Goal: Information Seeking & Learning: Check status

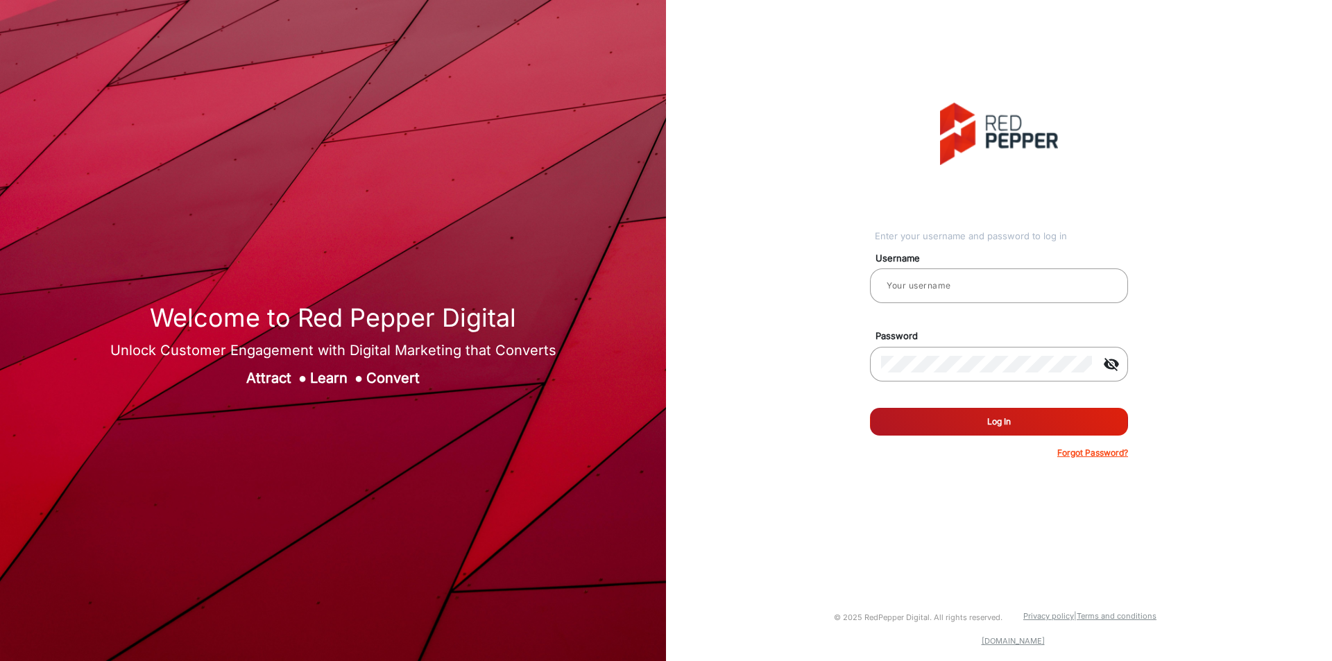
type input "[PERSON_NAME]"
click at [962, 420] on button "Log In" at bounding box center [999, 422] width 258 height 28
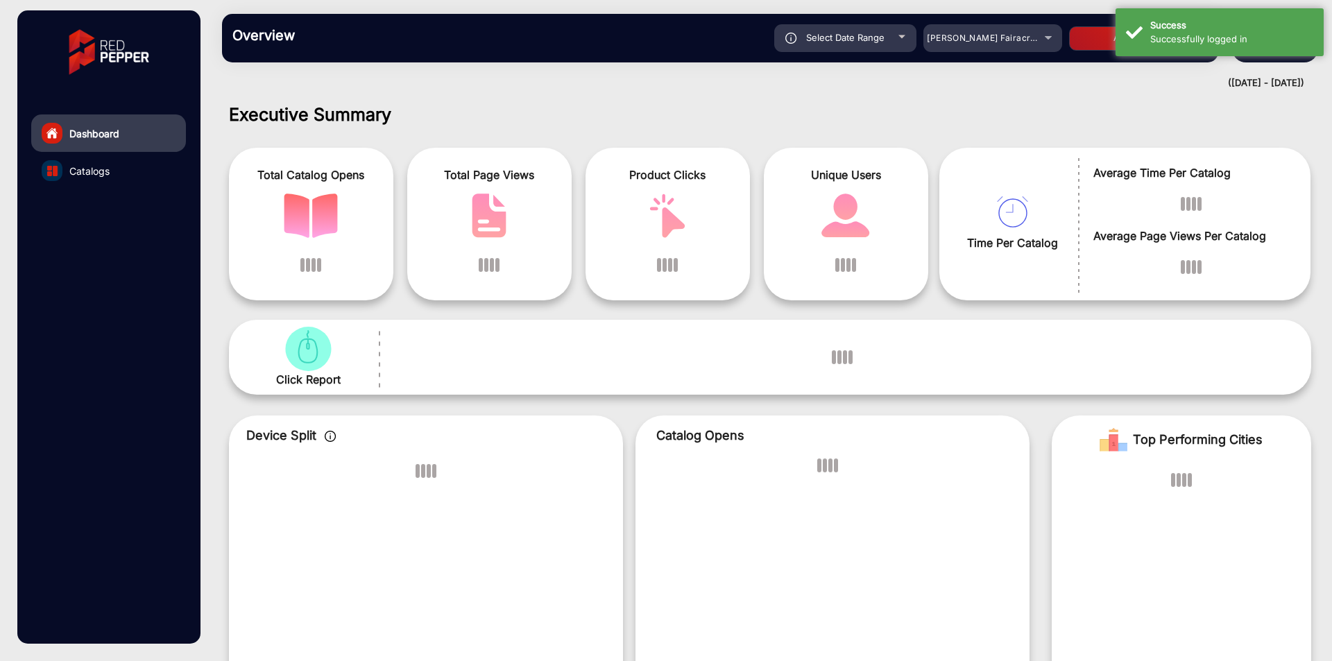
scroll to position [10, 0]
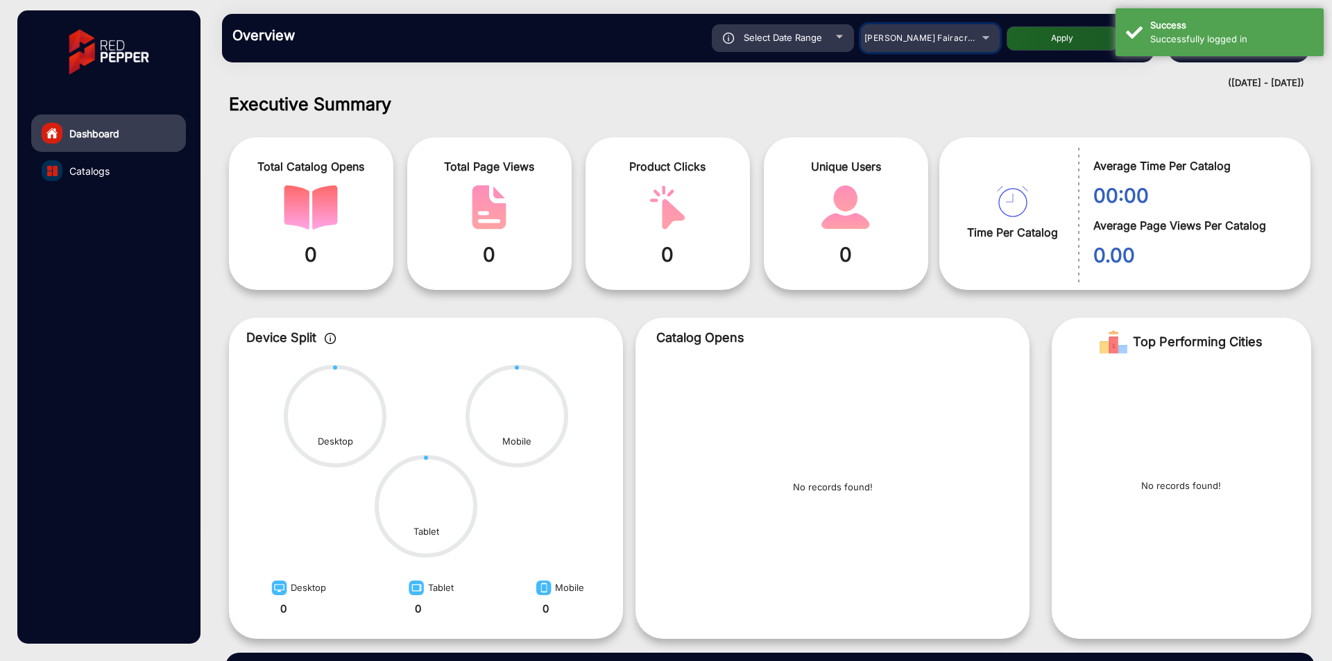
click at [937, 44] on div "[PERSON_NAME] Fairacre Farms" at bounding box center [919, 38] width 111 height 17
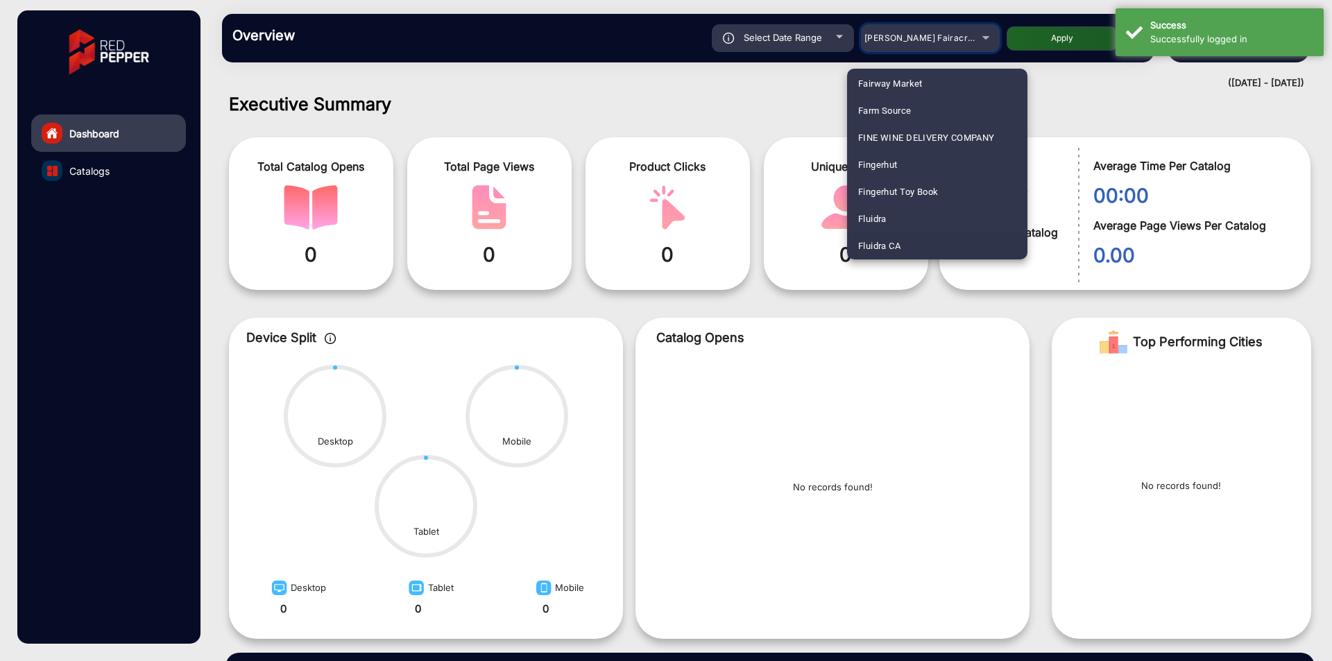
scroll to position [680, 0]
click at [900, 190] on mat-option "Fluidra" at bounding box center [937, 191] width 180 height 27
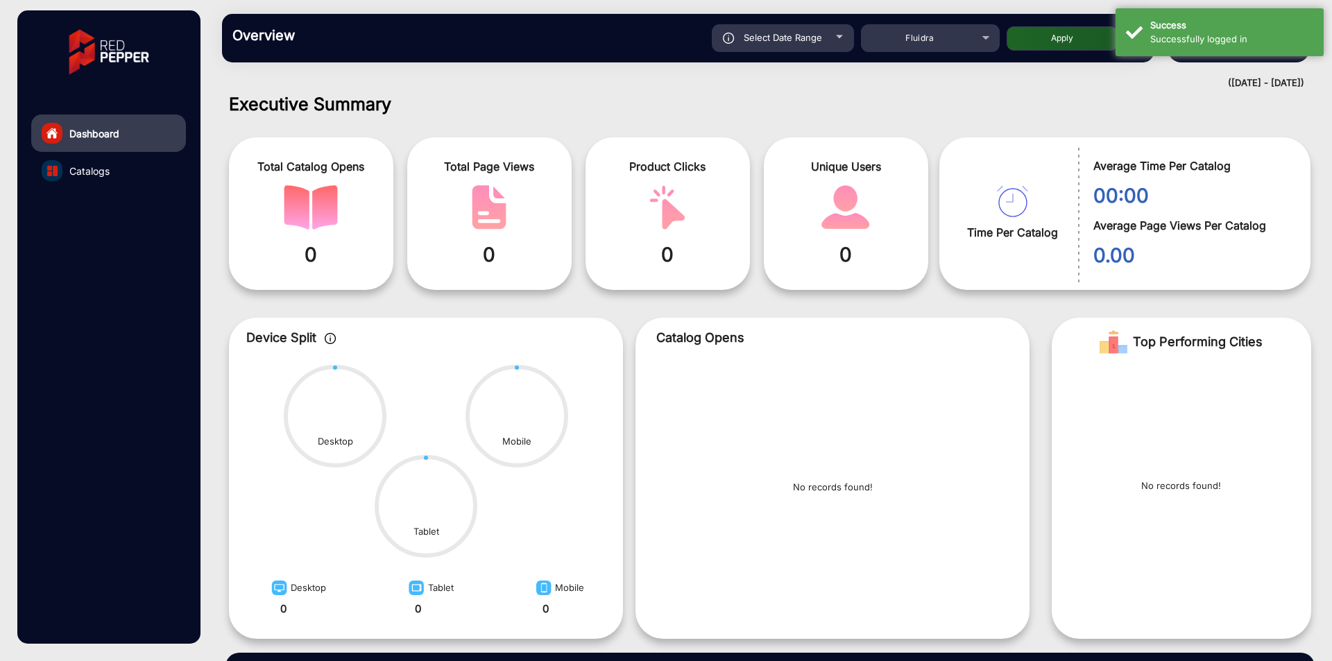
click at [1041, 38] on button "Apply" at bounding box center [1061, 38] width 111 height 24
type input "[DATE]"
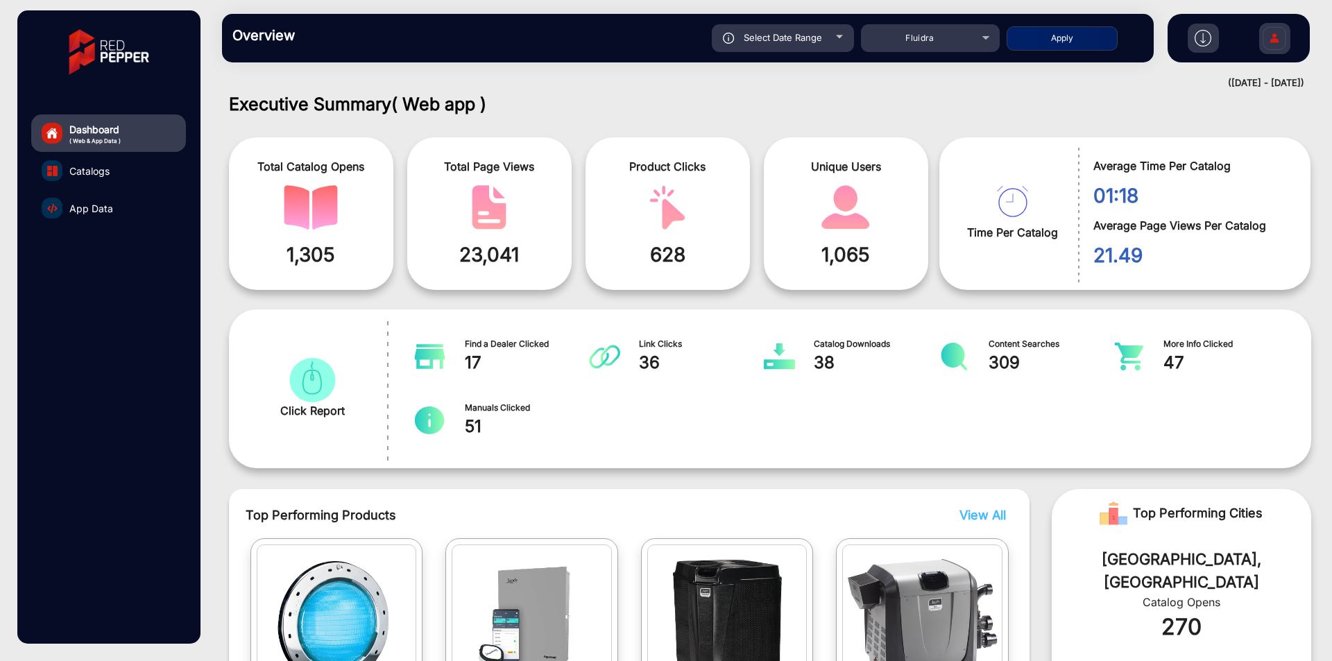
click at [823, 34] on div "Select Date Range" at bounding box center [783, 38] width 142 height 28
type input "[DATE]"
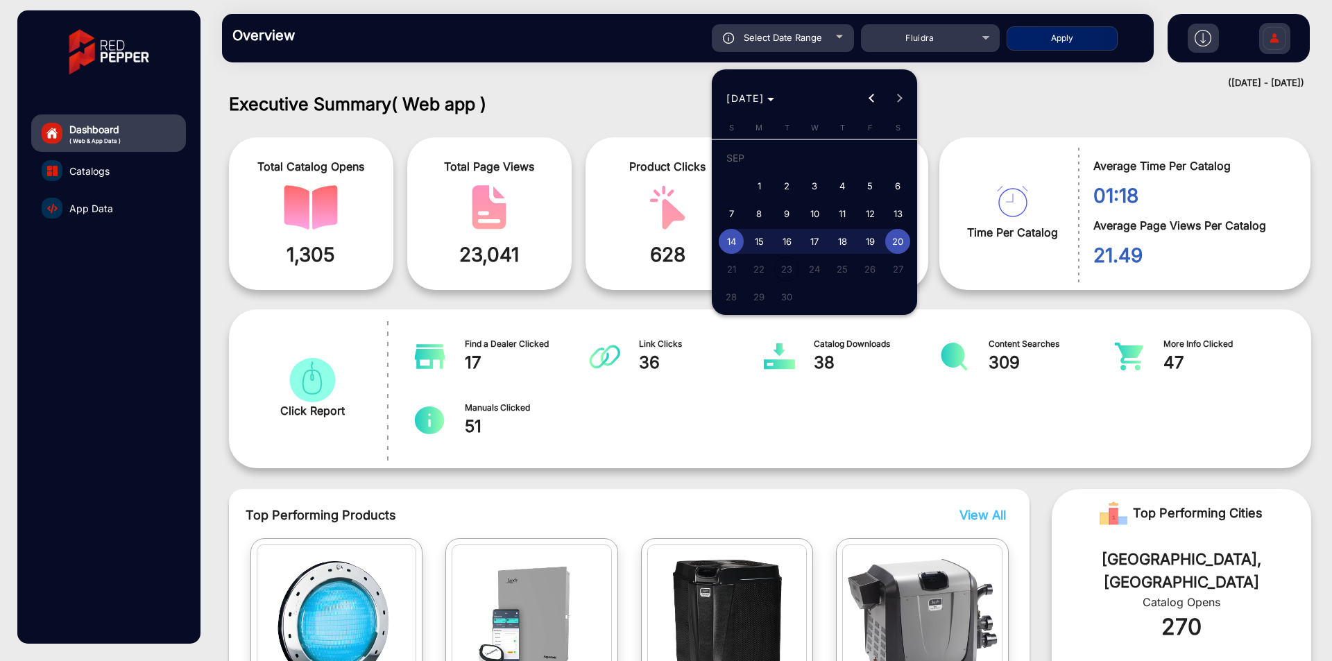
click at [763, 182] on span "1" at bounding box center [758, 185] width 25 height 25
type input "9/1/2025"
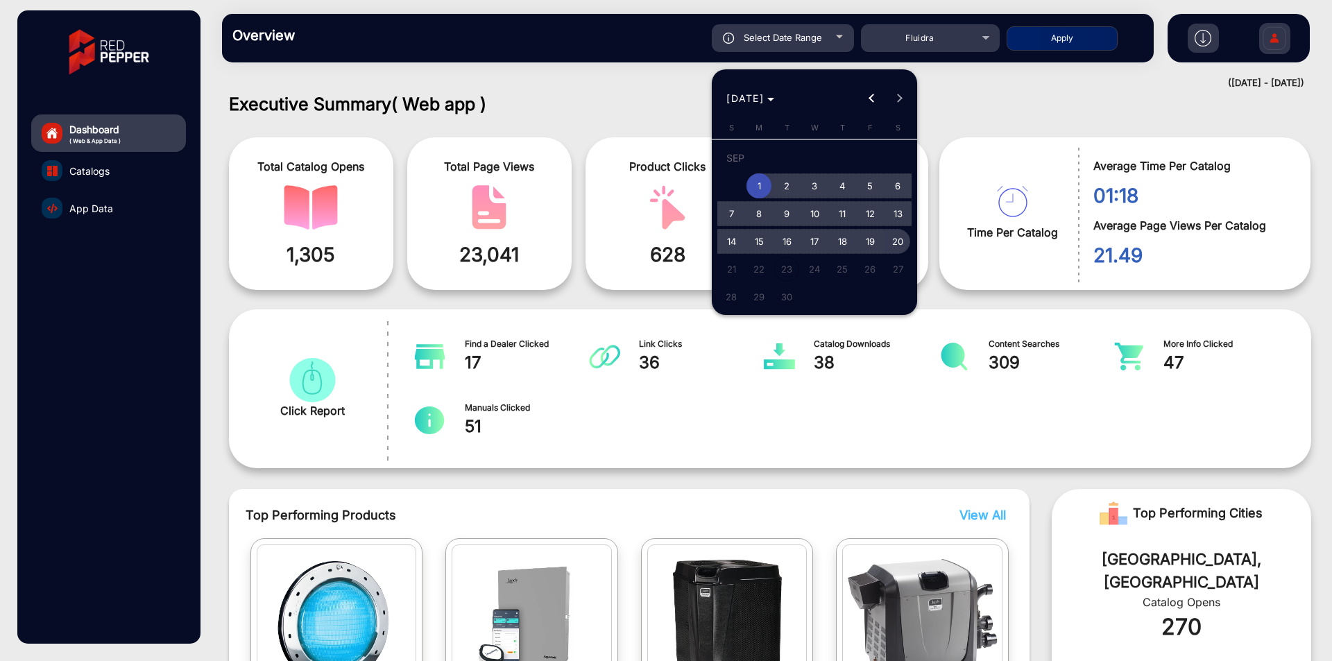
click at [905, 246] on span "20" at bounding box center [897, 241] width 25 height 25
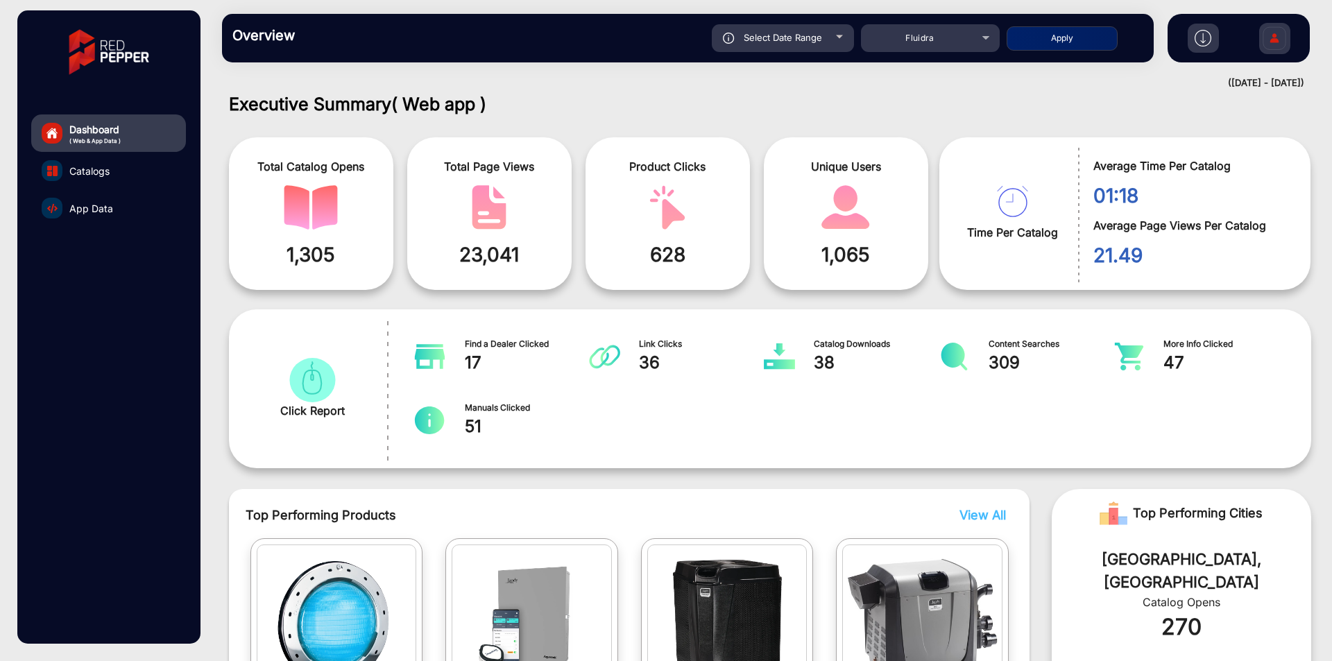
type input "[DATE]"
click at [1078, 31] on button "Apply" at bounding box center [1061, 38] width 111 height 24
type input "9/1/2025"
type input "[DATE]"
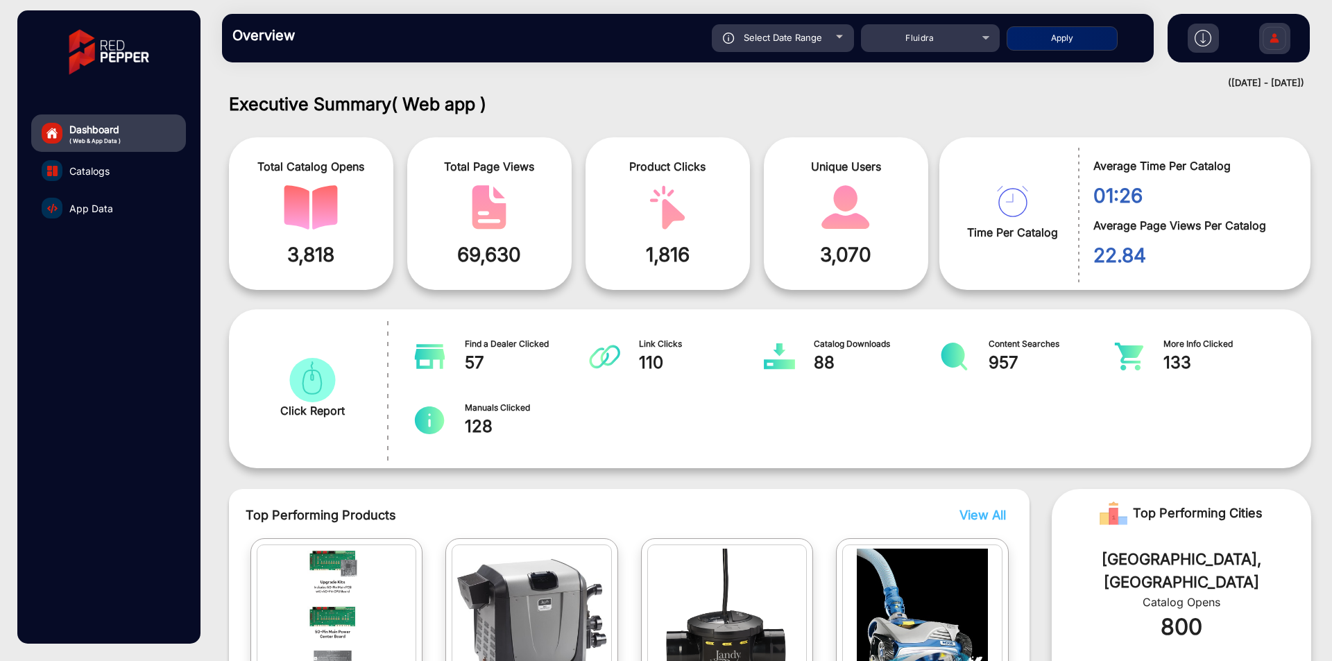
scroll to position [843, 0]
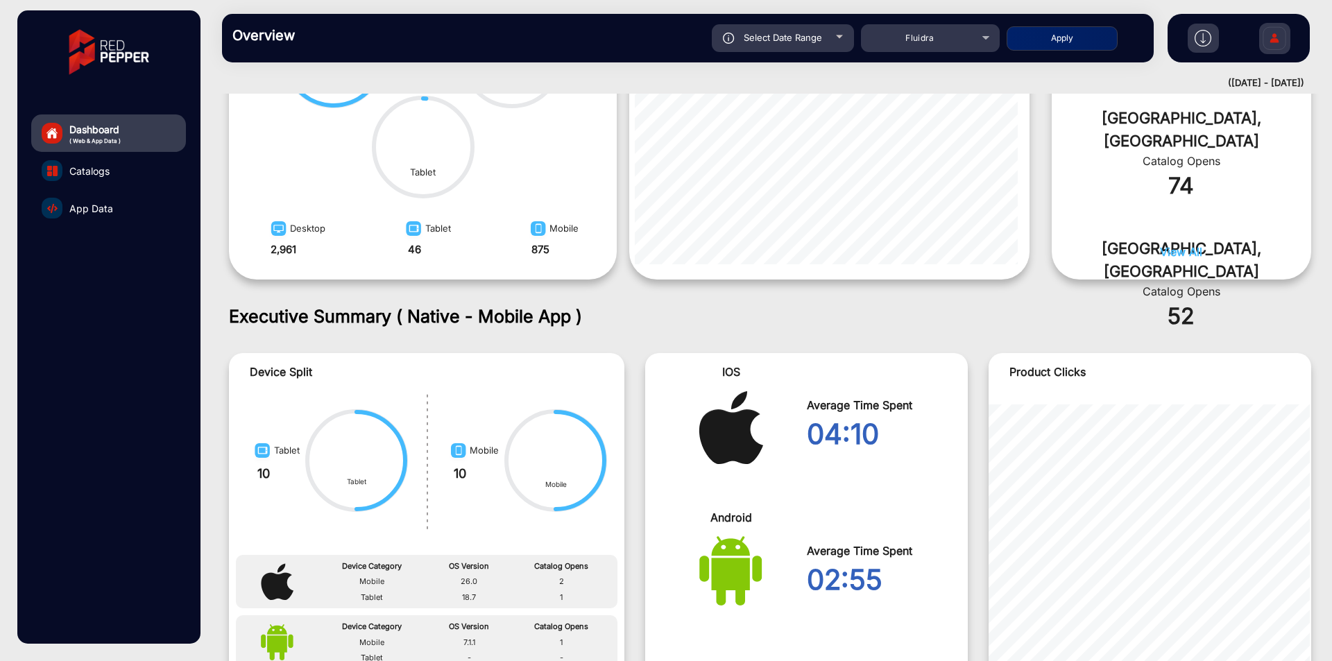
click at [128, 184] on link "Catalogs" at bounding box center [108, 170] width 155 height 37
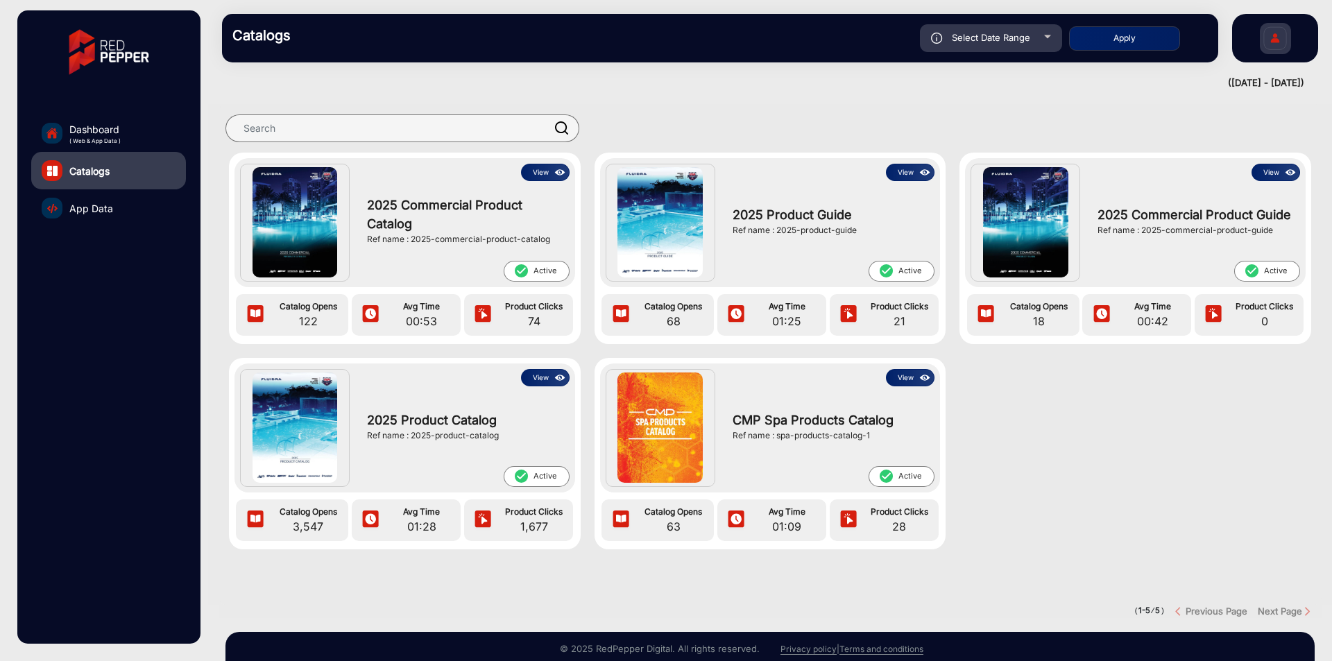
click at [123, 207] on link "App Data" at bounding box center [108, 207] width 155 height 37
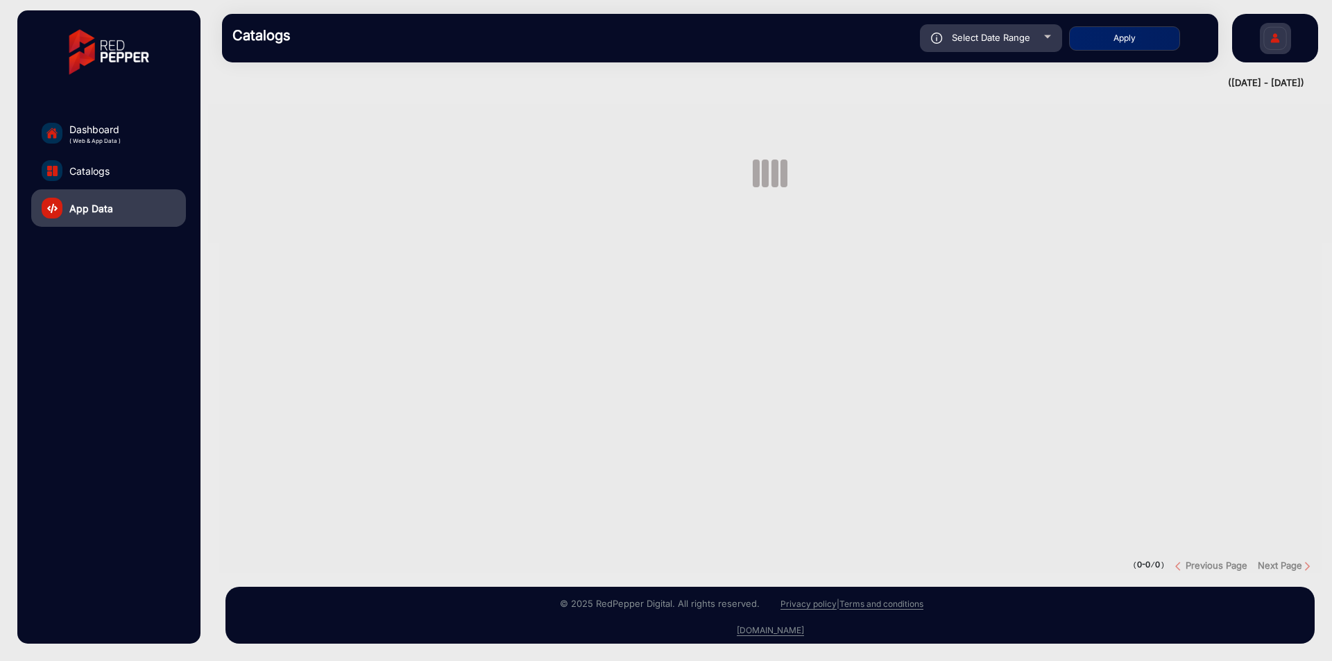
click at [123, 207] on link "App Data" at bounding box center [108, 207] width 155 height 37
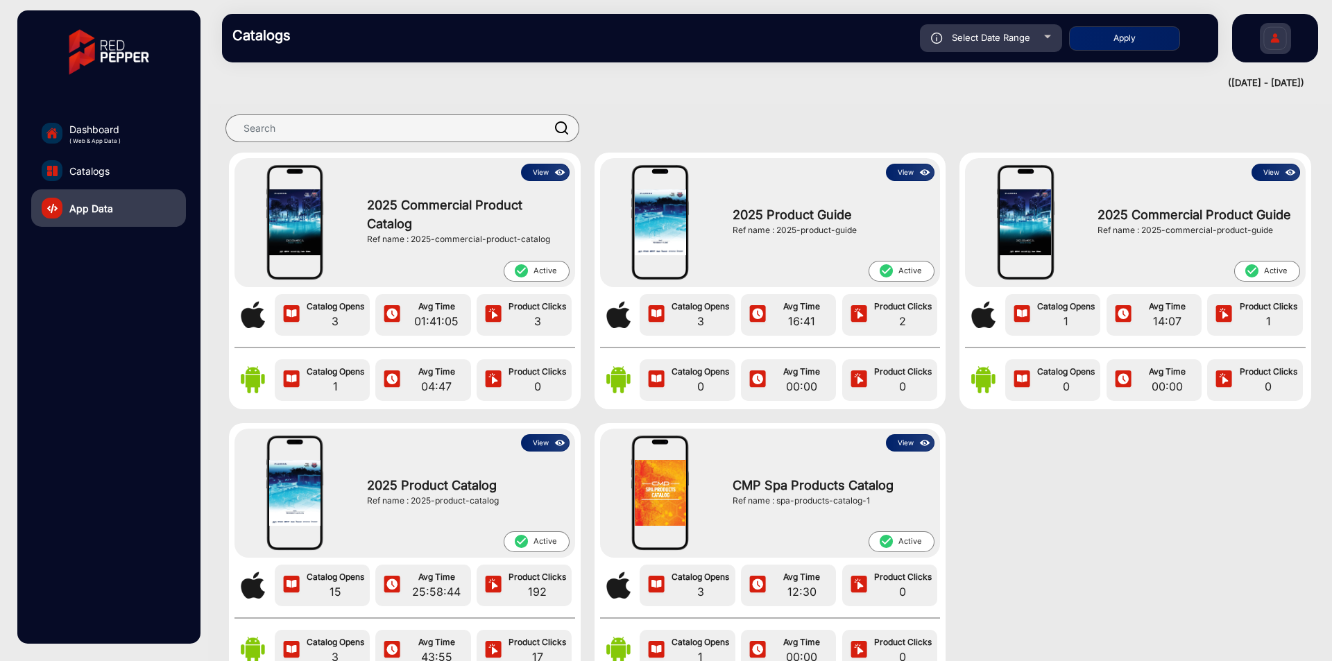
click at [130, 174] on link "Catalogs" at bounding box center [108, 170] width 155 height 37
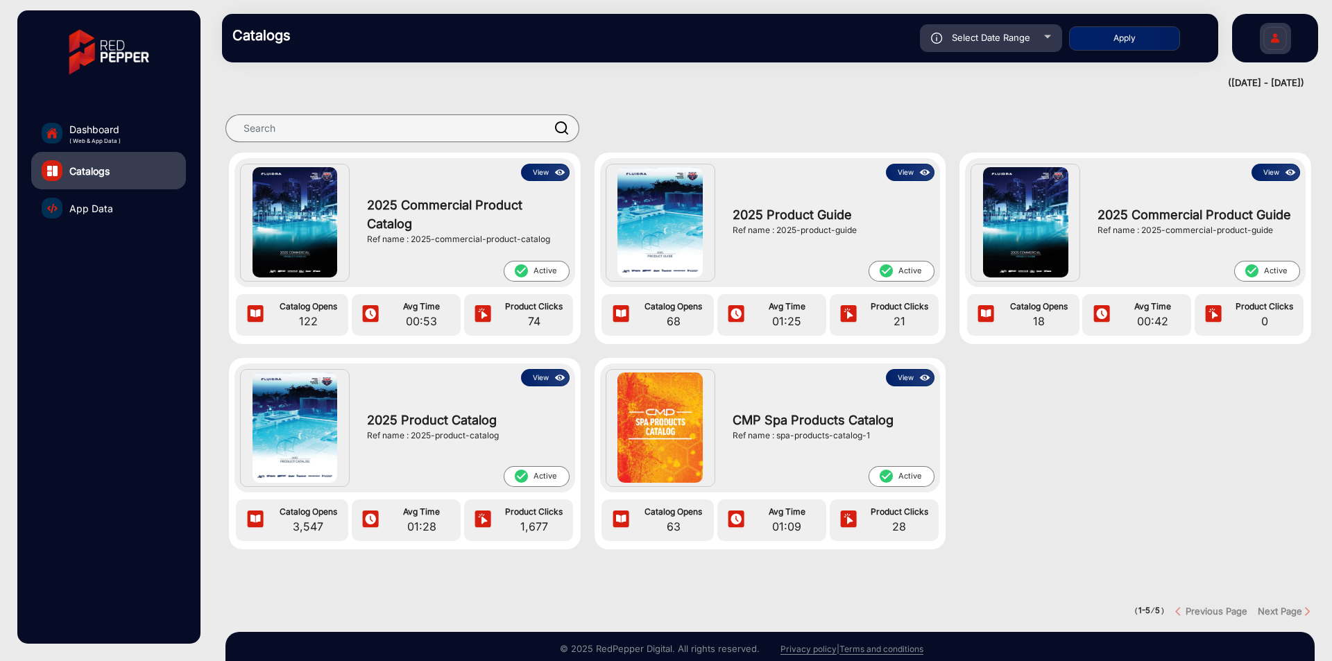
click at [123, 195] on link "App Data" at bounding box center [108, 207] width 155 height 37
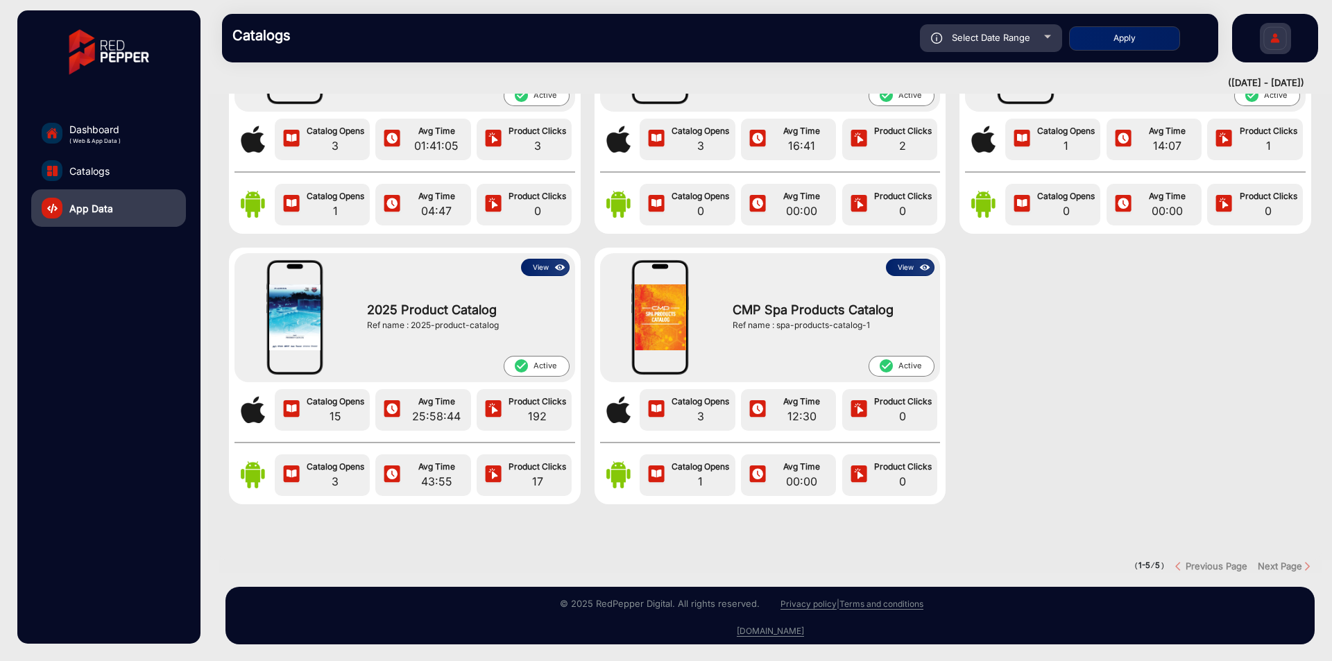
click at [565, 260] on img at bounding box center [560, 267] width 16 height 15
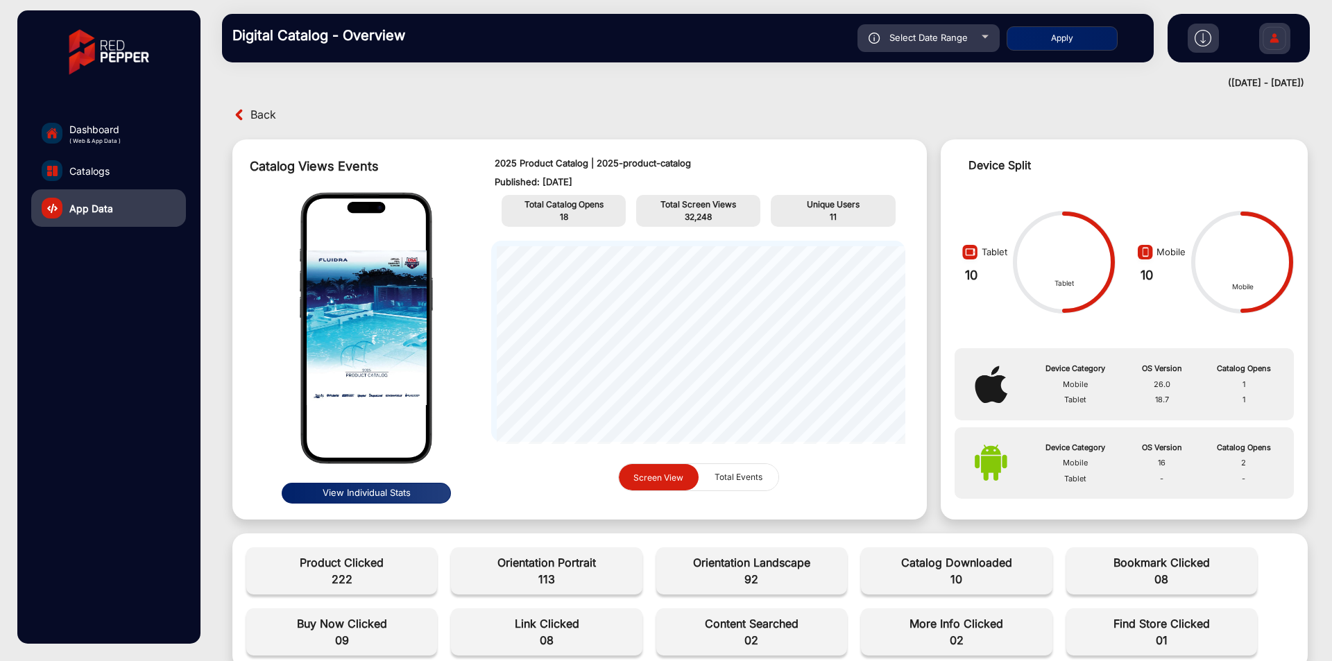
click at [267, 114] on span "Back" at bounding box center [263, 114] width 26 height 21
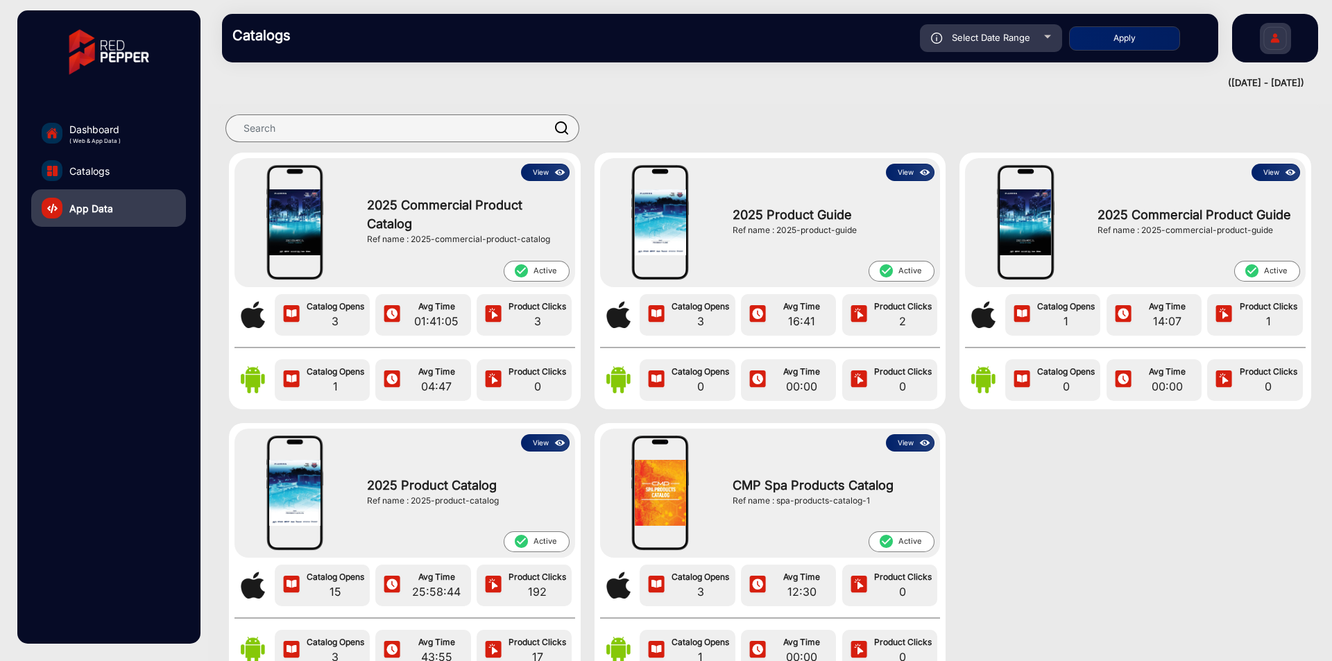
click at [546, 446] on button "View" at bounding box center [545, 442] width 49 height 17
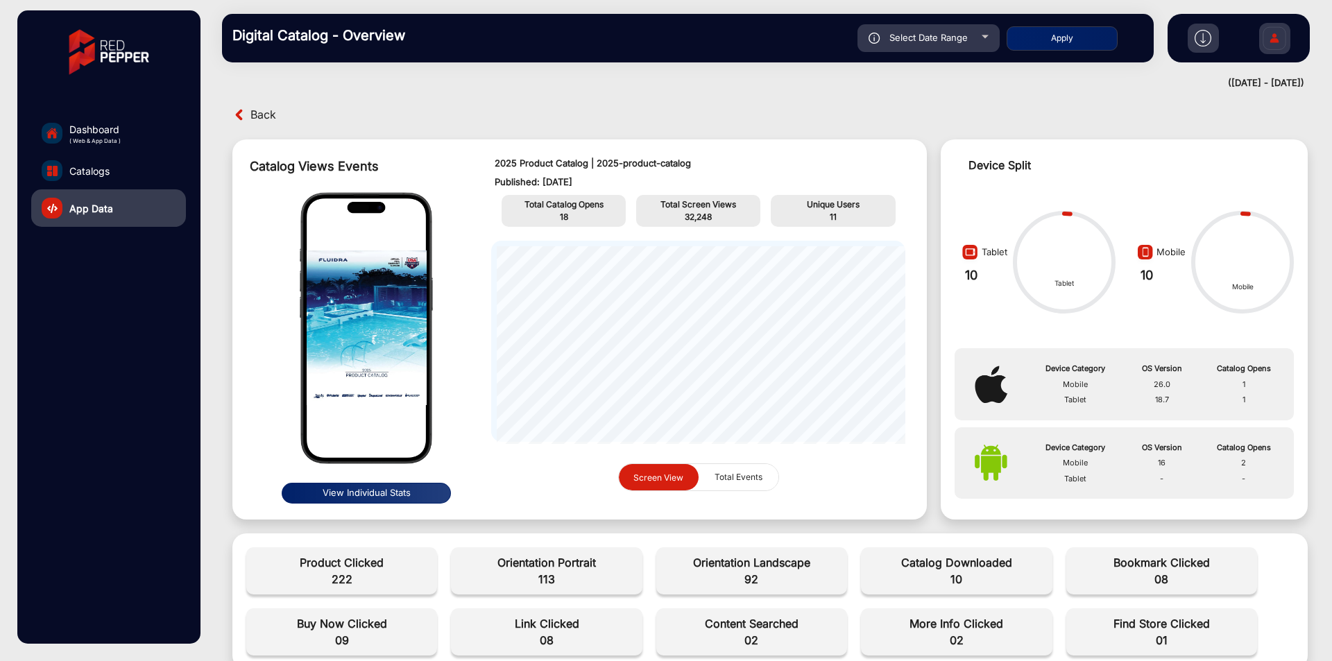
scroll to position [10, 0]
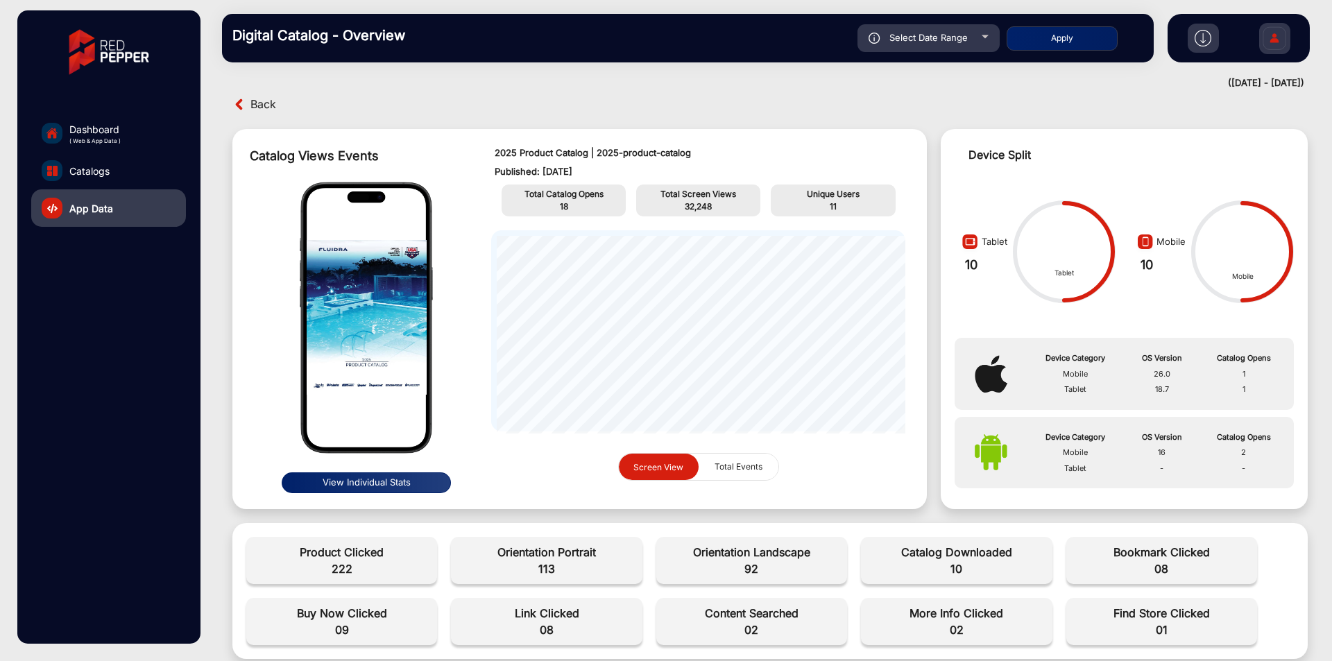
click at [1035, 158] on div "Device Split" at bounding box center [1145, 154] width 354 height 17
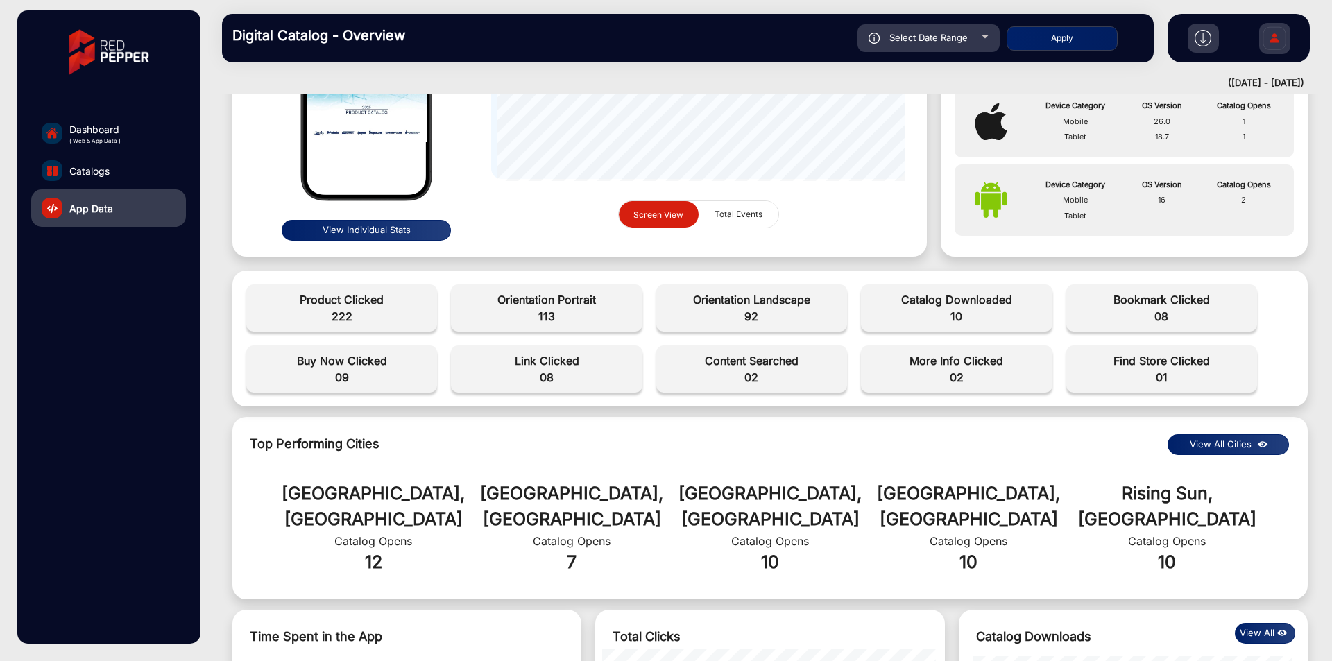
scroll to position [277, 0]
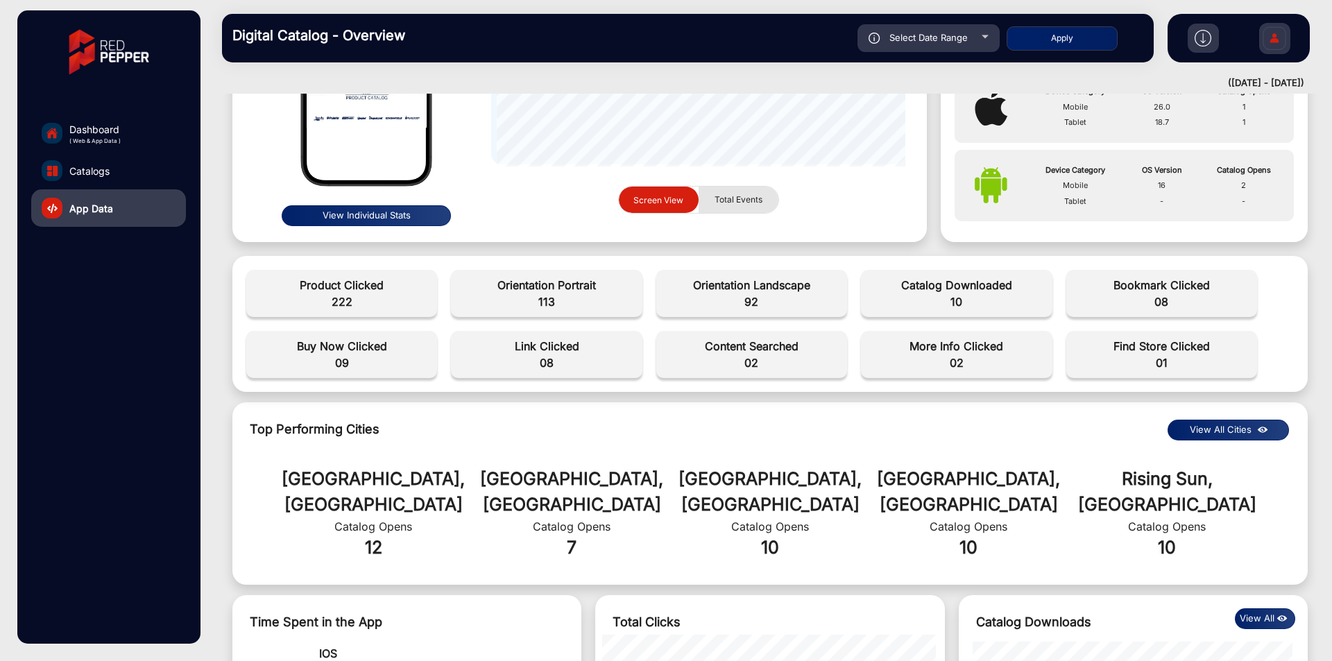
click at [721, 195] on span "Total Events" at bounding box center [738, 200] width 64 height 26
click at [655, 199] on span "Screen View" at bounding box center [658, 199] width 50 height 10
click at [757, 213] on mat-button-toggle "Total Events" at bounding box center [738, 200] width 80 height 27
click at [706, 196] on span "Total Events" at bounding box center [738, 200] width 64 height 26
click at [628, 203] on span "Screen View" at bounding box center [658, 200] width 67 height 27
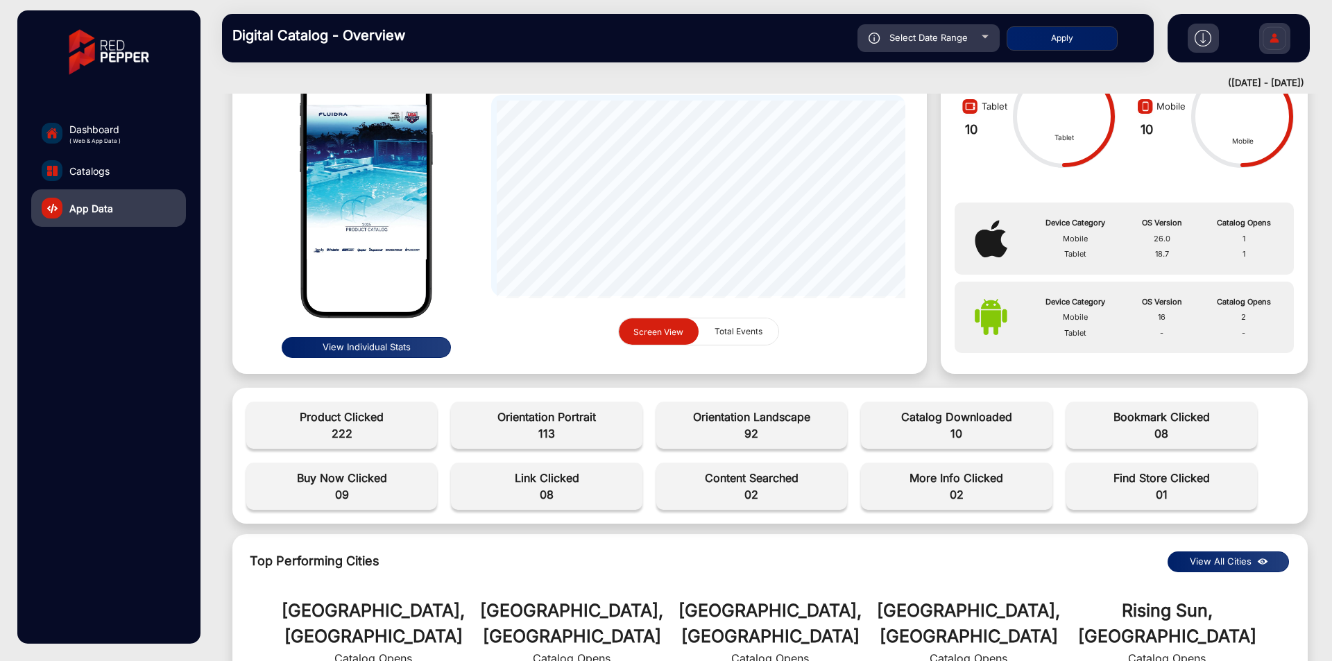
scroll to position [0, 0]
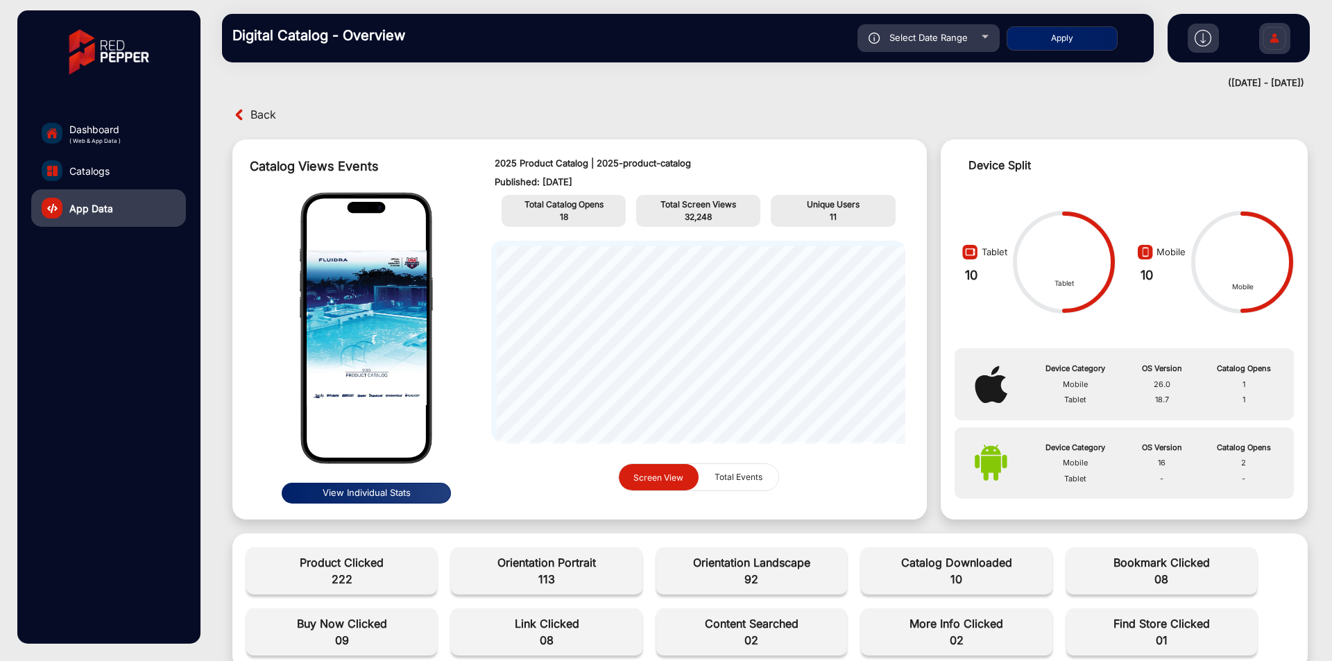
click at [368, 494] on button "View Individual Stats" at bounding box center [367, 493] width 170 height 21
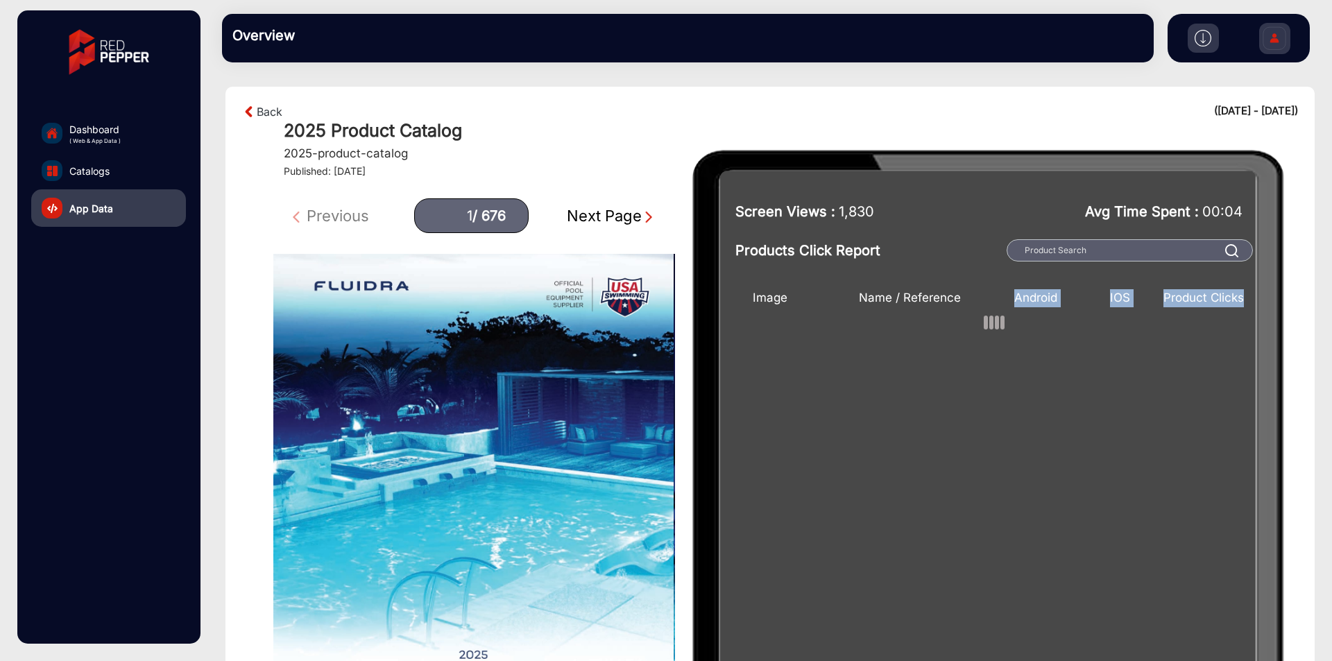
drag, startPoint x: 963, startPoint y: 312, endPoint x: 1027, endPoint y: 315, distance: 64.6
click at [1027, 315] on div "Image Name / Reference Android IOS Product Clicks No records found" at bounding box center [994, 499] width 504 height 435
click at [1004, 342] on div "Image Name / Reference Android IOS Product Clicks No records found" at bounding box center [994, 499] width 504 height 435
click at [994, 329] on div at bounding box center [993, 322] width 21 height 21
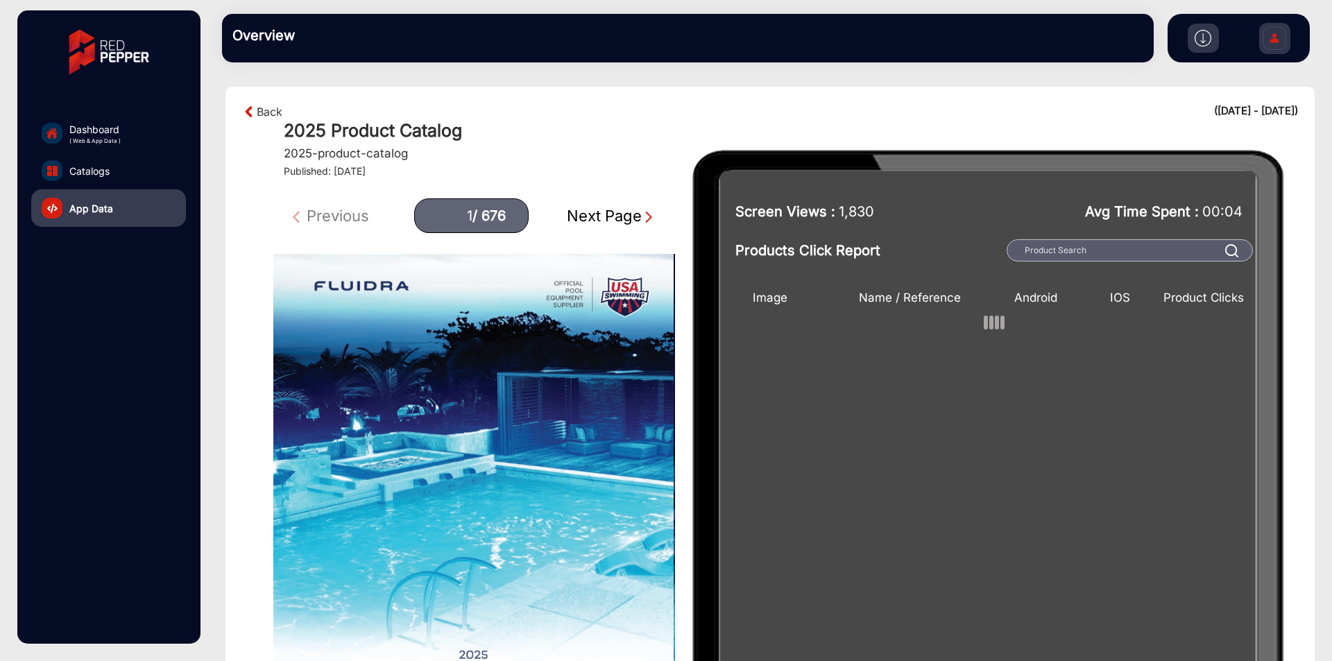
click at [994, 329] on div at bounding box center [993, 322] width 21 height 21
click at [619, 220] on div "Next Page" at bounding box center [611, 216] width 89 height 23
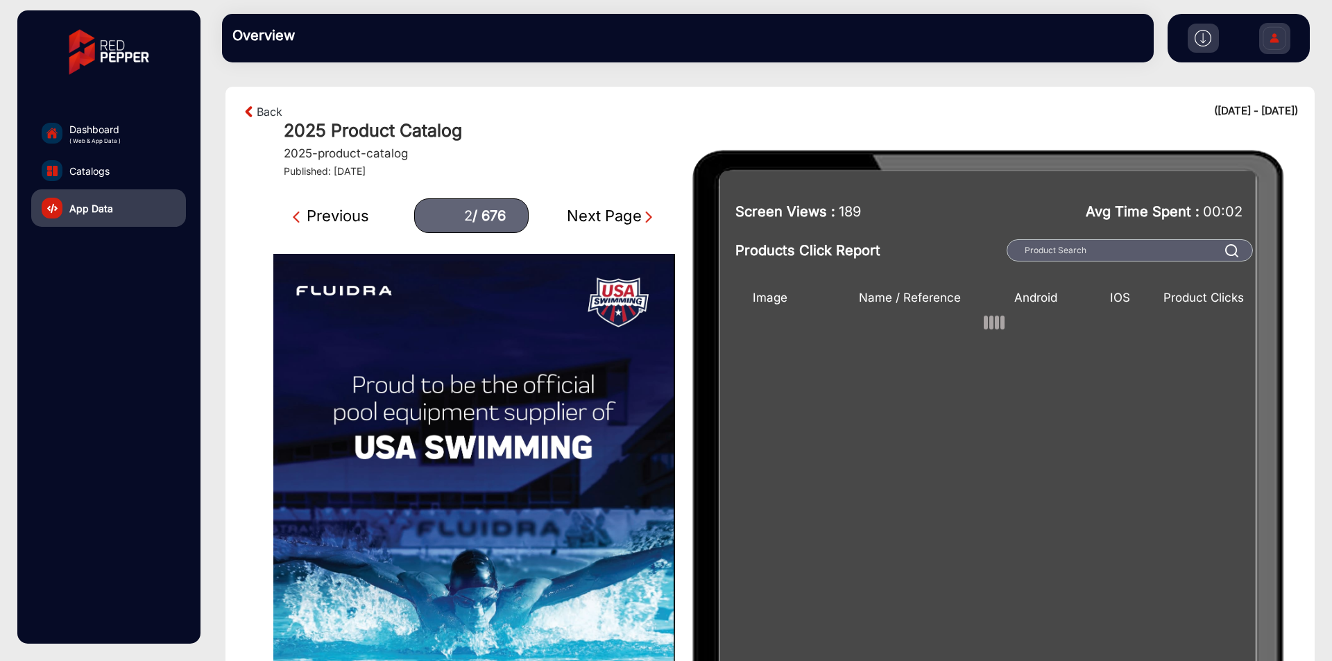
click at [352, 218] on div "Previous" at bounding box center [331, 216] width 76 height 23
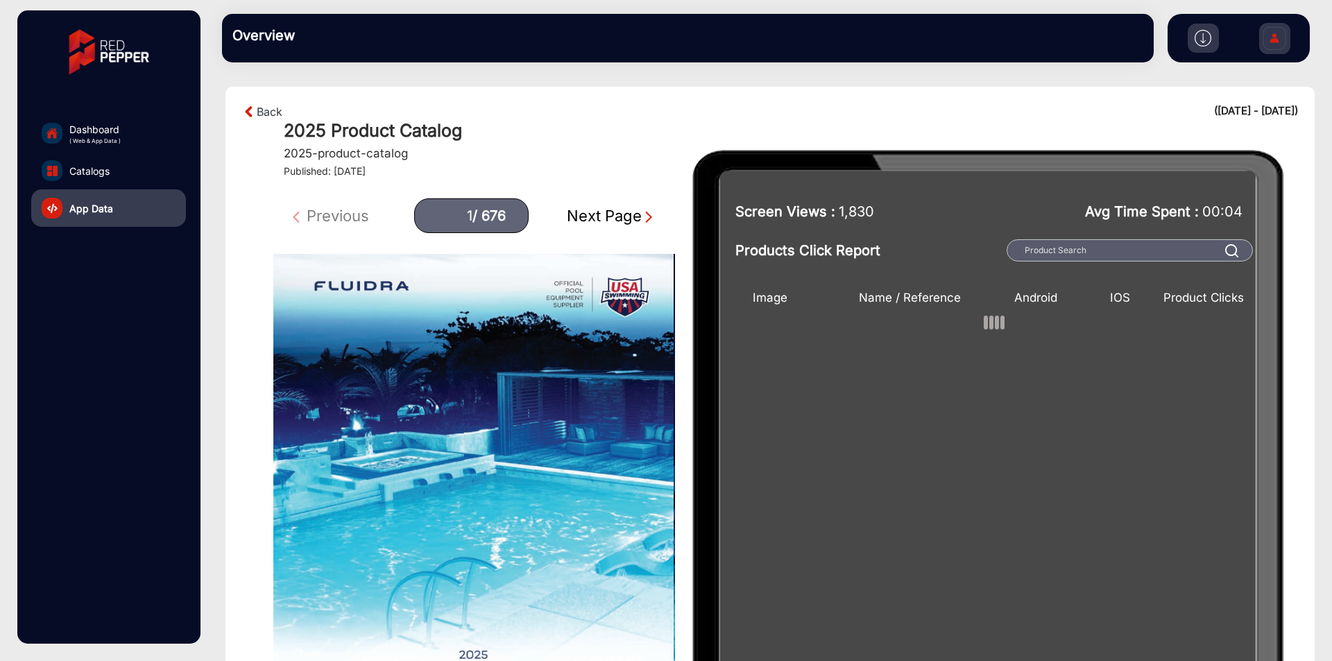
click at [352, 218] on div "Previous 1 / 676 Next Page" at bounding box center [474, 215] width 402 height 35
click at [617, 226] on div "Next Page" at bounding box center [611, 216] width 89 height 23
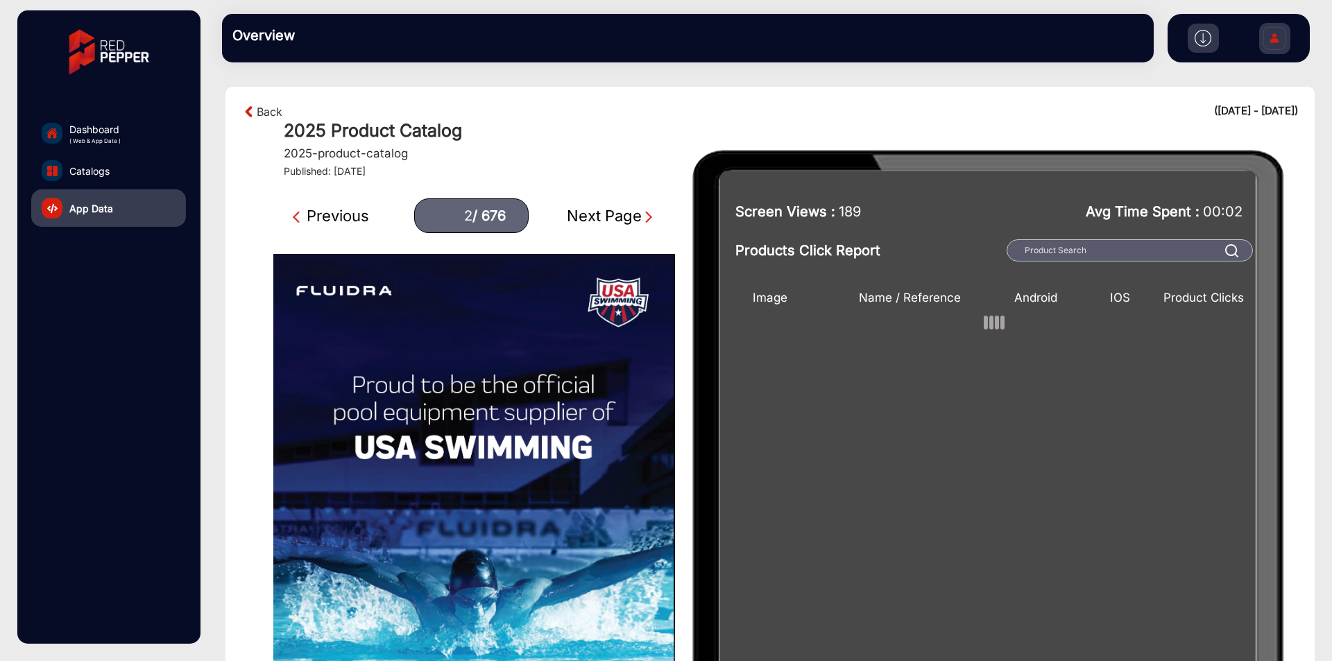
click at [614, 226] on div "Next Page" at bounding box center [611, 216] width 89 height 23
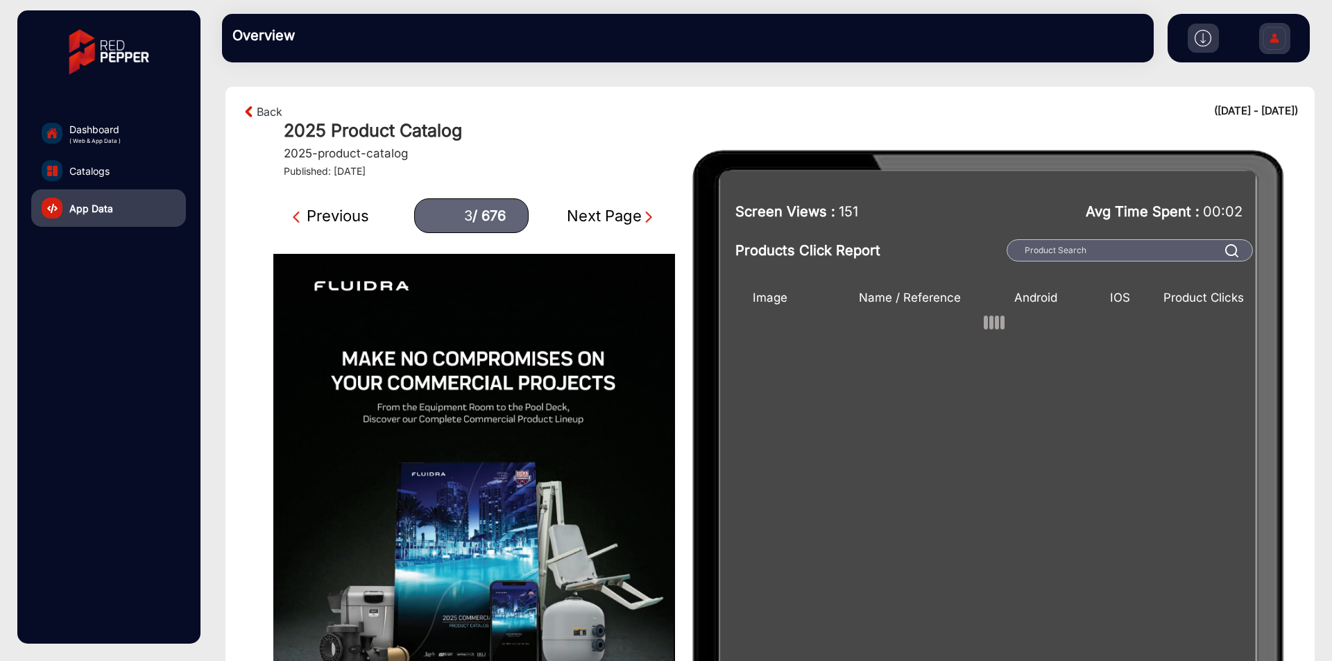
click at [614, 226] on div "Next Page" at bounding box center [611, 216] width 89 height 23
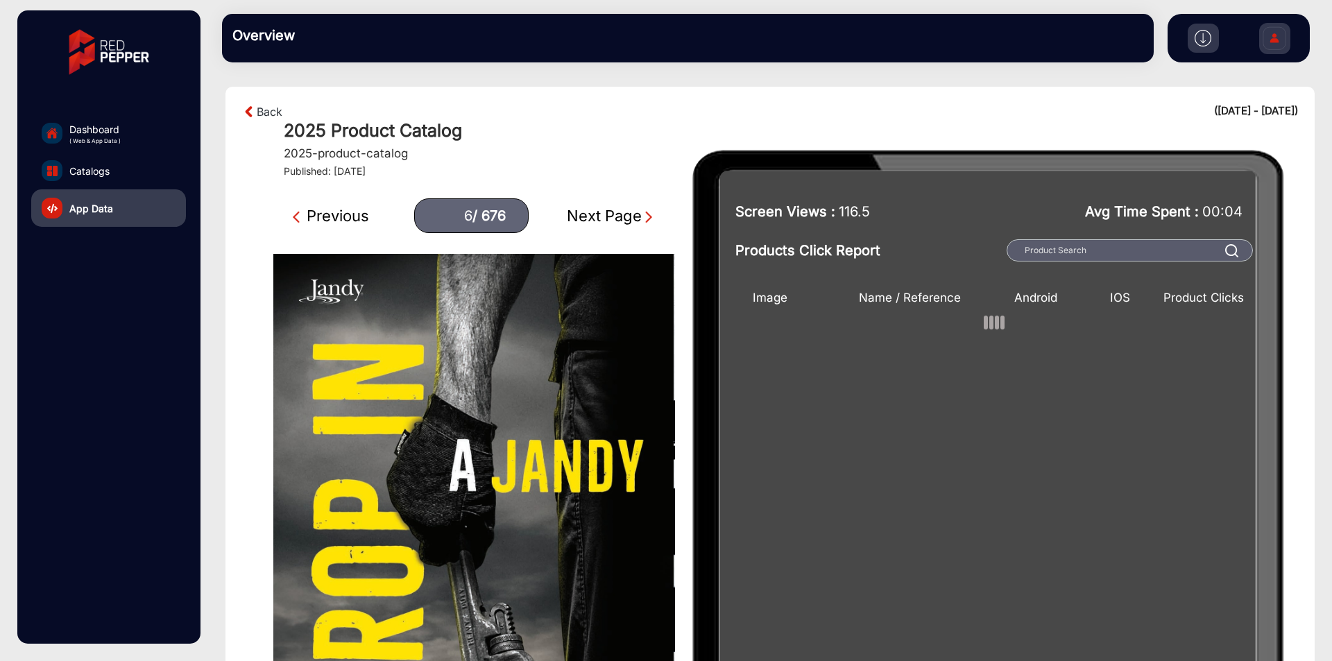
click at [356, 211] on div "Previous" at bounding box center [331, 216] width 76 height 23
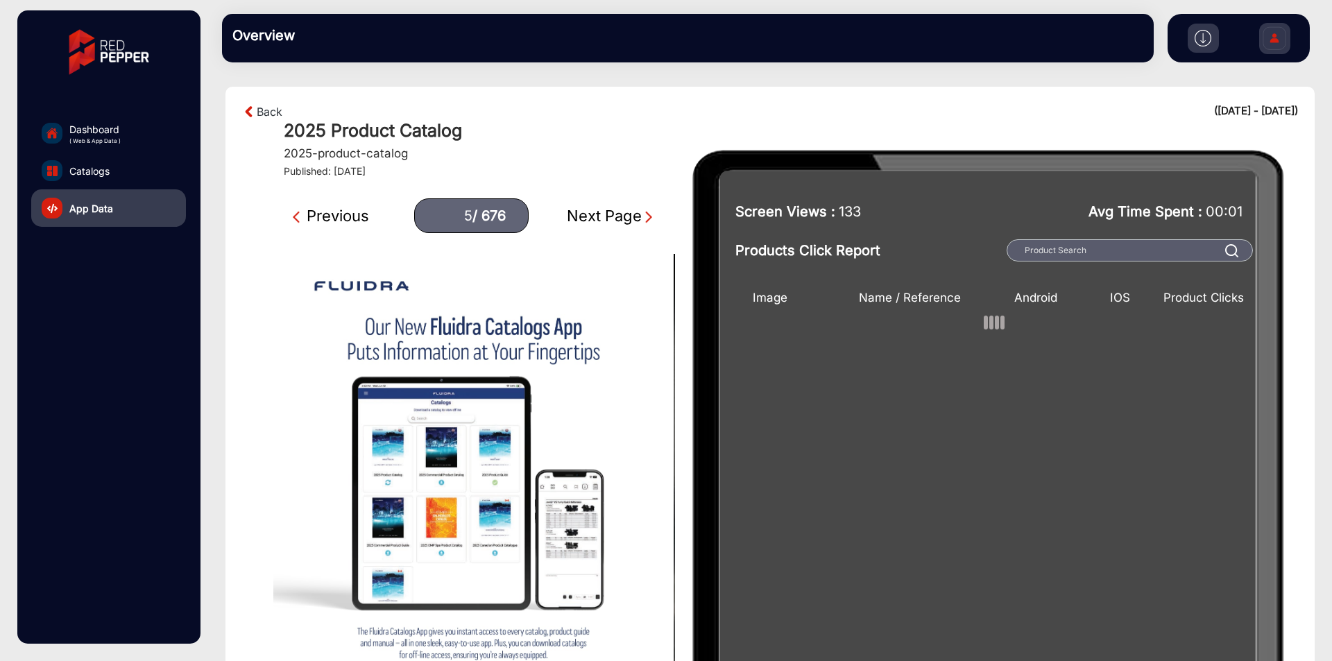
click at [356, 211] on div "Previous" at bounding box center [331, 216] width 76 height 23
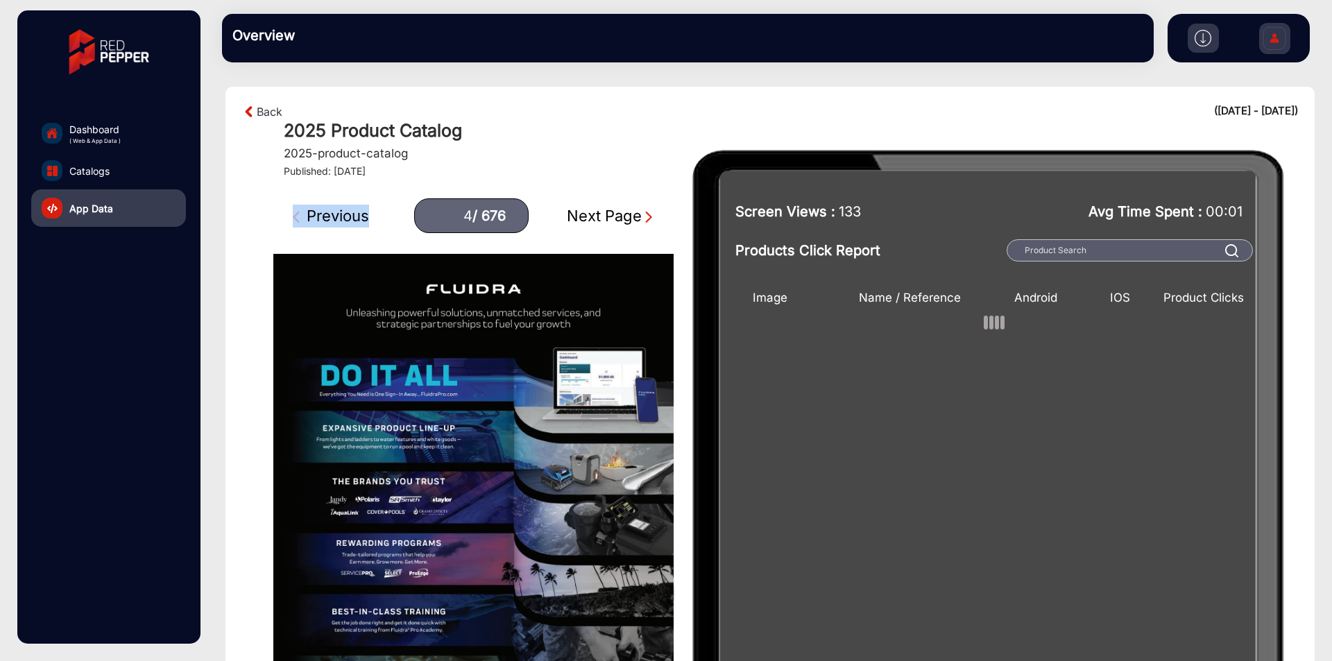
click at [356, 211] on div "Previous" at bounding box center [331, 216] width 76 height 23
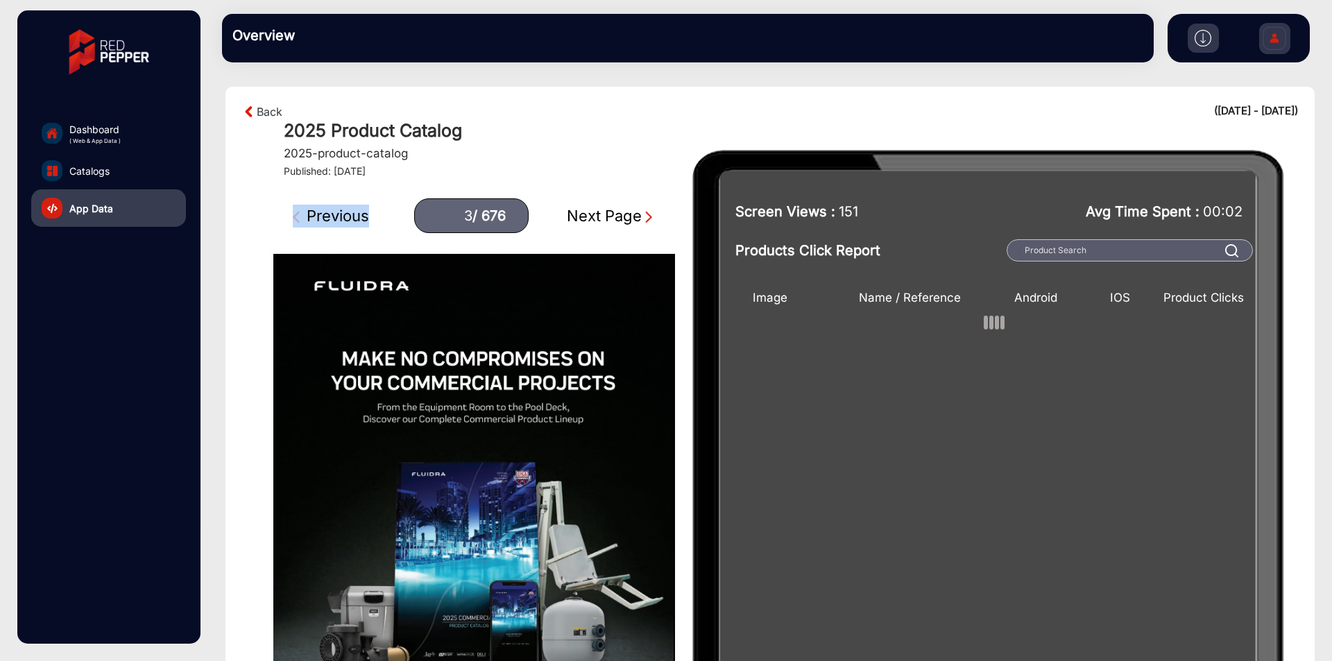
click at [356, 211] on div "Previous" at bounding box center [331, 216] width 76 height 23
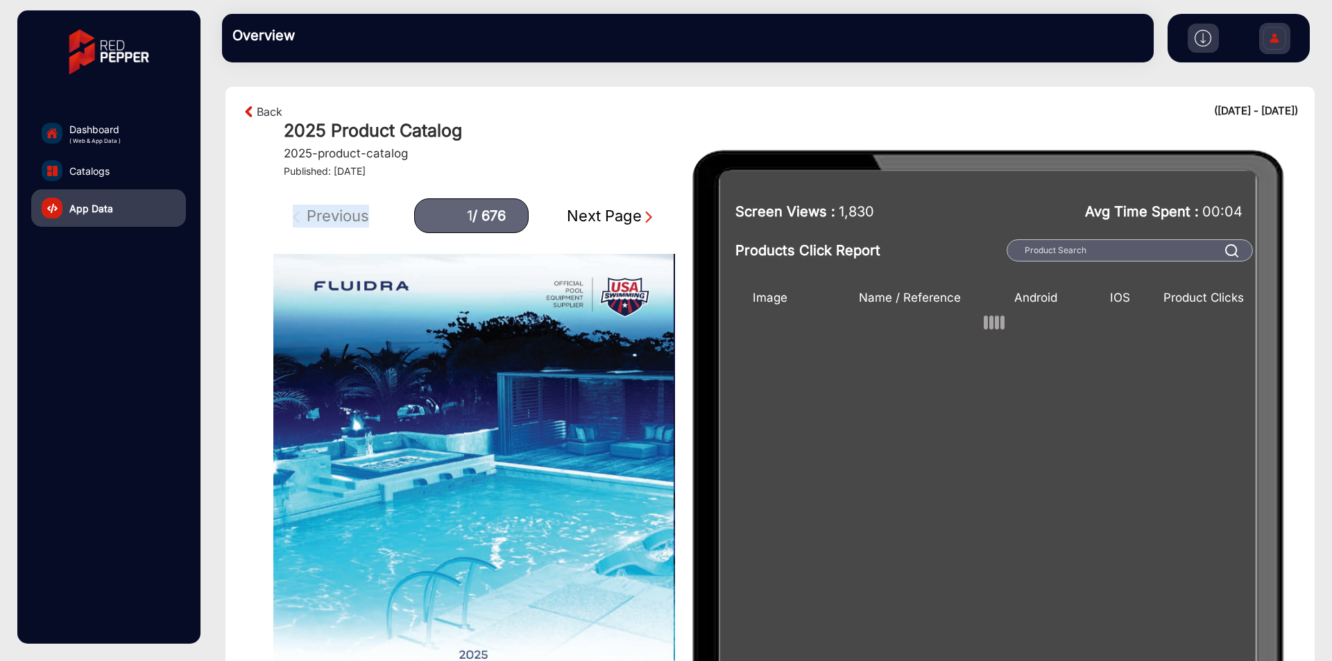
click at [356, 211] on div "Previous 1 / 676 Next Page" at bounding box center [474, 215] width 402 height 35
click at [619, 201] on div "Previous 1 / 676 Next Page" at bounding box center [474, 215] width 402 height 35
click at [611, 227] on div "Next Page" at bounding box center [611, 216] width 89 height 23
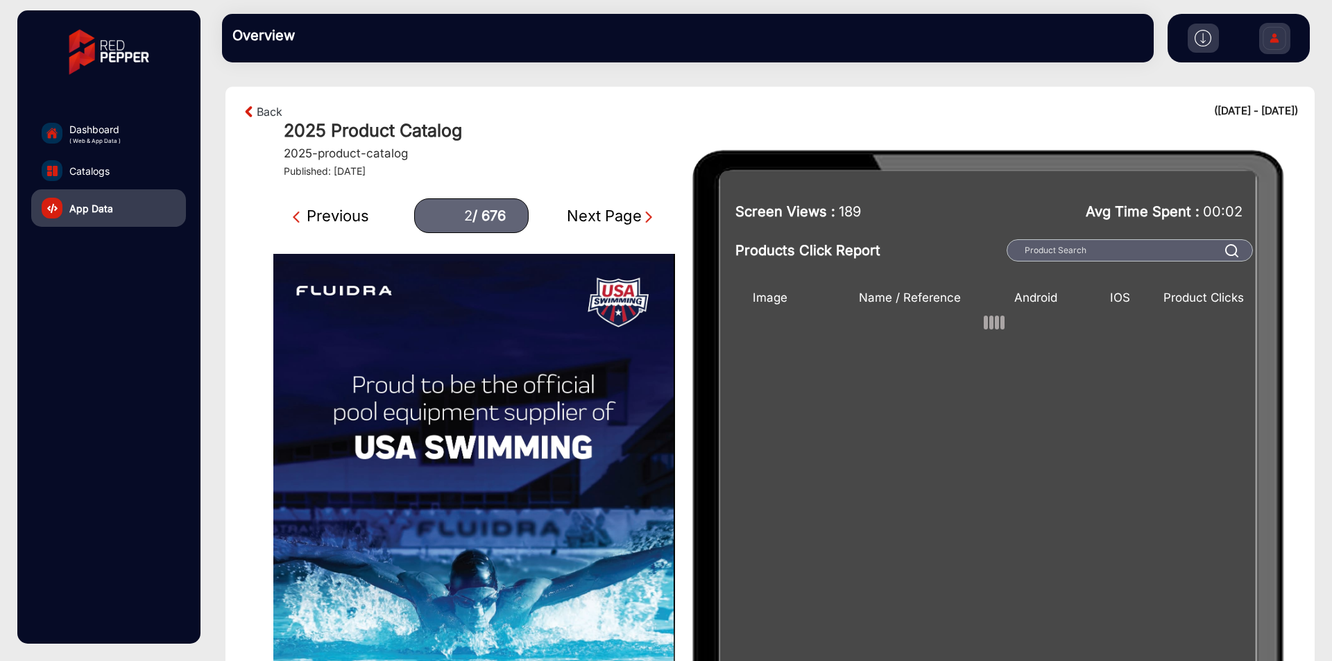
click at [351, 205] on div "Previous" at bounding box center [331, 216] width 76 height 23
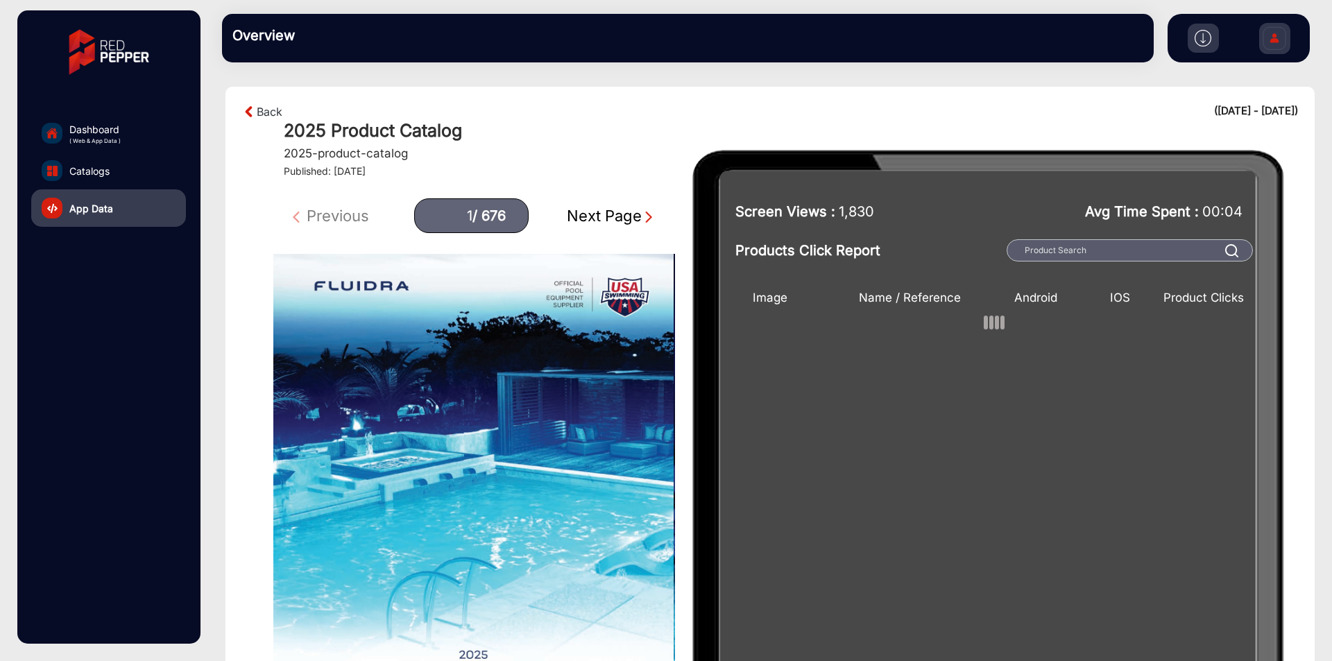
click at [348, 218] on div "Previous 1 / 676 Next Page" at bounding box center [474, 215] width 402 height 35
drag, startPoint x: 956, startPoint y: 320, endPoint x: 1045, endPoint y: 318, distance: 89.5
click at [1045, 318] on div at bounding box center [994, 321] width 504 height 17
click at [618, 211] on div "Next Page" at bounding box center [611, 216] width 89 height 23
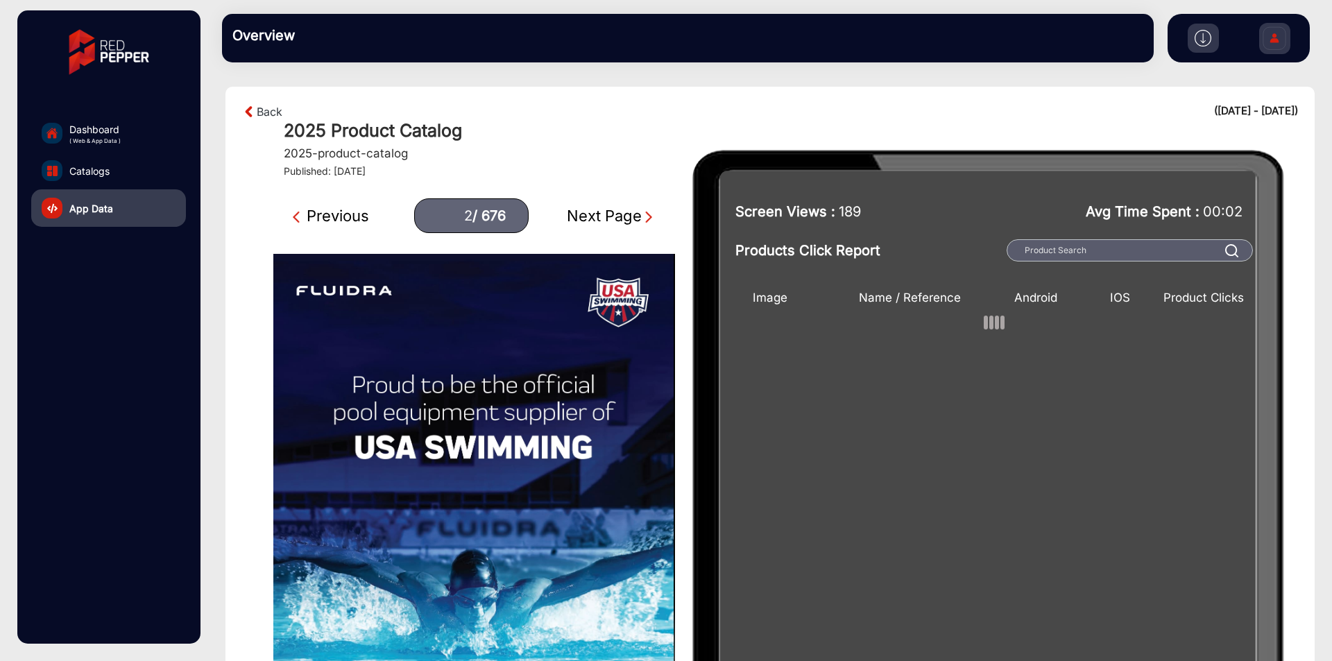
click at [340, 221] on div "Previous" at bounding box center [331, 216] width 76 height 23
type input "1"
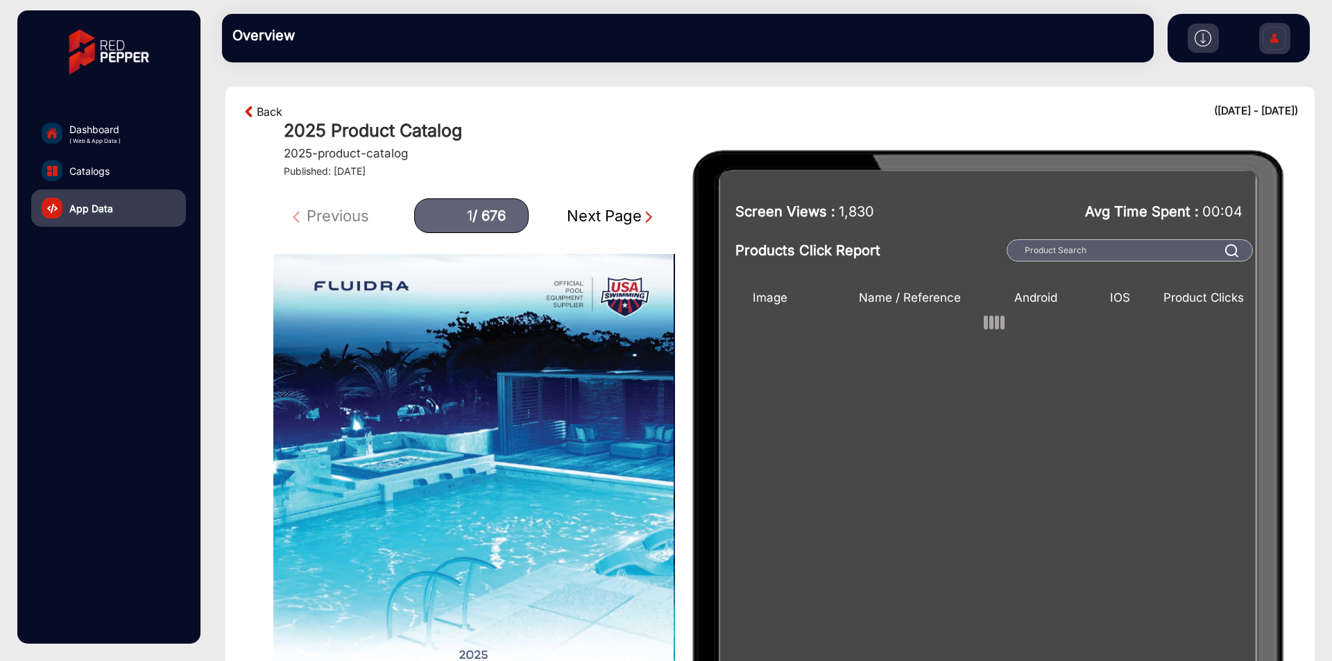
click at [275, 114] on link "Back" at bounding box center [270, 111] width 26 height 17
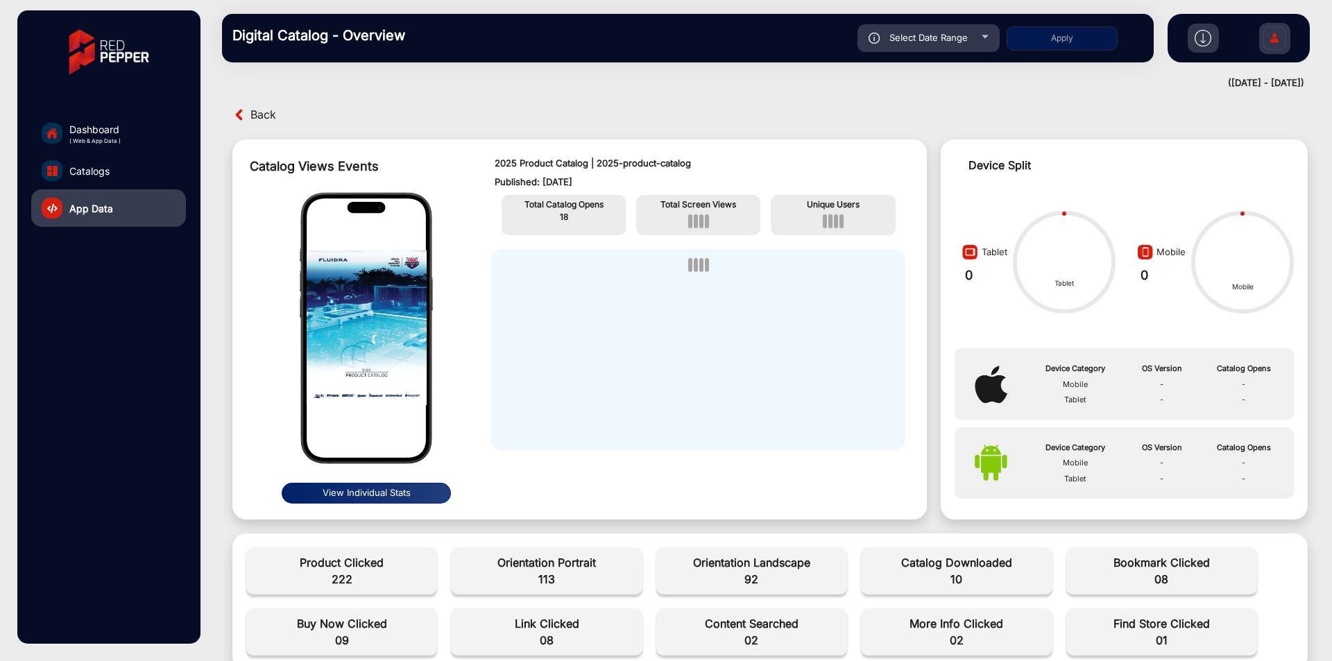
scroll to position [10, 0]
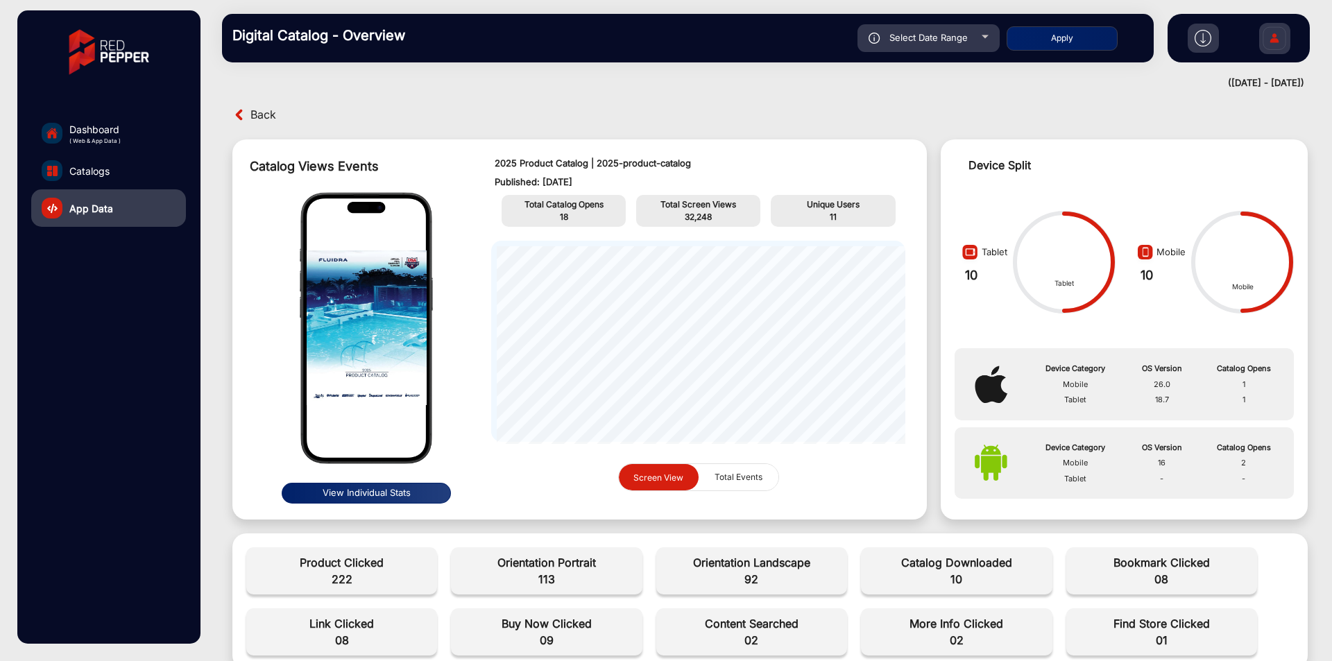
scroll to position [10, 0]
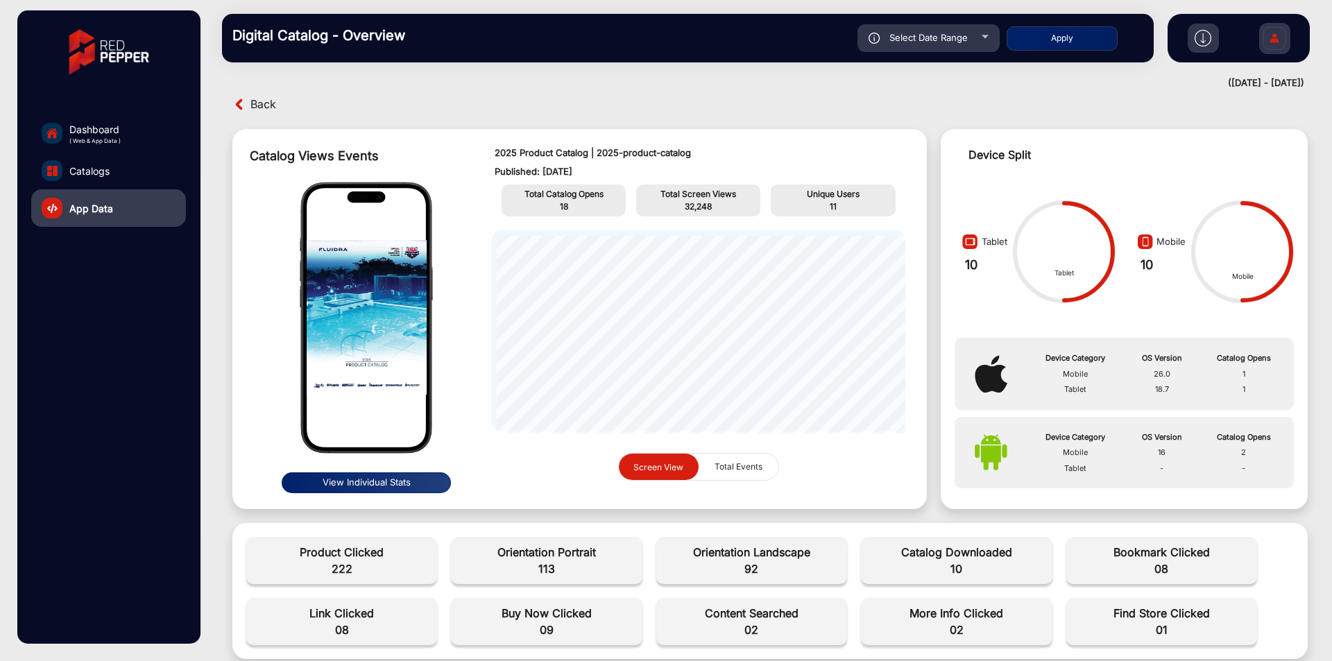
click at [117, 134] on span "Dashboard" at bounding box center [94, 129] width 51 height 15
click at [110, 137] on span "( Web & App Data )" at bounding box center [94, 141] width 51 height 8
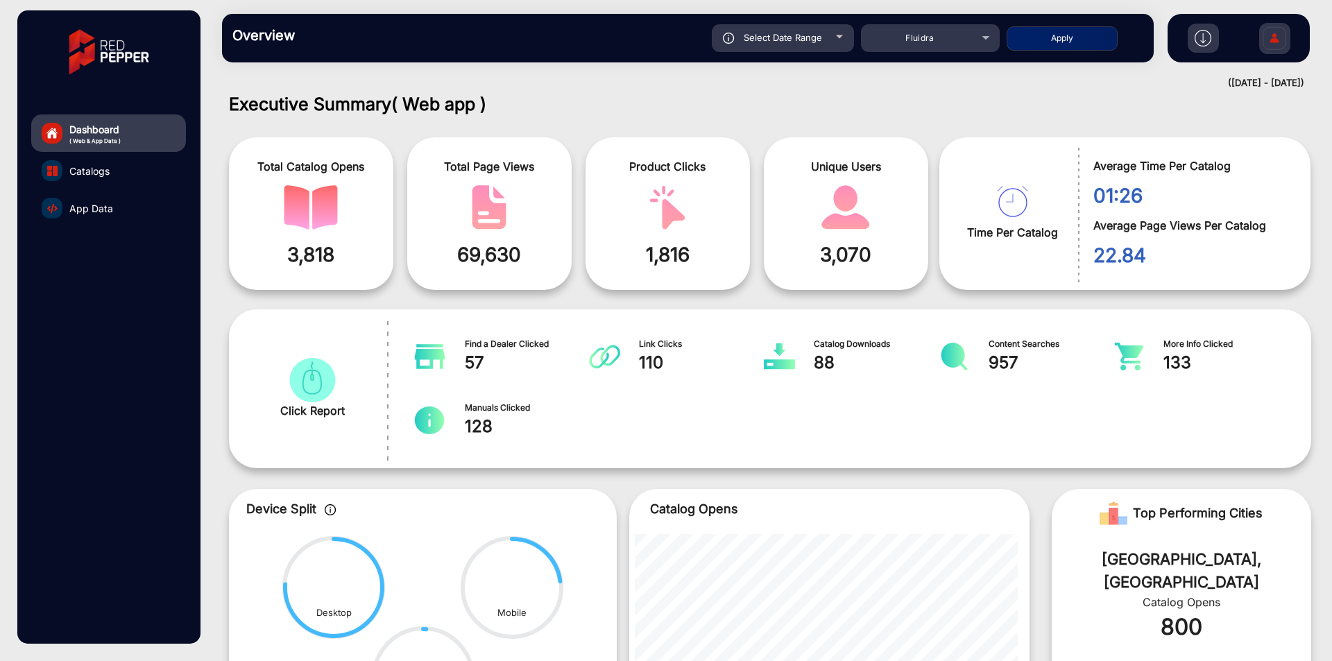
click at [96, 205] on span "App Data" at bounding box center [91, 208] width 44 height 15
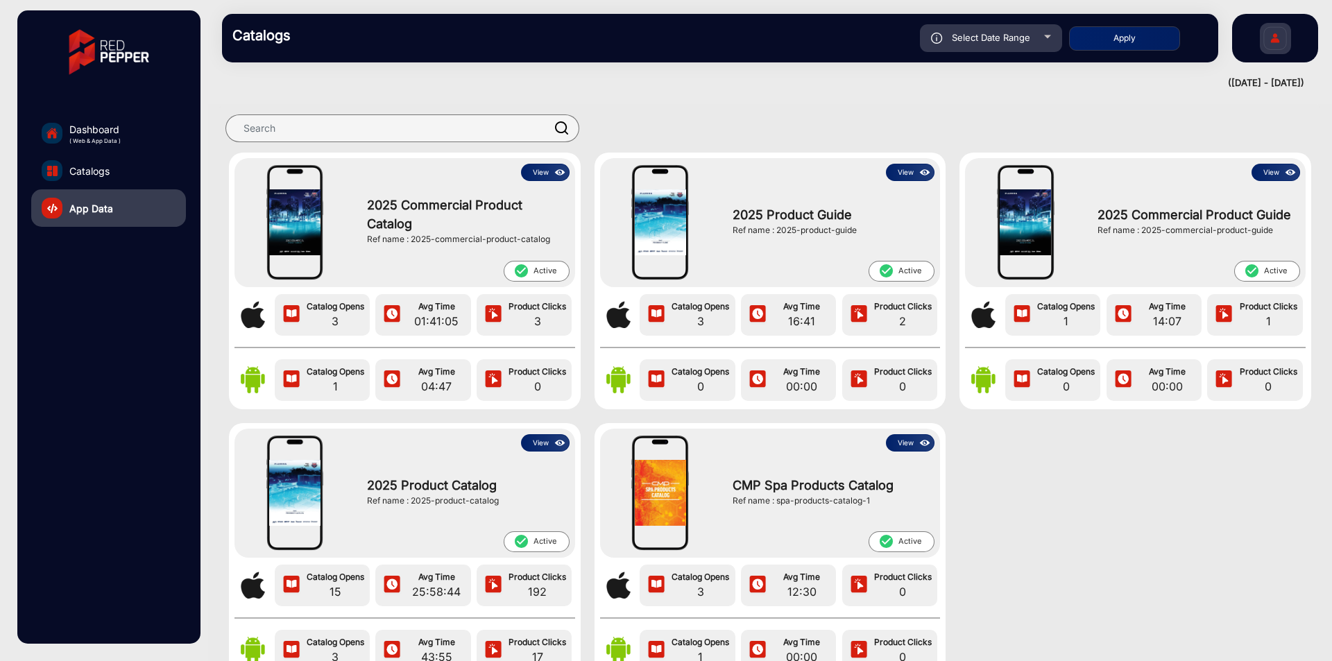
click at [549, 173] on button "View" at bounding box center [545, 172] width 49 height 17
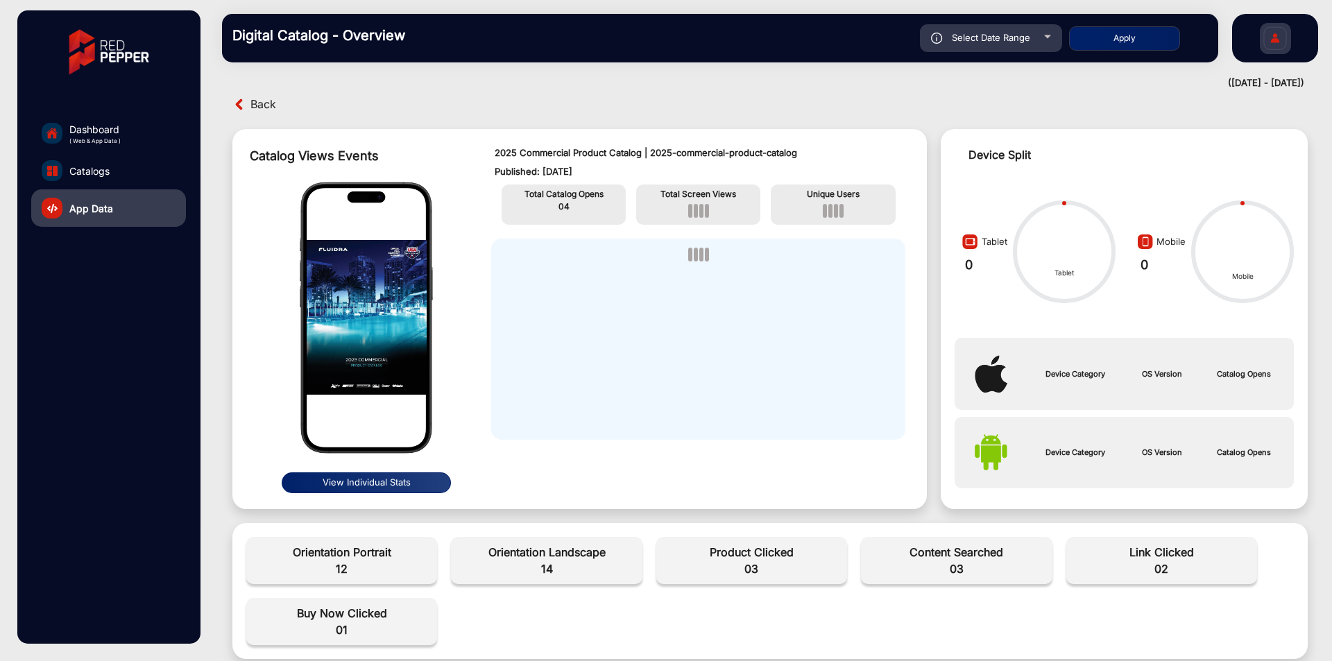
click at [264, 105] on span "Back" at bounding box center [263, 104] width 26 height 21
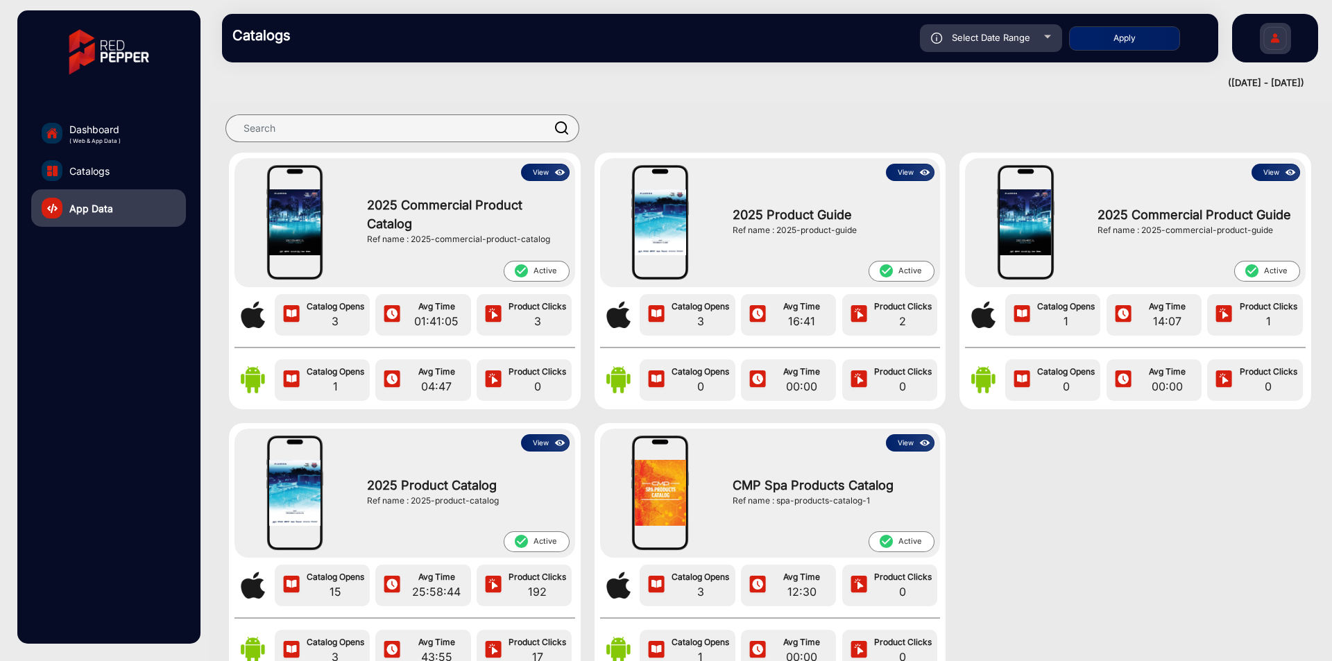
click at [535, 445] on button "View" at bounding box center [545, 442] width 49 height 17
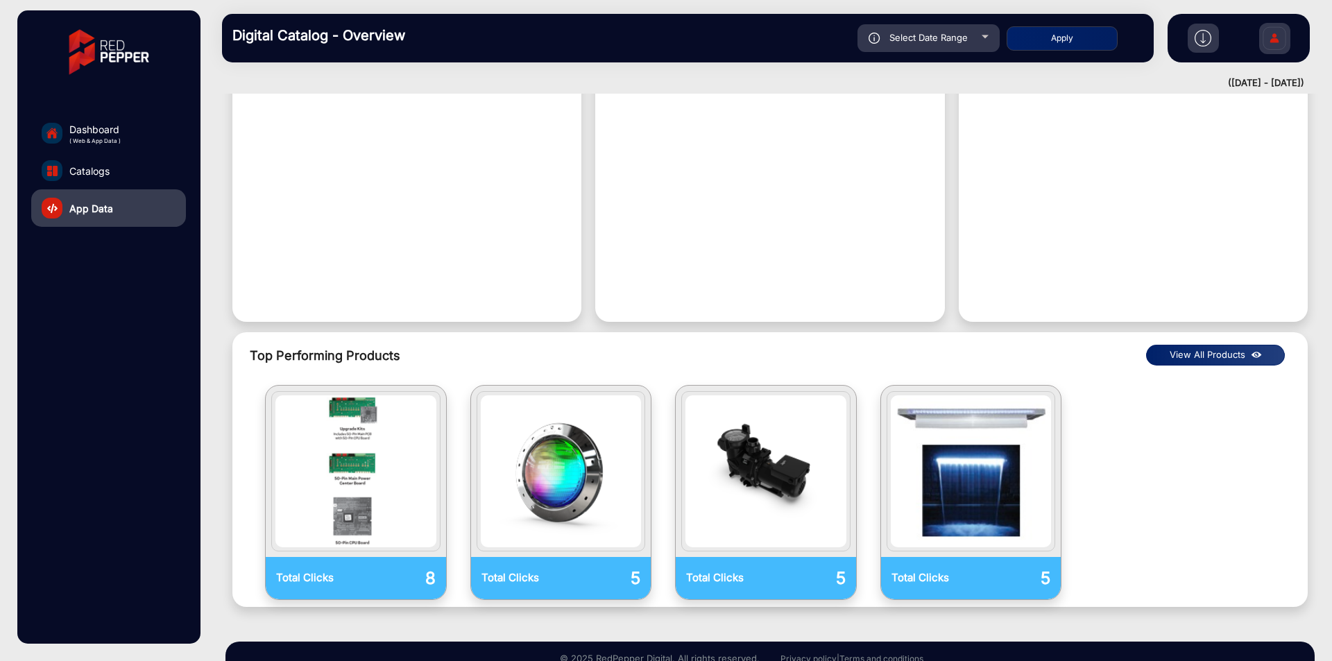
scroll to position [1227, 0]
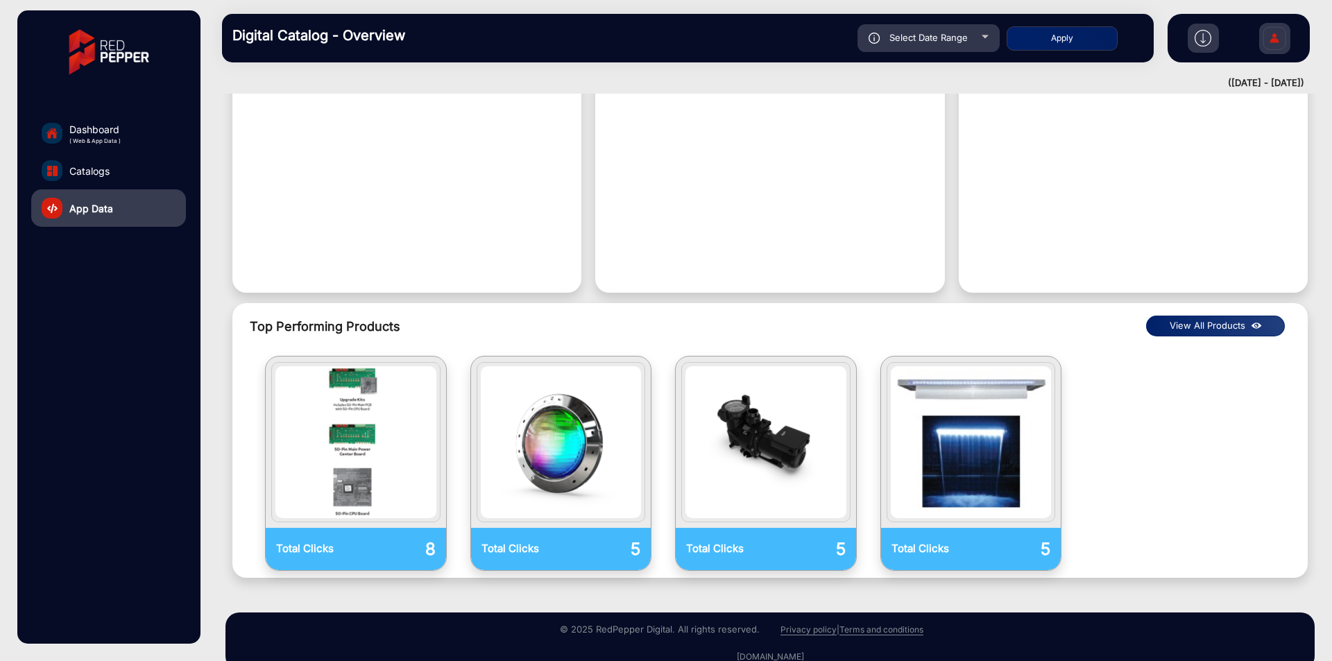
click at [1224, 316] on button "View All Products" at bounding box center [1215, 326] width 139 height 21
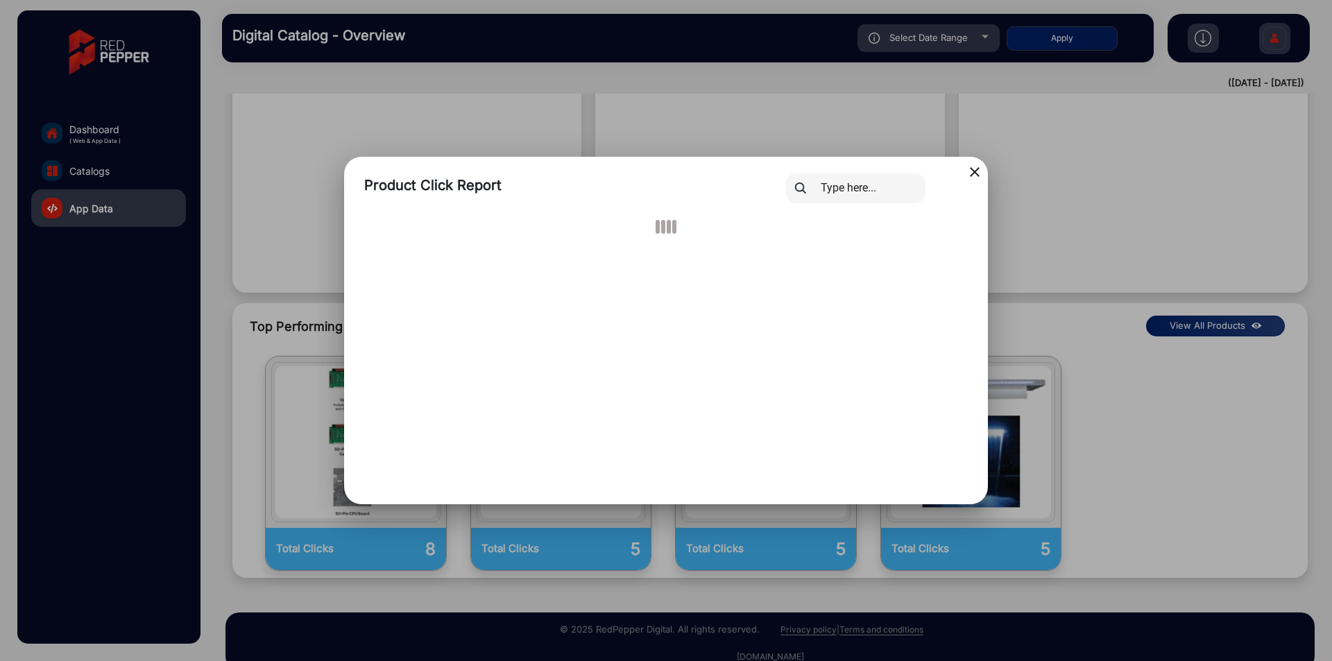
click at [974, 173] on div at bounding box center [875, 188] width 201 height 30
click at [978, 173] on mat-icon "close" at bounding box center [974, 172] width 17 height 17
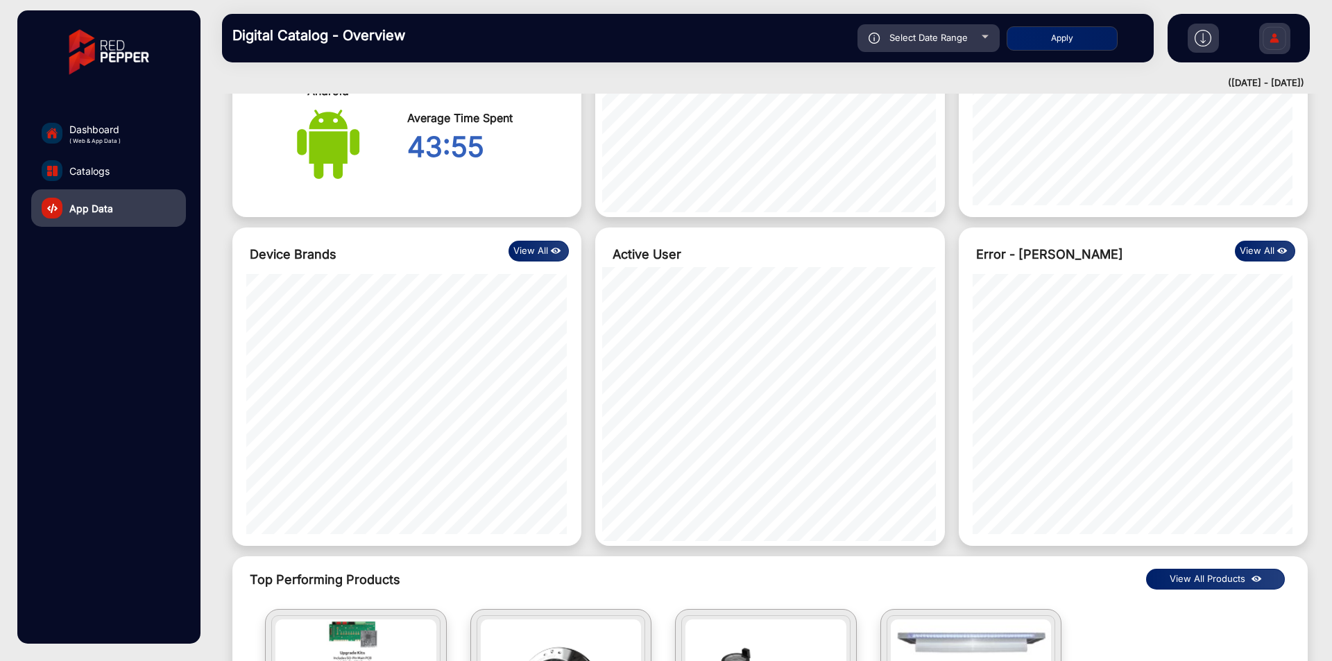
scroll to position [1251, 0]
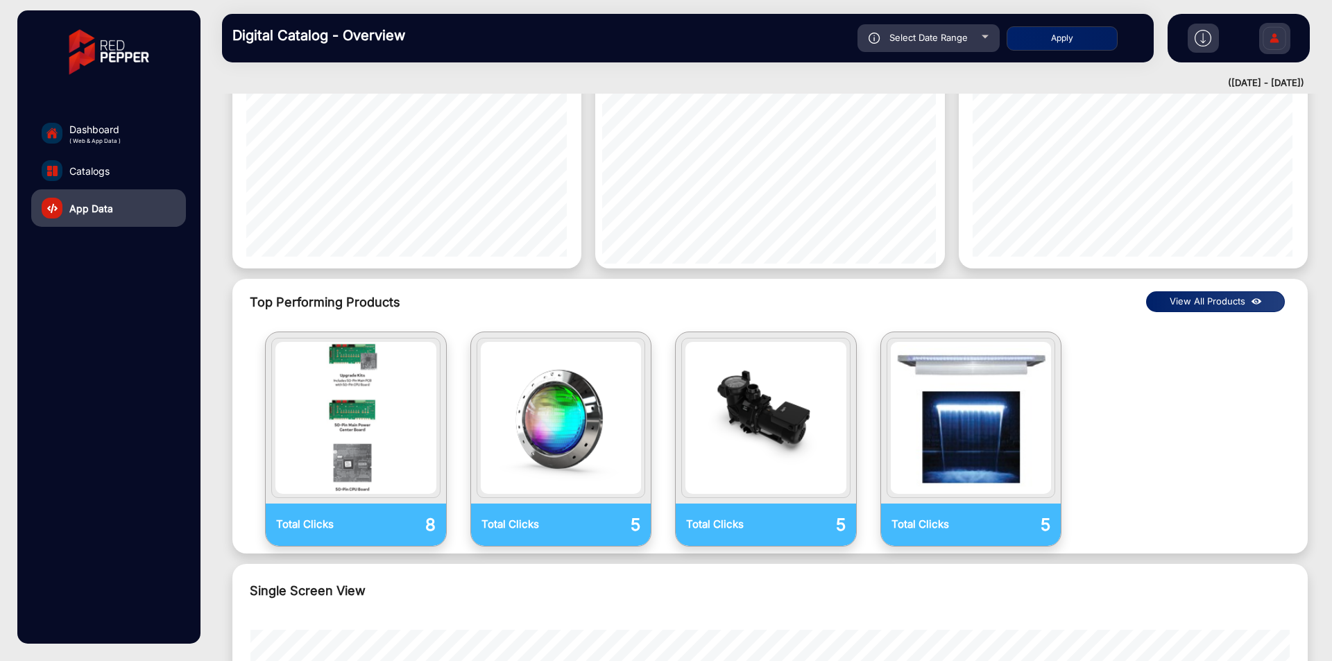
click at [1189, 291] on button "View All Products" at bounding box center [1215, 301] width 139 height 21
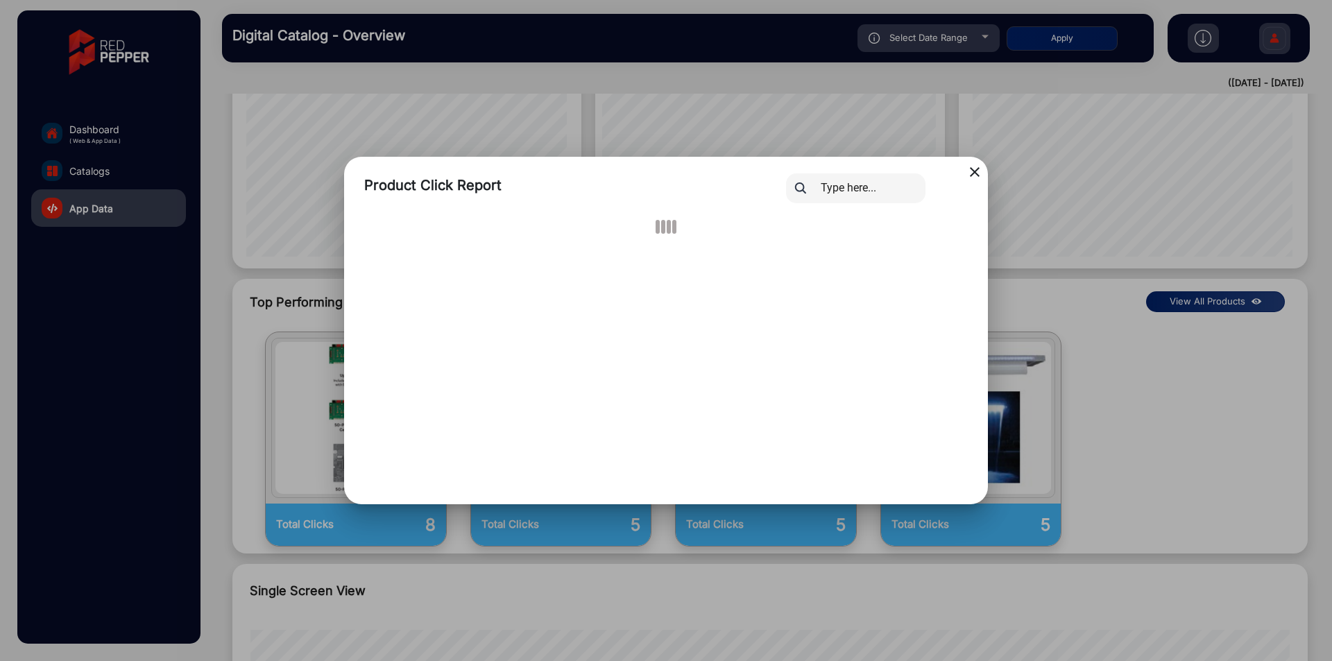
click at [972, 173] on div at bounding box center [875, 188] width 201 height 30
click at [974, 173] on mat-icon "close" at bounding box center [974, 172] width 17 height 17
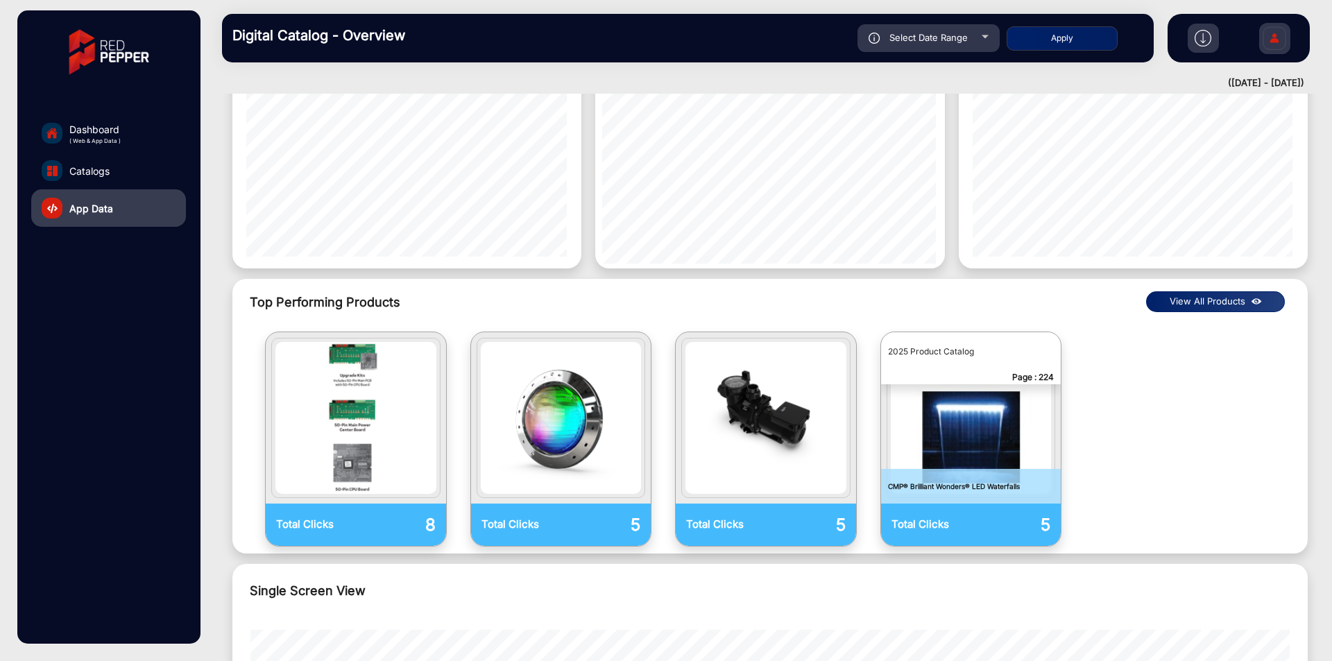
click at [1192, 291] on button "View All Products" at bounding box center [1215, 301] width 139 height 21
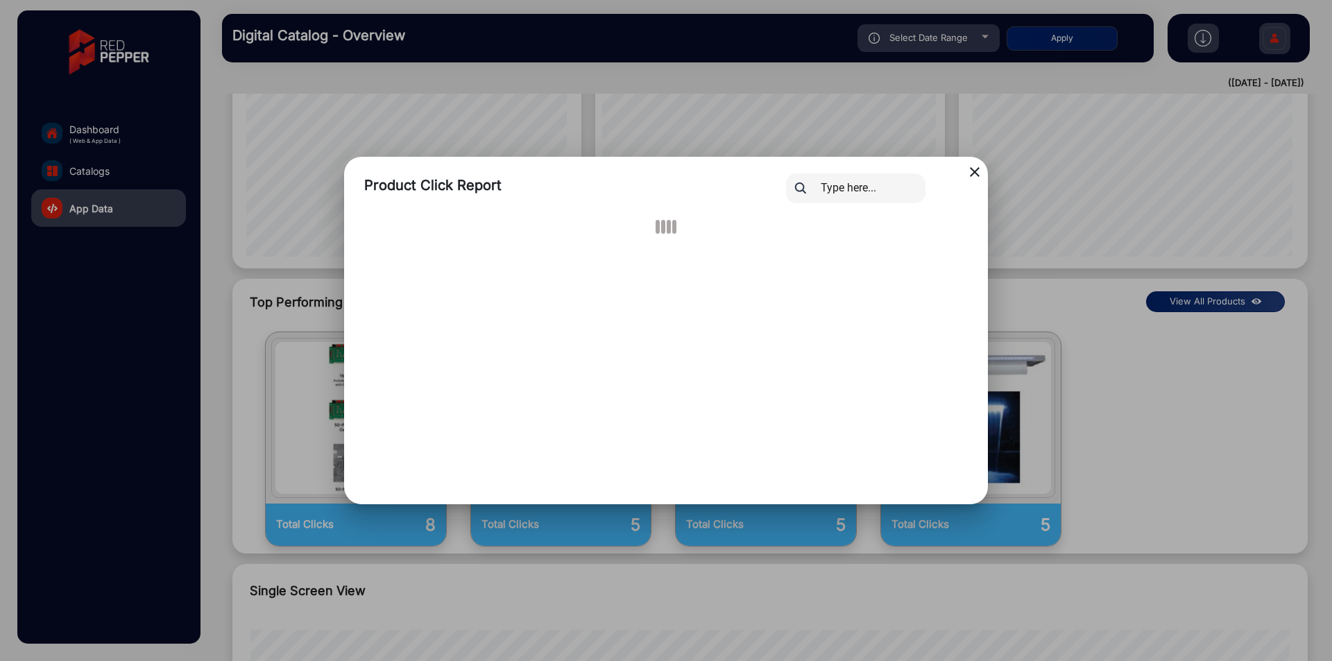
click at [972, 166] on mat-icon "close" at bounding box center [974, 172] width 17 height 17
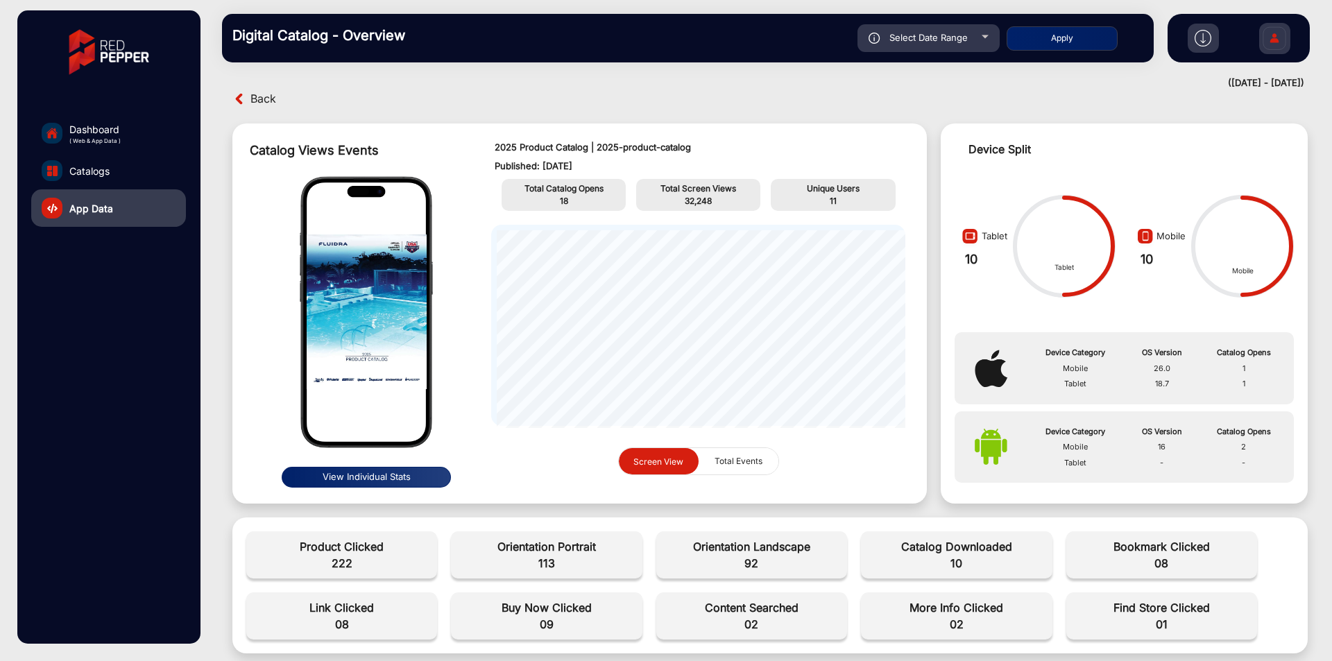
scroll to position [0, 0]
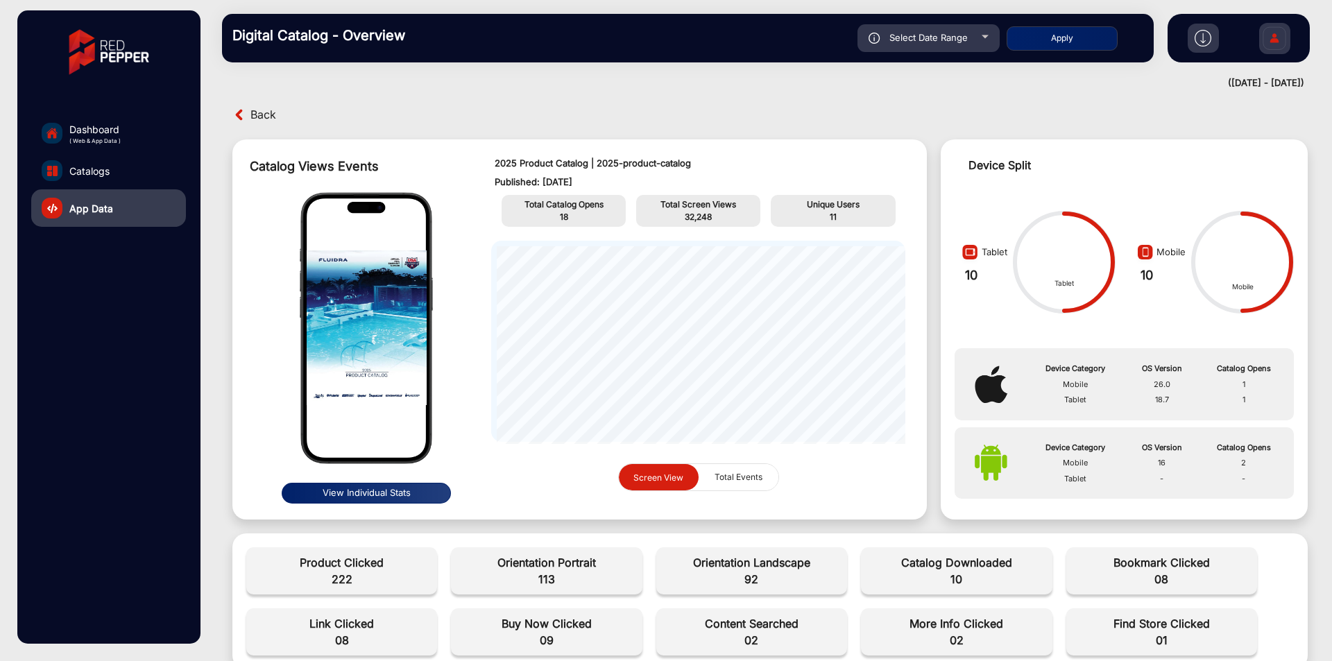
click at [259, 117] on span "Back" at bounding box center [263, 114] width 26 height 21
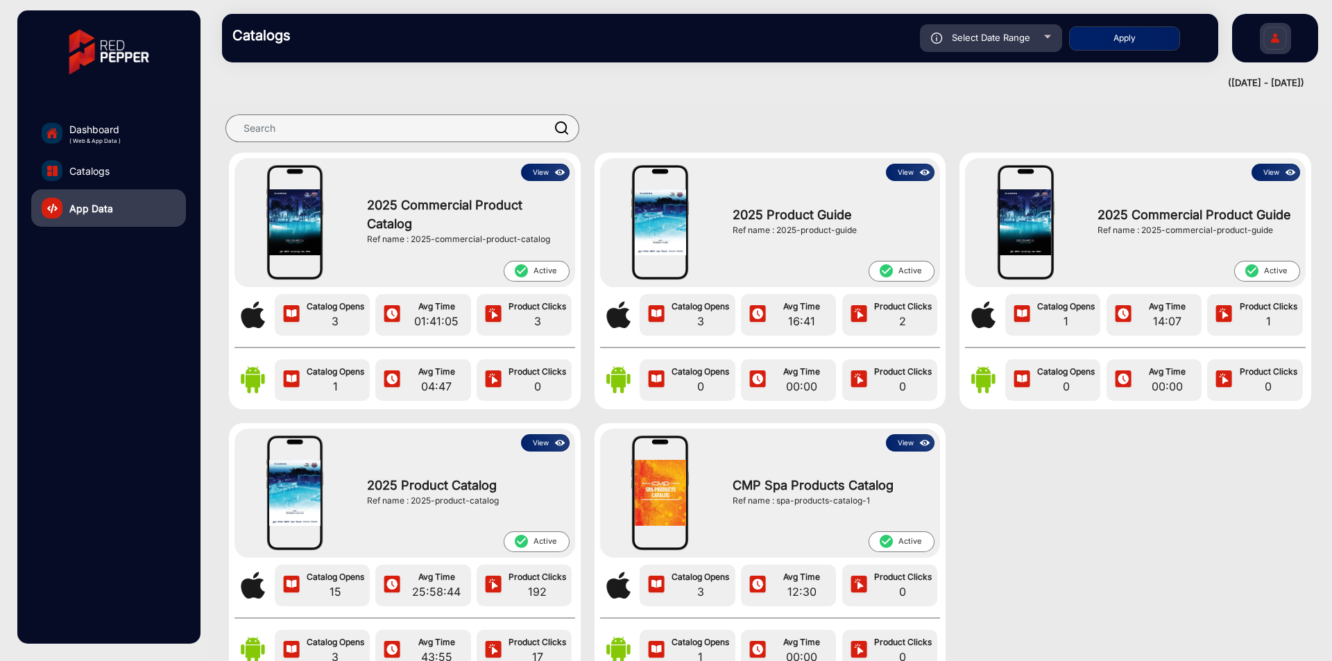
click at [954, 40] on span "Select Date Range" at bounding box center [991, 37] width 78 height 11
type input "9/1/2025"
type input "[DATE]"
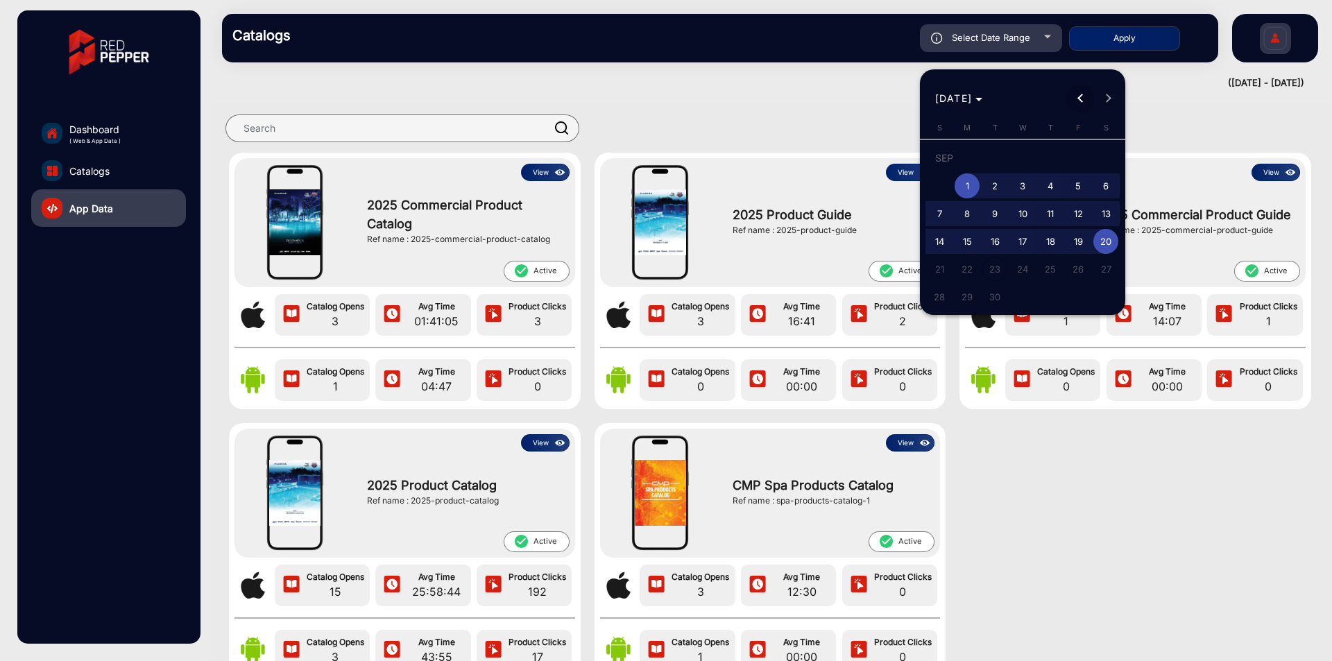
click at [1088, 92] on span "Previous month" at bounding box center [1080, 99] width 28 height 28
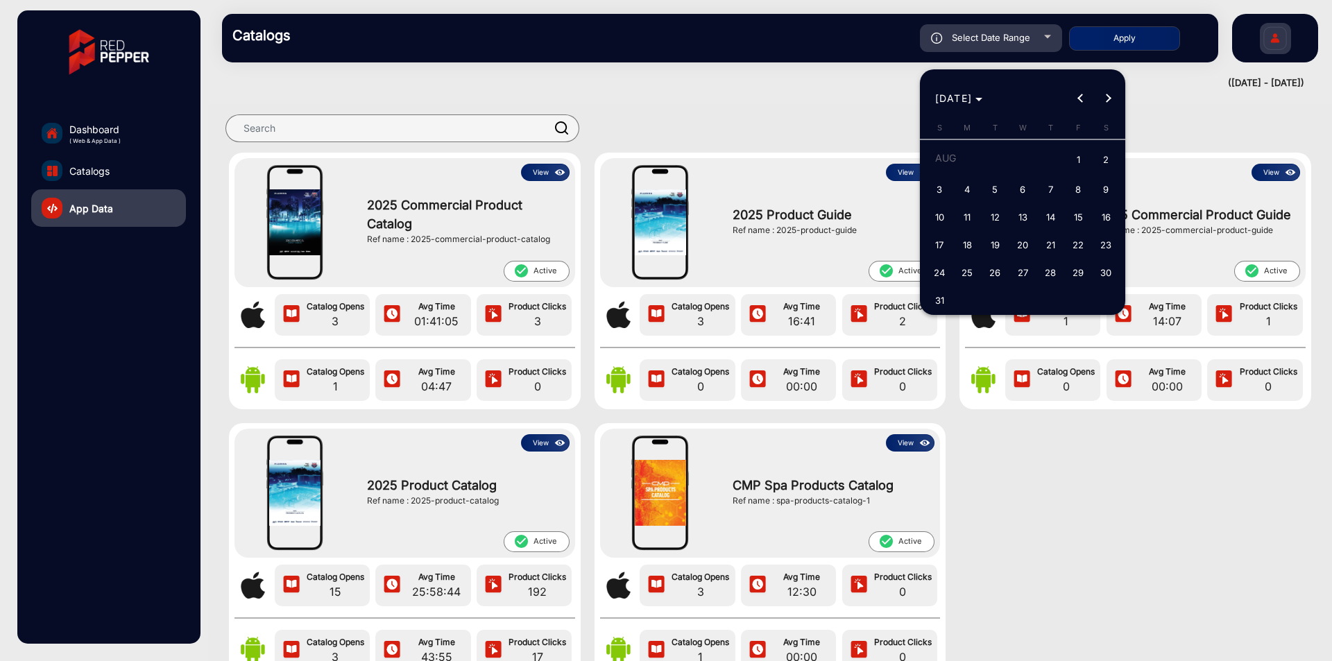
click at [1074, 163] on span "1" at bounding box center [1077, 160] width 25 height 28
type input "8/1/2025"
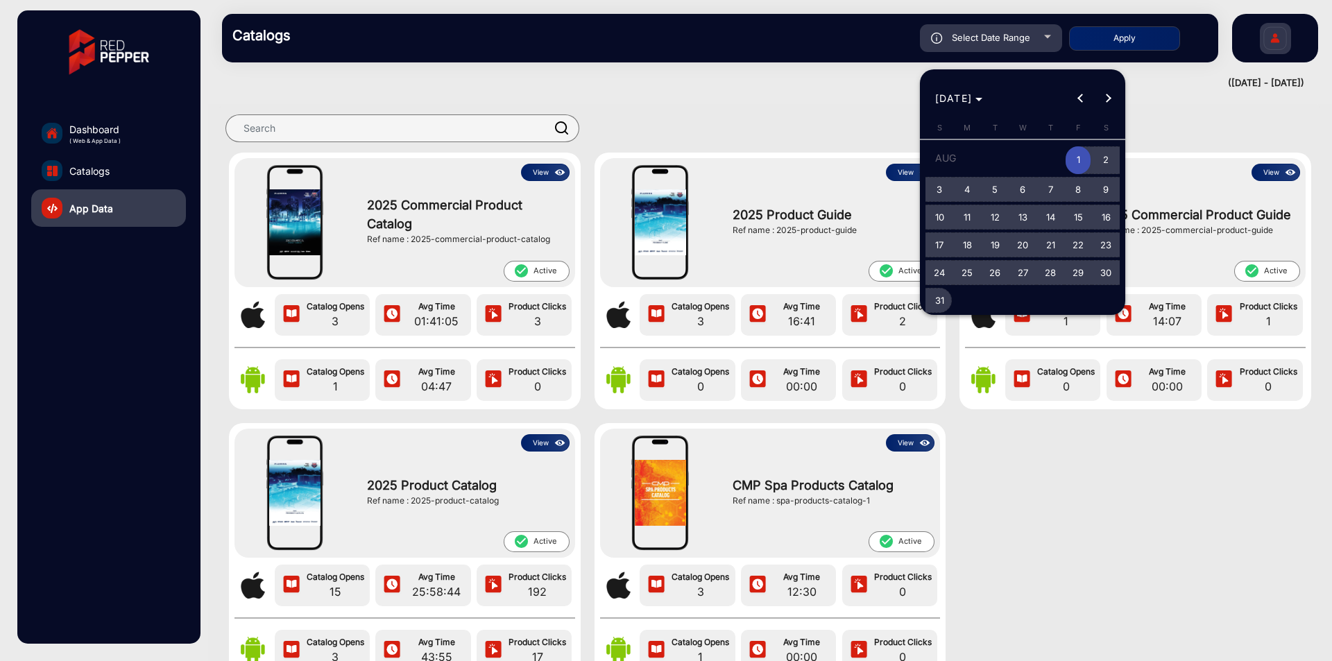
click at [939, 303] on span "31" at bounding box center [939, 300] width 25 height 25
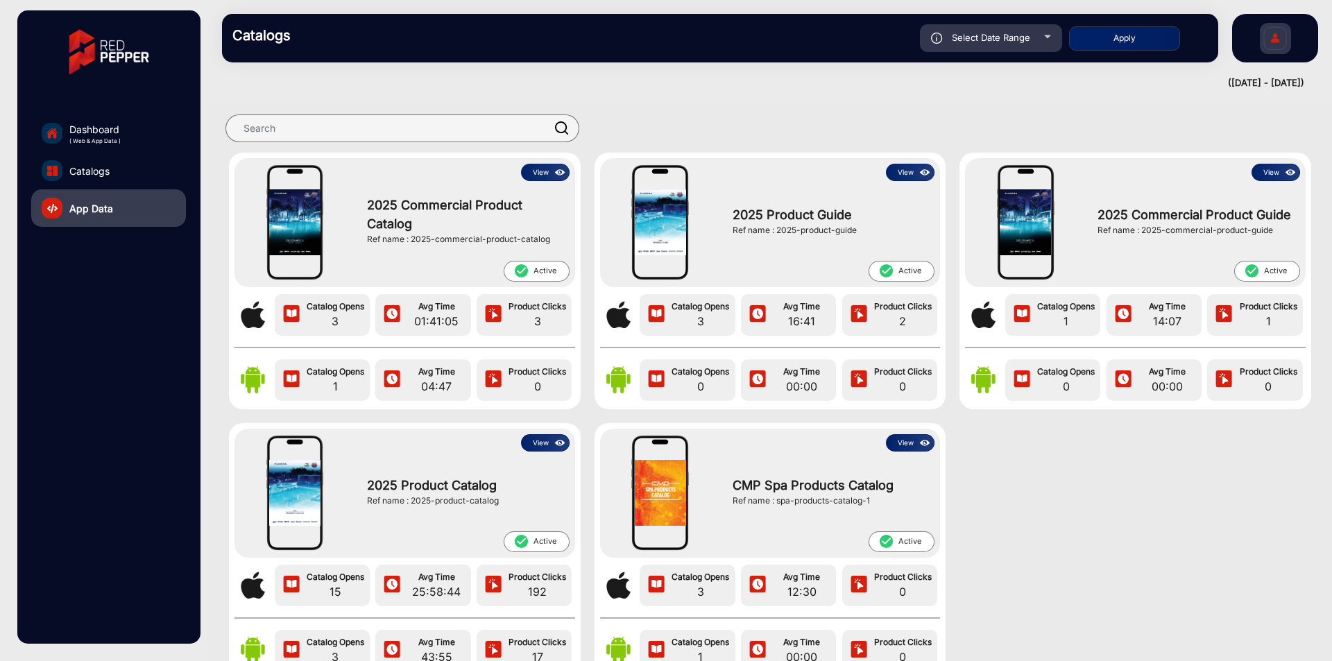
type input "8/31/2025"
click at [1133, 24] on div "Select Date Range 8/1/2025 8/1/2025 – 8/31/2025 End date Fluidra Apply" at bounding box center [769, 38] width 878 height 28
click at [1130, 41] on button "Apply" at bounding box center [1124, 38] width 111 height 24
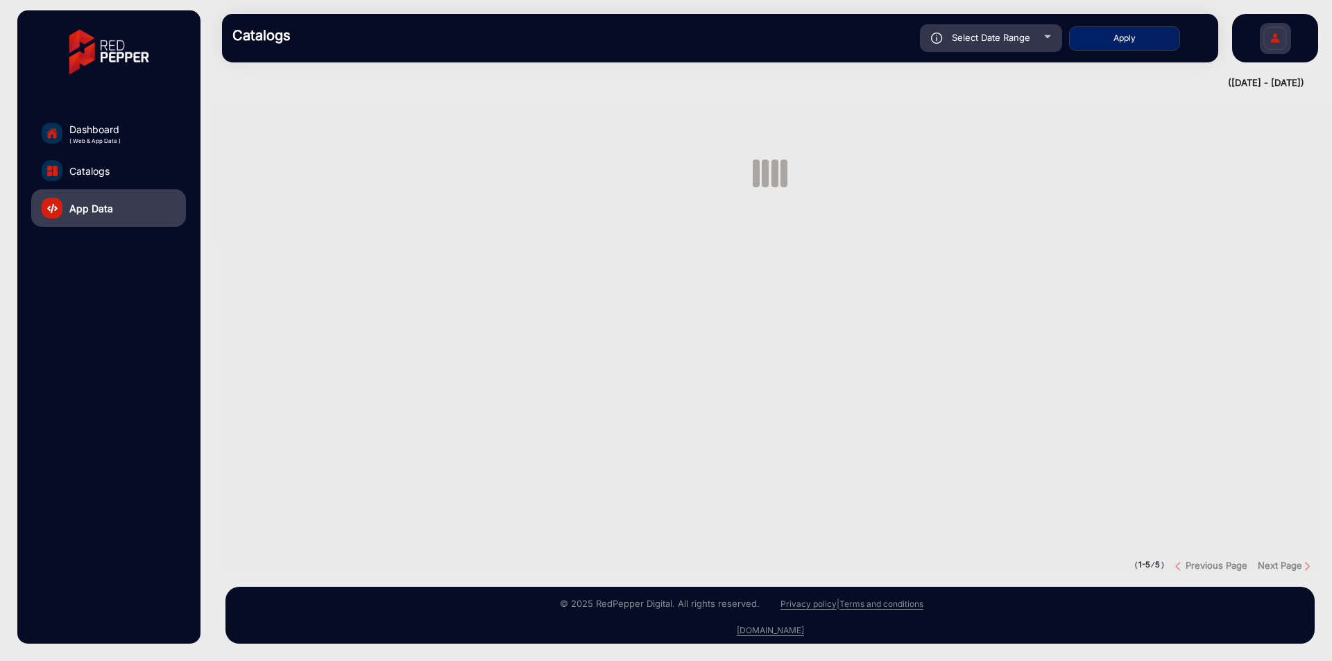
click at [109, 175] on span "Catalogs" at bounding box center [89, 171] width 40 height 15
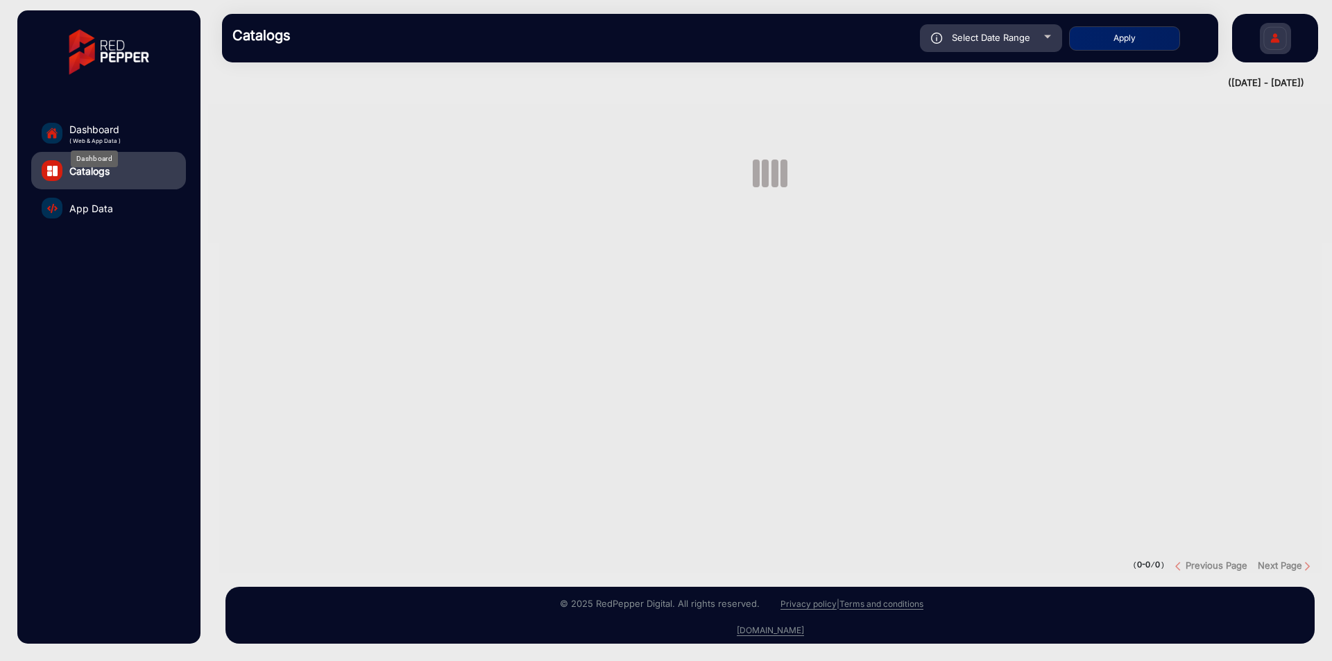
click at [114, 142] on span "( Web & App Data )" at bounding box center [94, 141] width 51 height 8
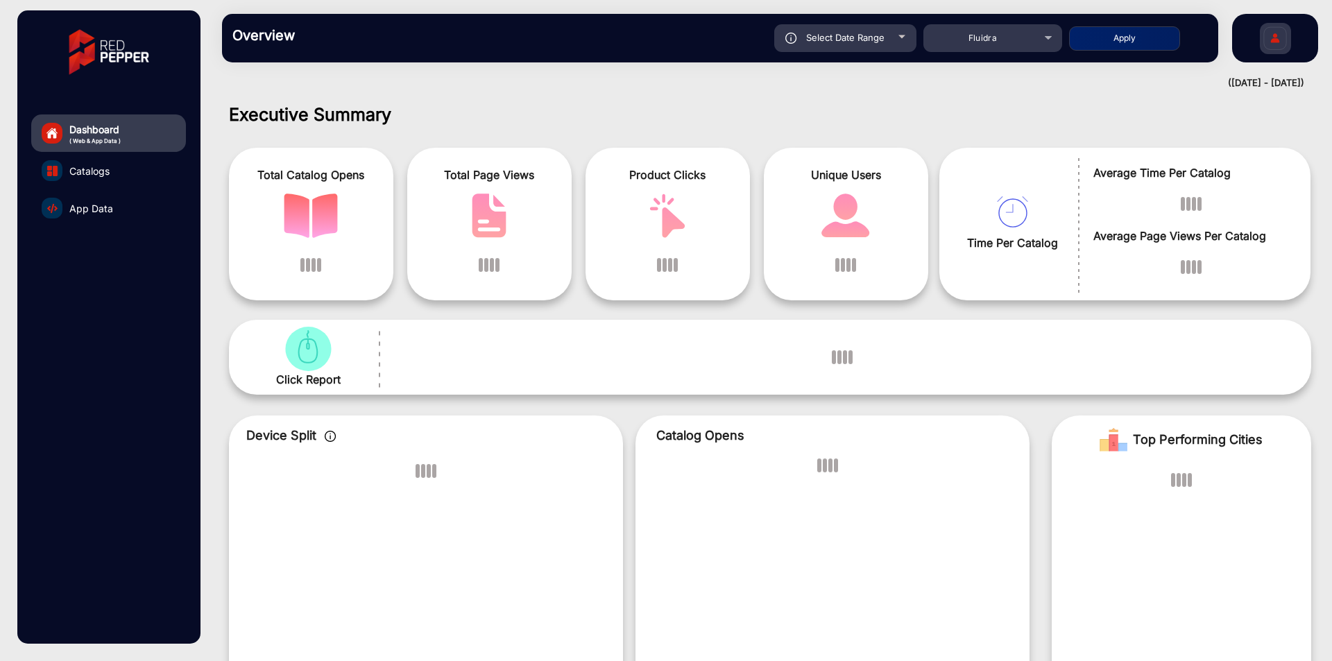
scroll to position [10, 0]
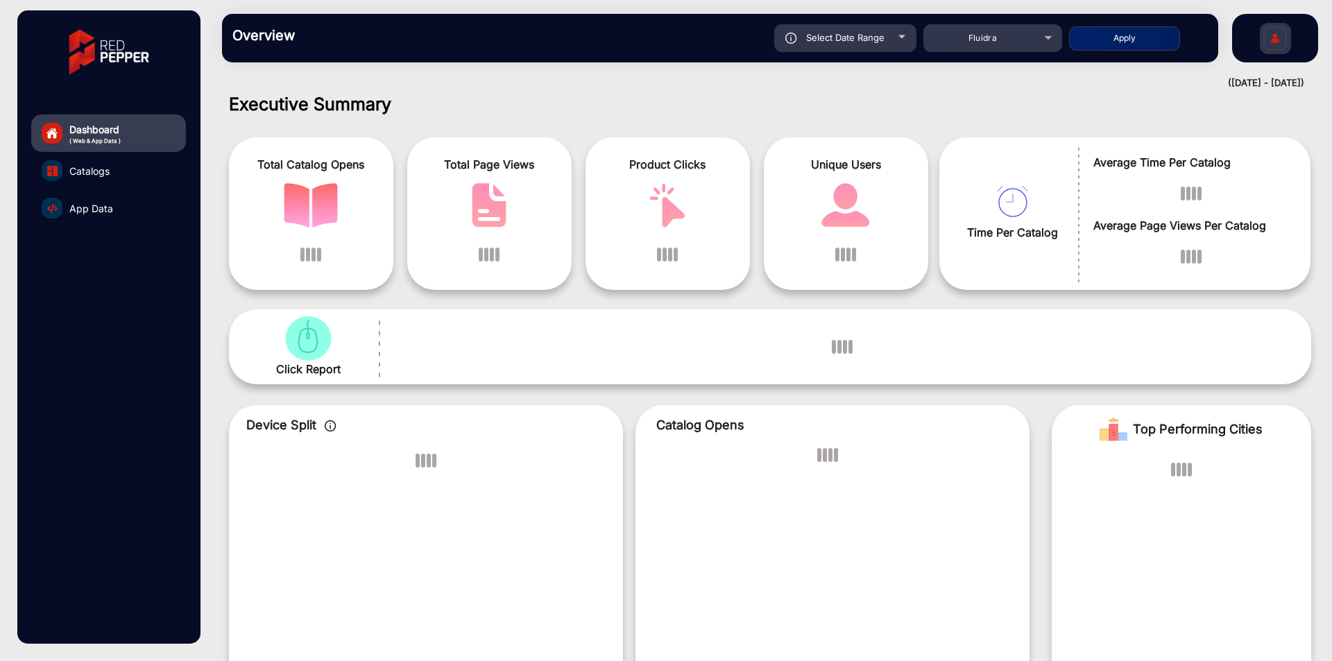
click at [109, 144] on span "( Web & App Data )" at bounding box center [94, 141] width 51 height 8
click at [94, 173] on span "Catalogs" at bounding box center [89, 171] width 40 height 15
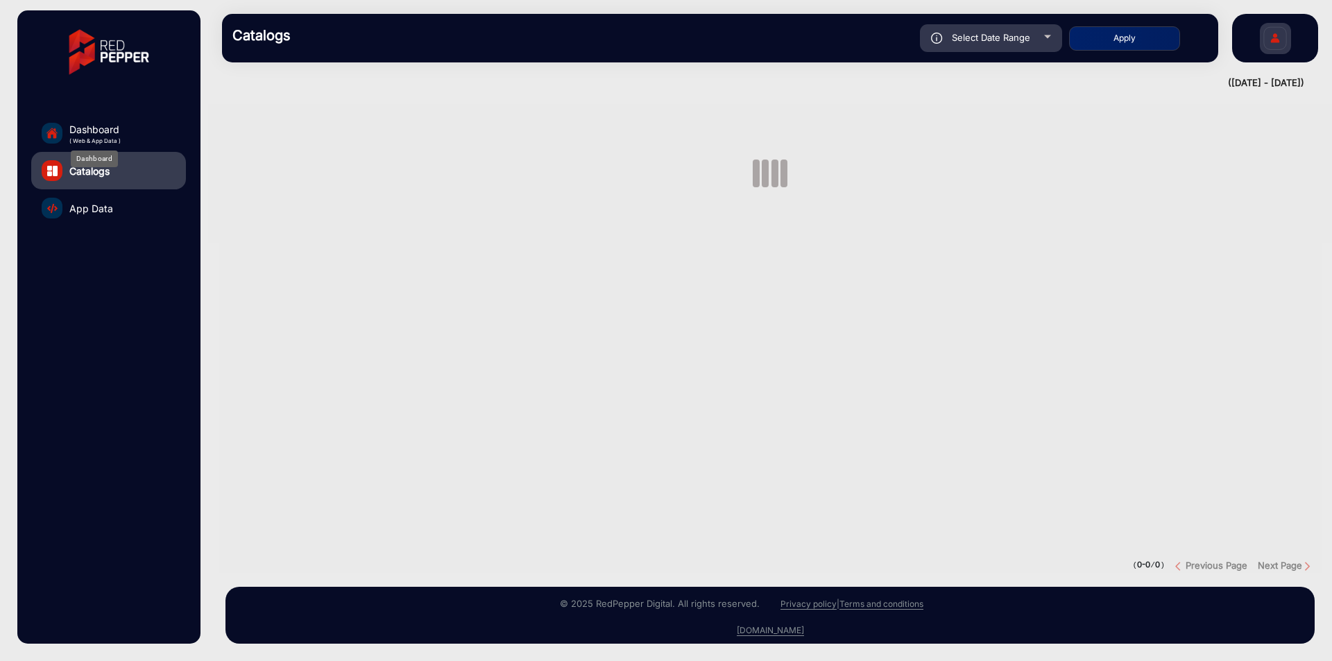
click at [112, 137] on span "( Web & App Data )" at bounding box center [94, 141] width 51 height 8
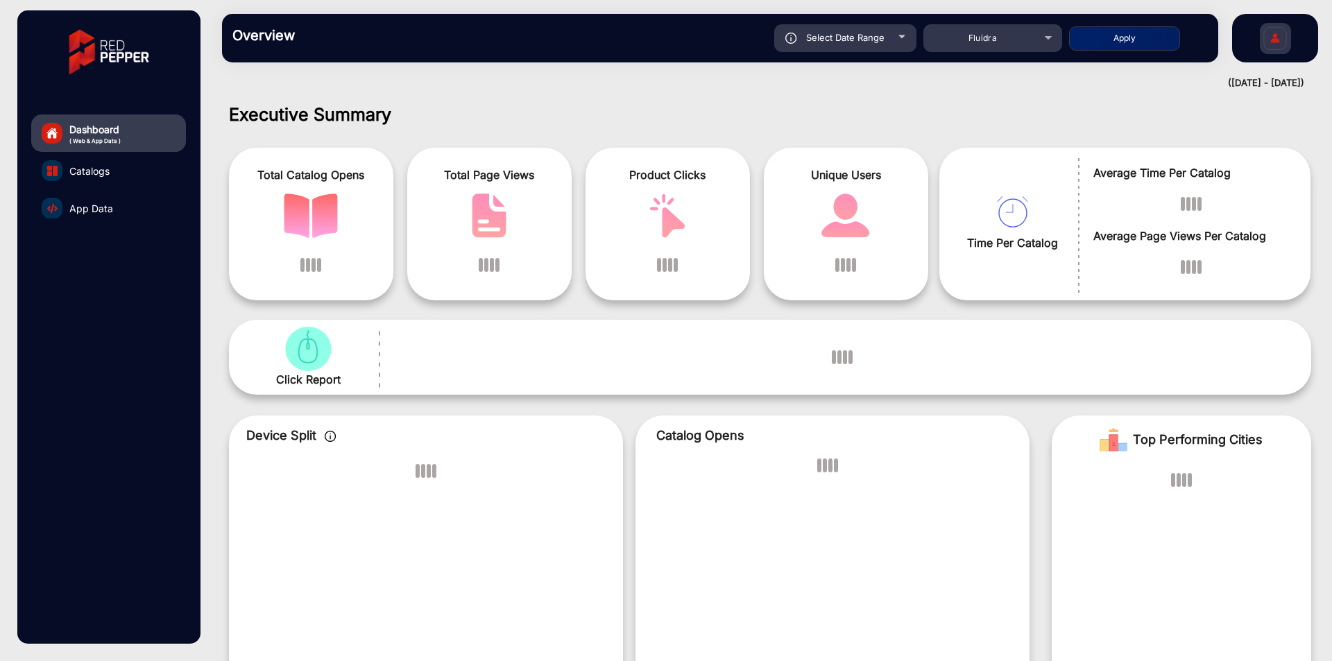
scroll to position [10, 0]
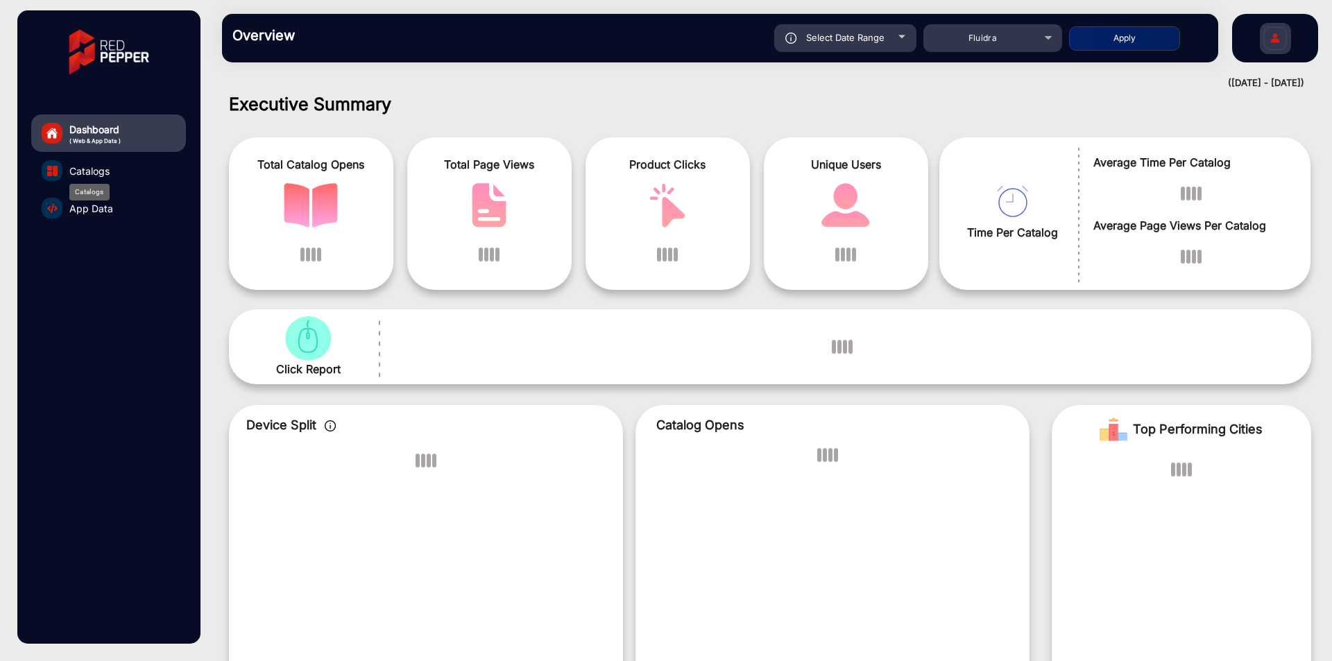
click at [107, 166] on span "Catalogs" at bounding box center [89, 171] width 40 height 15
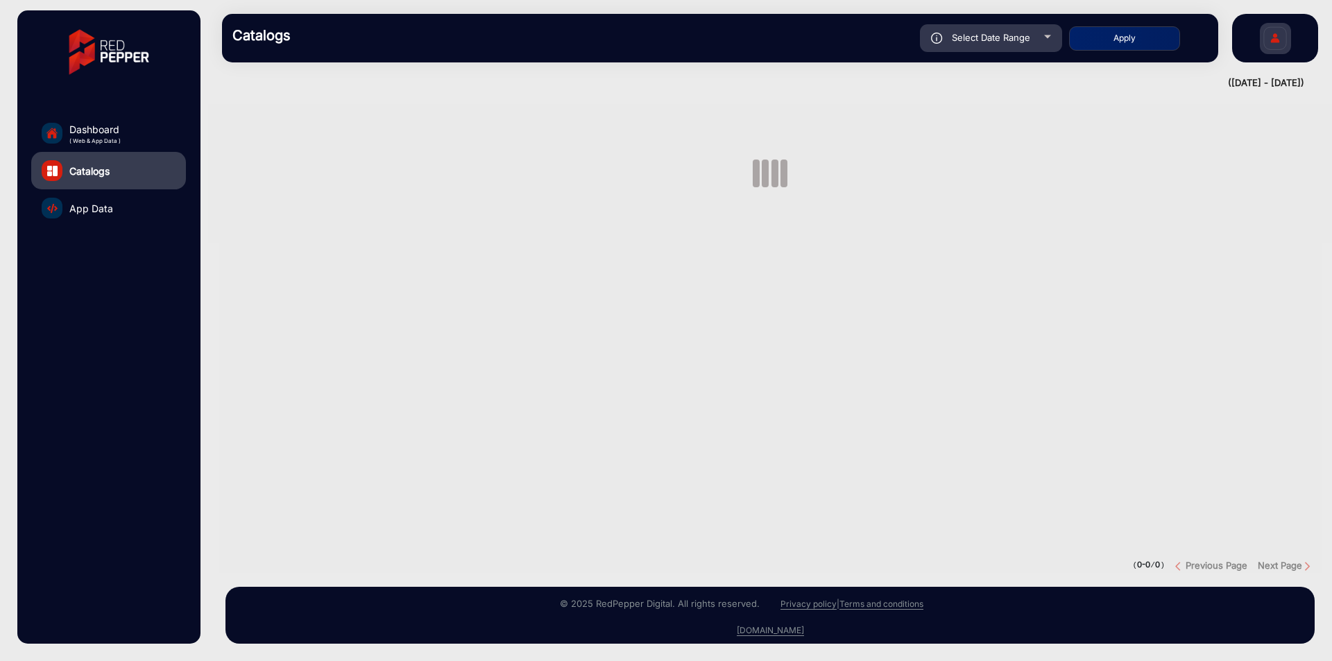
click at [107, 111] on div "Dashboard ( Web & App Data ) Catalogs App Data" at bounding box center [108, 326] width 182 height 633
click at [105, 123] on span "Dashboard" at bounding box center [94, 129] width 51 height 15
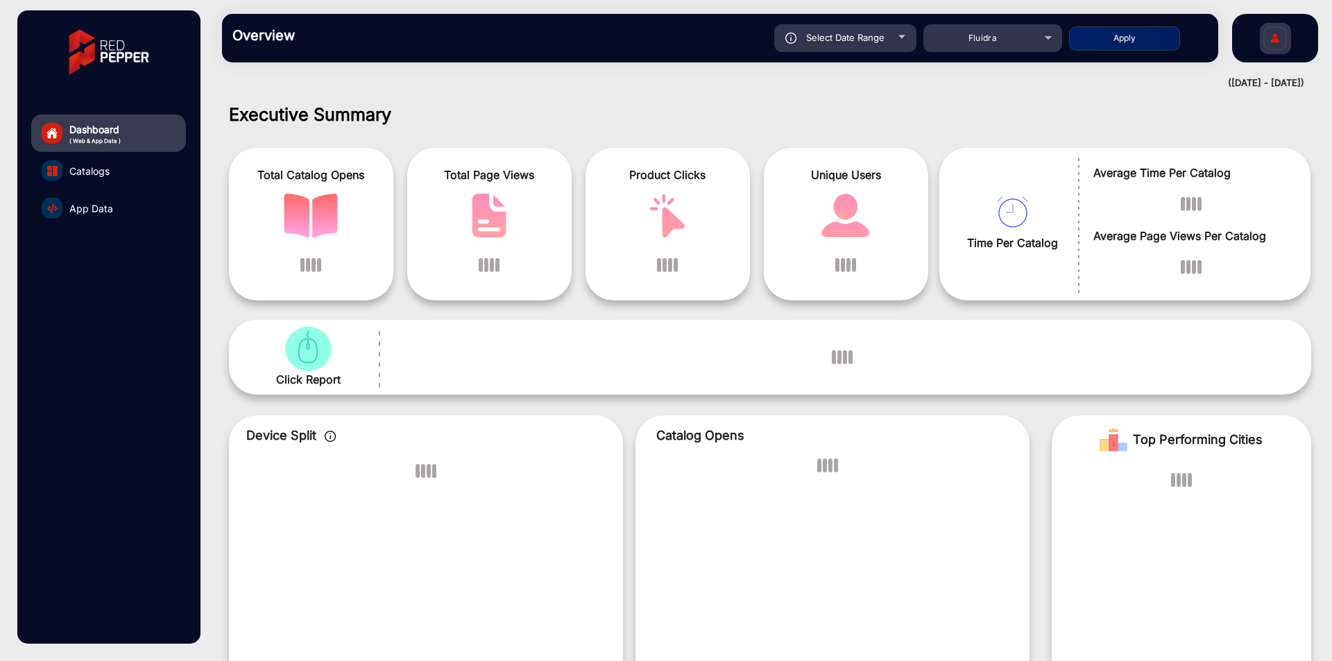
scroll to position [10, 0]
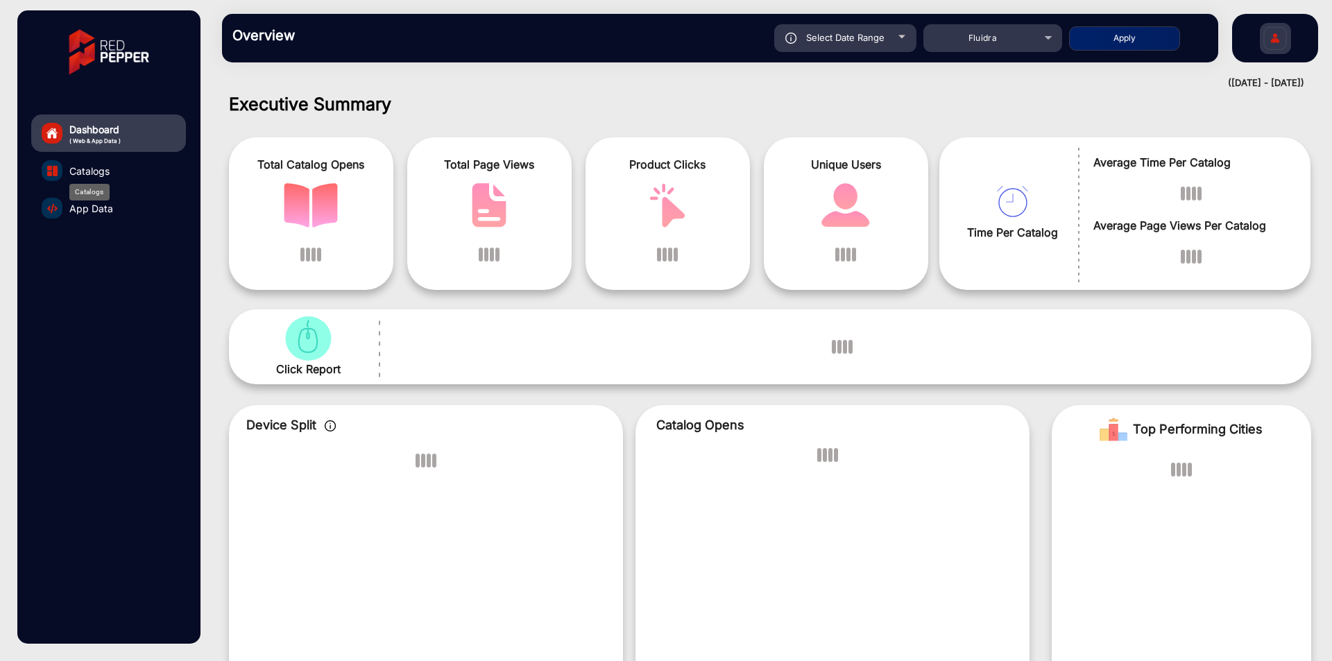
click at [103, 190] on div "Catalogs" at bounding box center [89, 192] width 40 height 17
click at [112, 168] on link "Catalogs" at bounding box center [108, 170] width 155 height 37
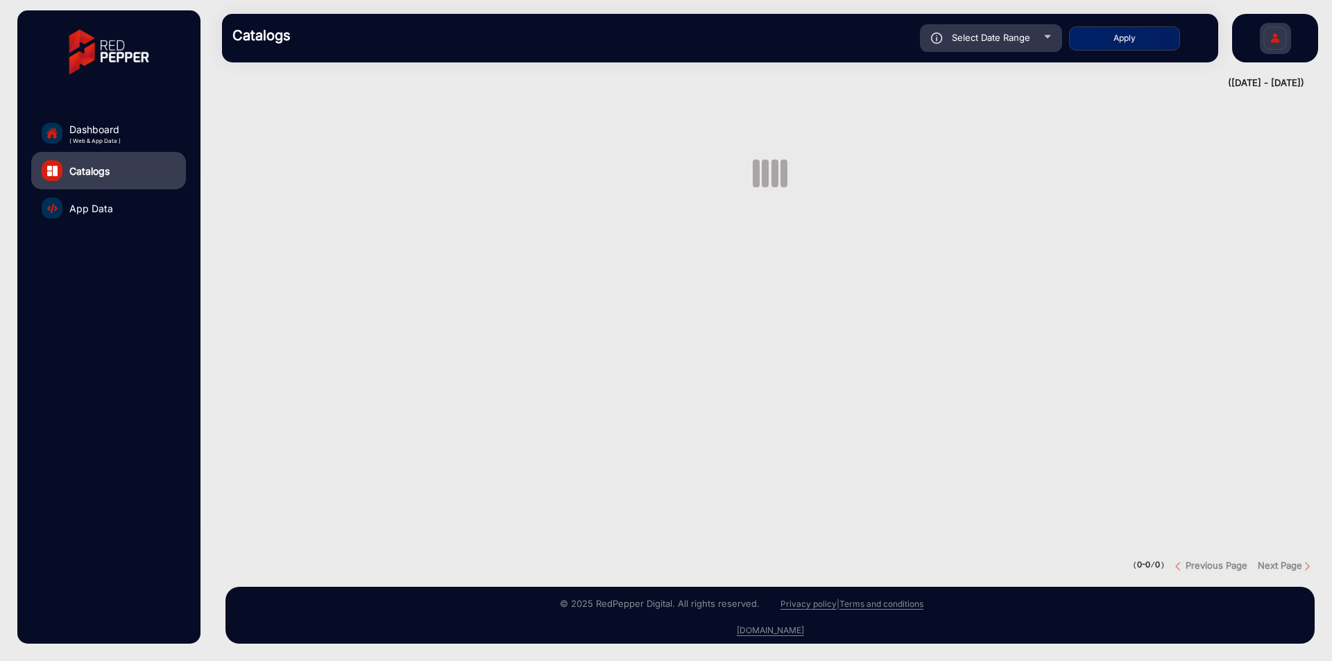
click at [84, 207] on span "App Data" at bounding box center [91, 208] width 44 height 15
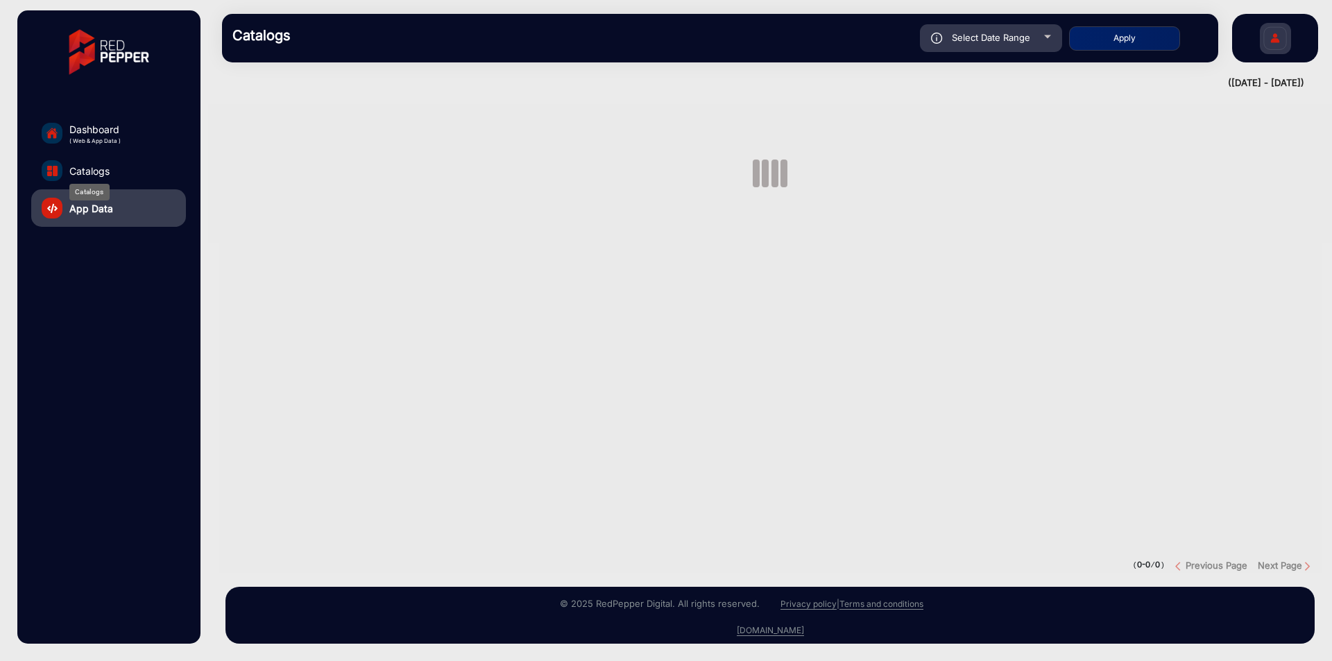
click at [93, 169] on span "Catalogs" at bounding box center [89, 171] width 40 height 15
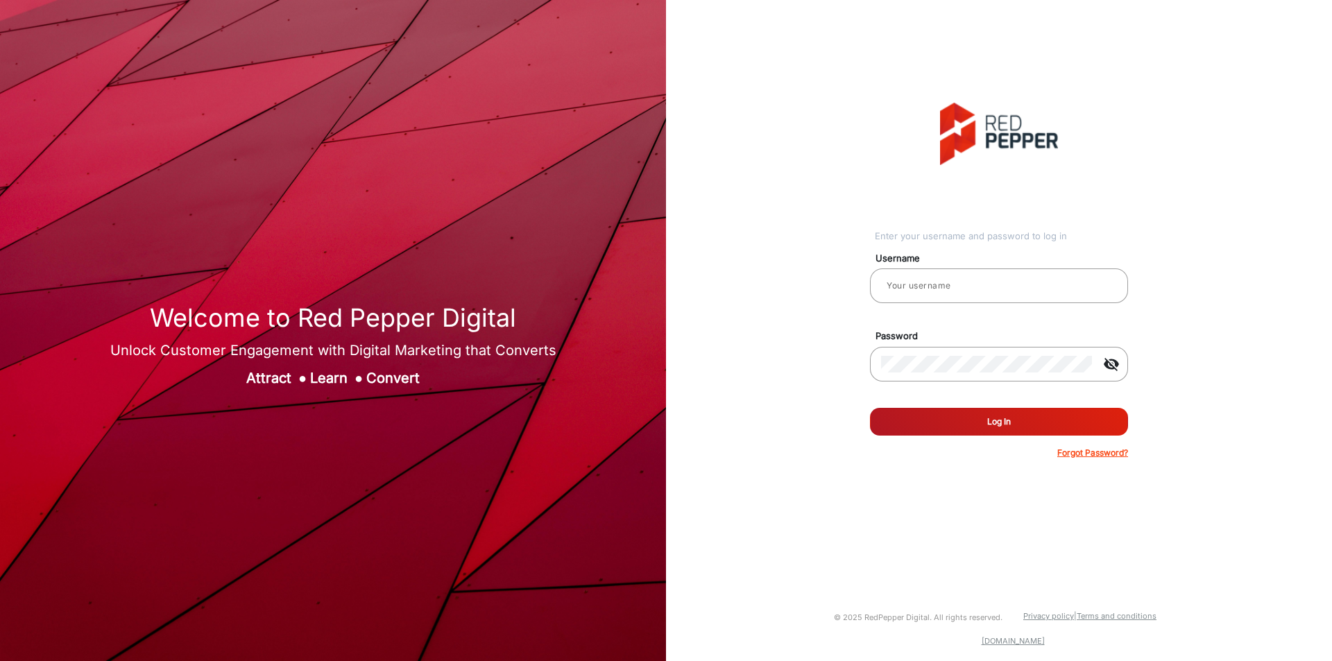
type input "[PERSON_NAME]"
click at [923, 420] on button "Log In" at bounding box center [999, 422] width 258 height 28
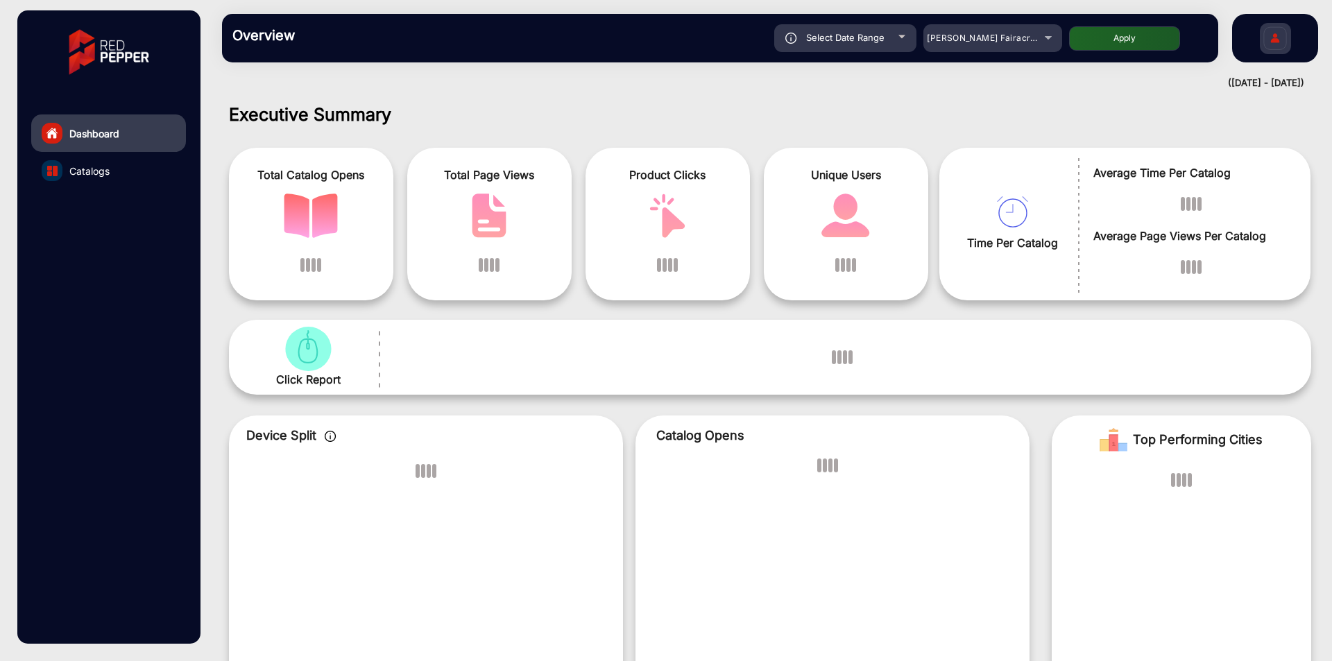
scroll to position [10, 0]
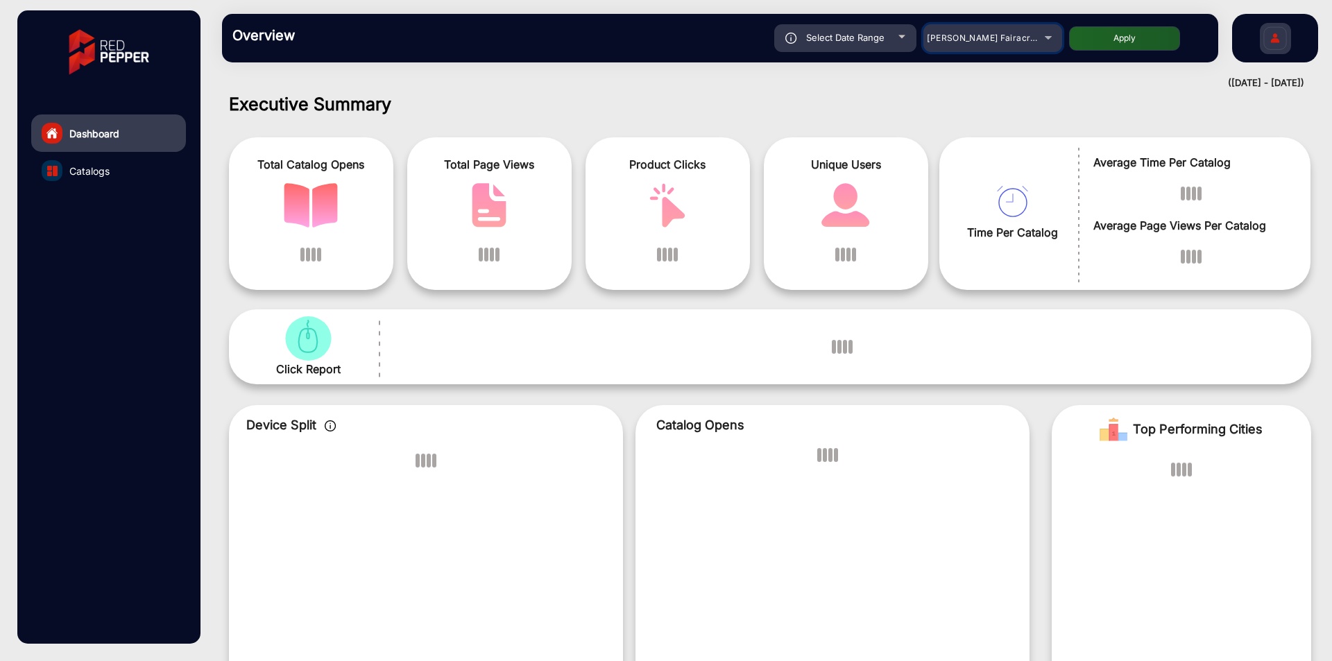
click at [1040, 37] on div "[PERSON_NAME] Fairacre Farms" at bounding box center [992, 38] width 139 height 17
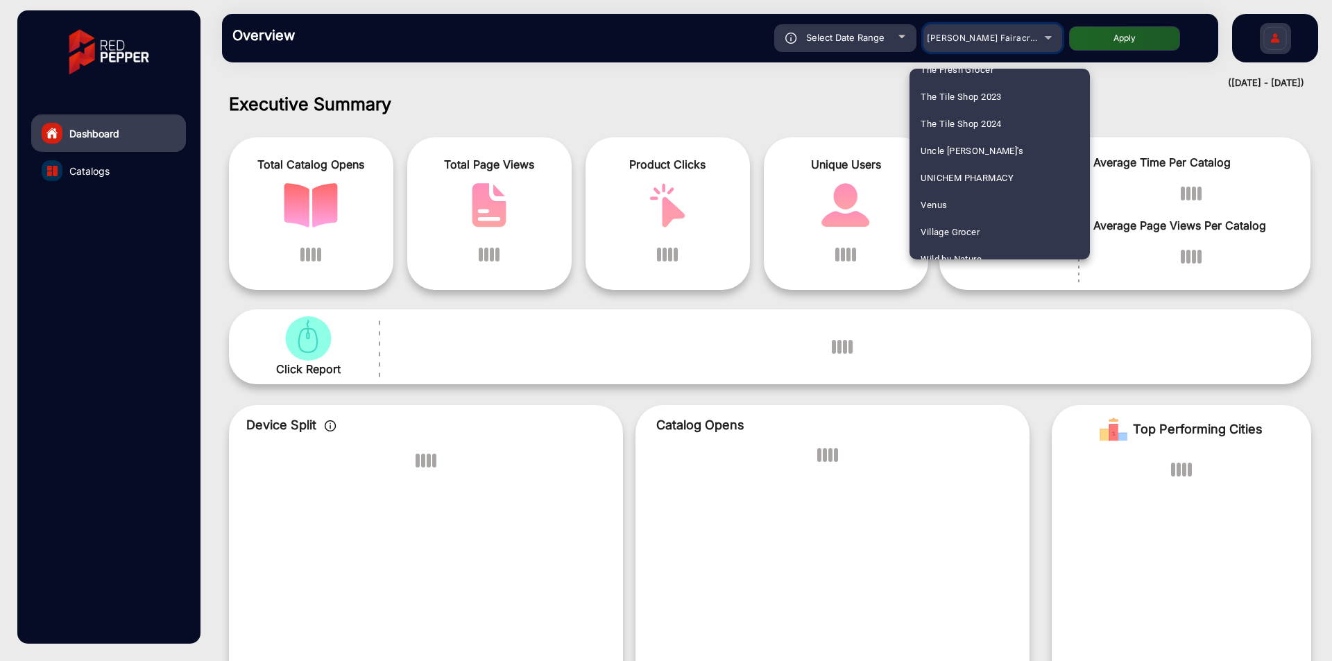
scroll to position [1655, 0]
click at [732, 170] on div at bounding box center [666, 330] width 1332 height 661
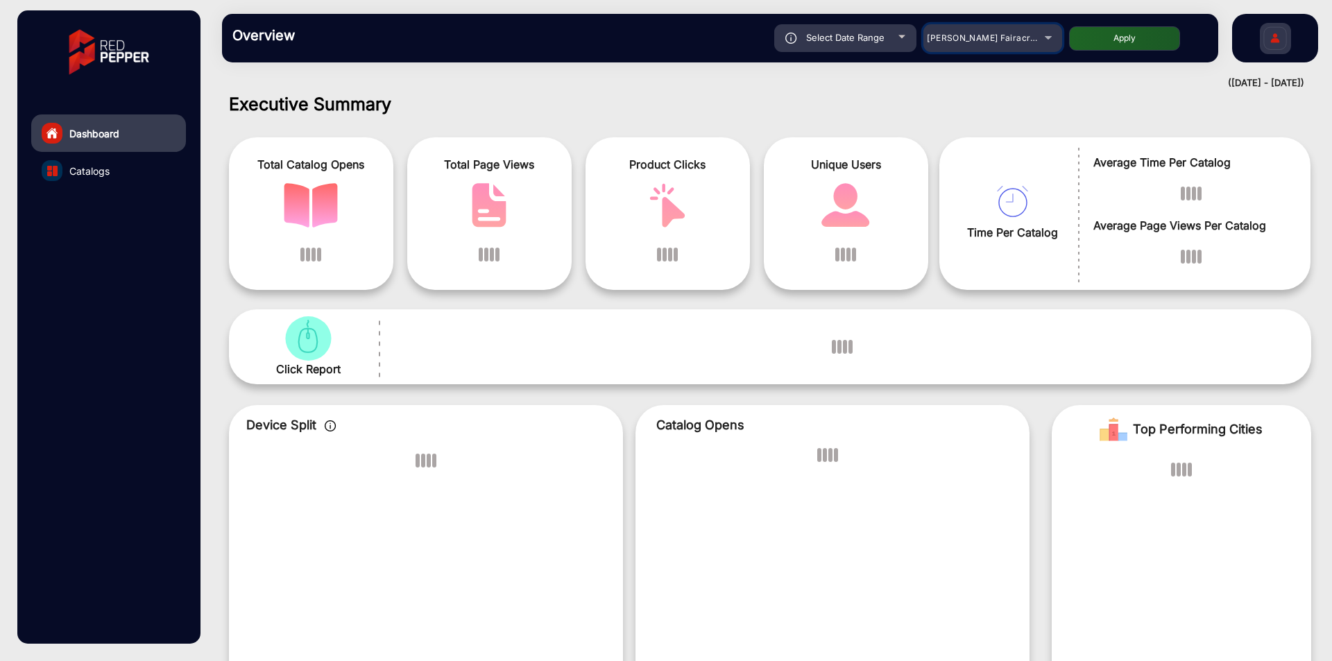
click at [1002, 35] on span "[PERSON_NAME] Fairacre Farms" at bounding box center [995, 38] width 137 height 10
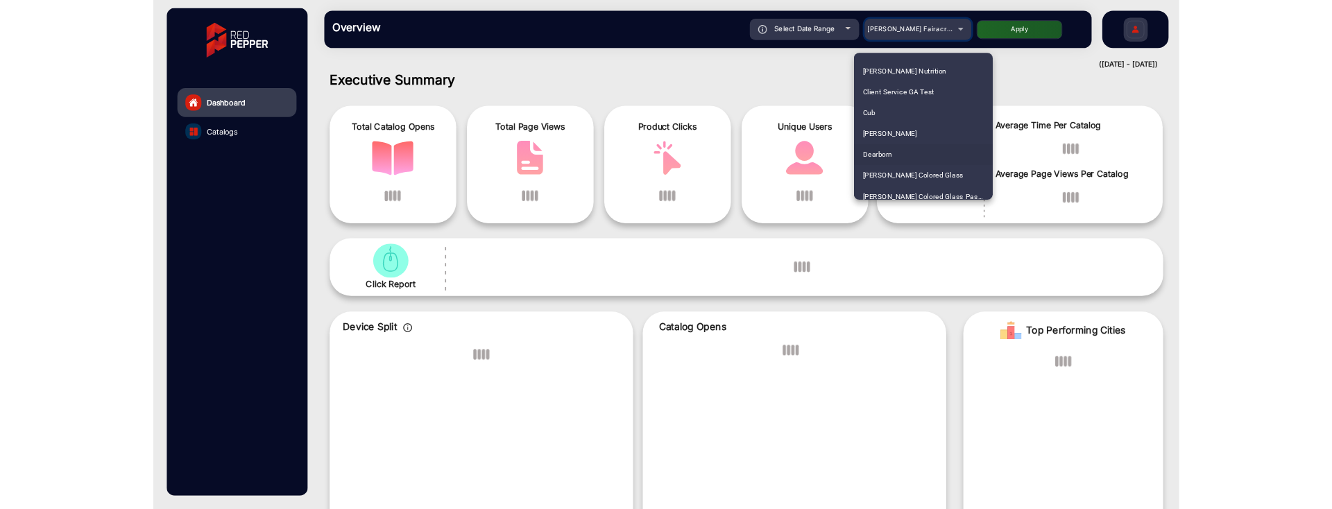
scroll to position [732, 0]
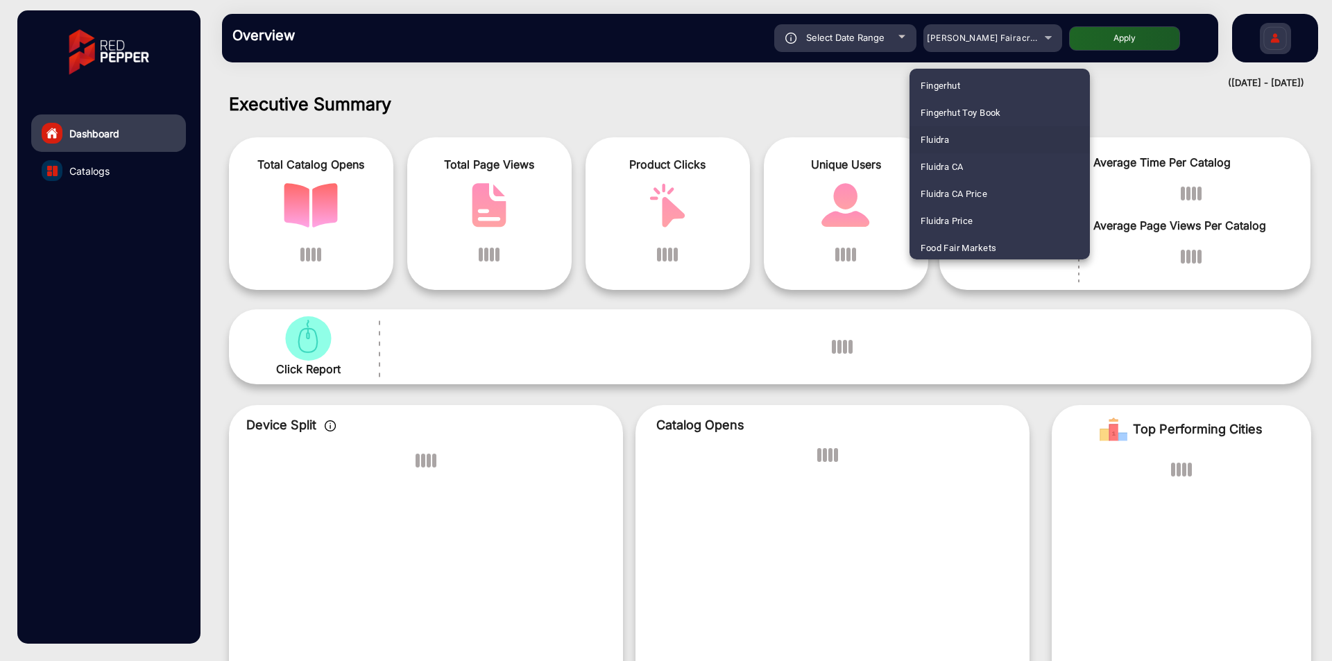
click at [963, 130] on mat-option "Fluidra" at bounding box center [999, 139] width 180 height 27
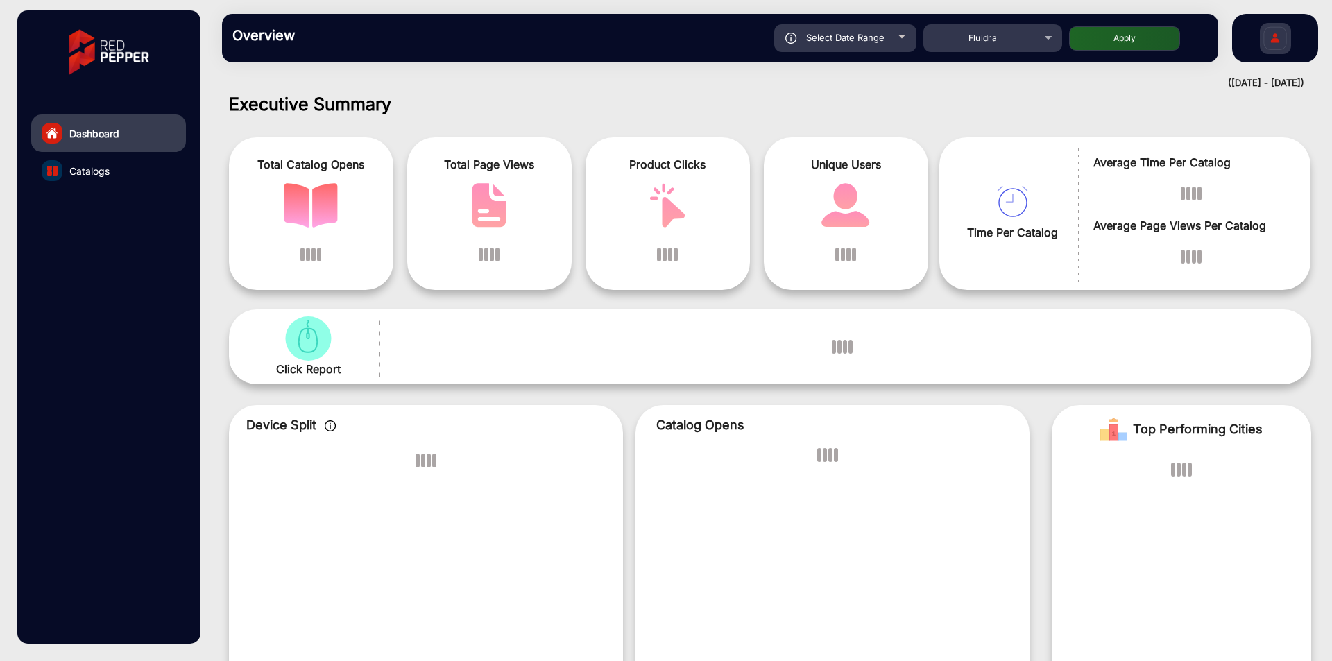
click at [1125, 37] on button "Apply" at bounding box center [1124, 38] width 111 height 24
type input "[DATE]"
click at [1018, 52] on div "Overview Reports Understand what makes your customers tick and learn how they a…" at bounding box center [720, 38] width 996 height 49
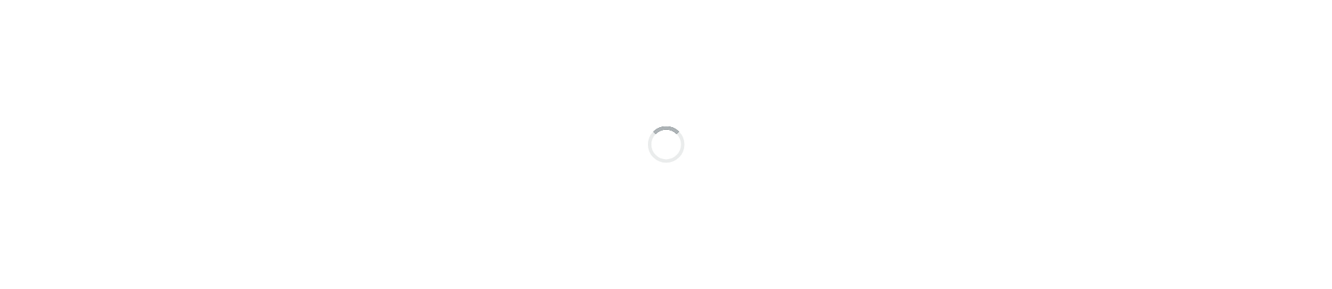
scroll to position [10, 0]
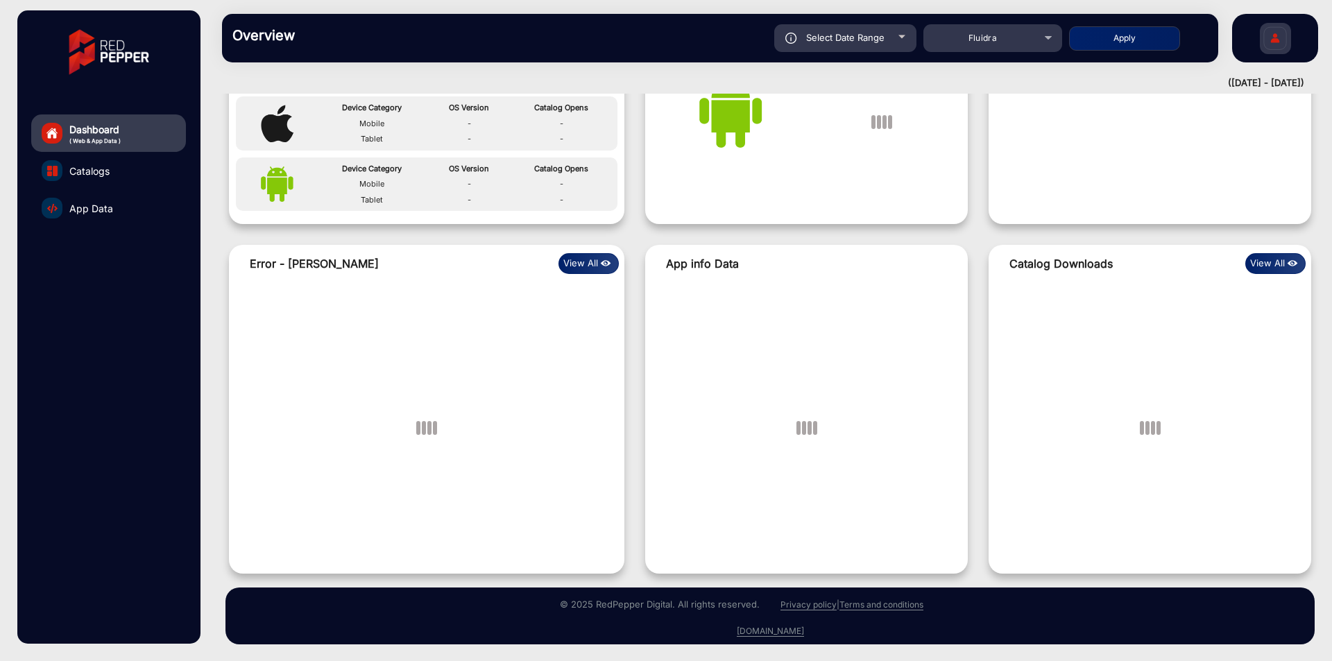
scroll to position [913, 0]
click at [602, 259] on img at bounding box center [606, 262] width 16 height 15
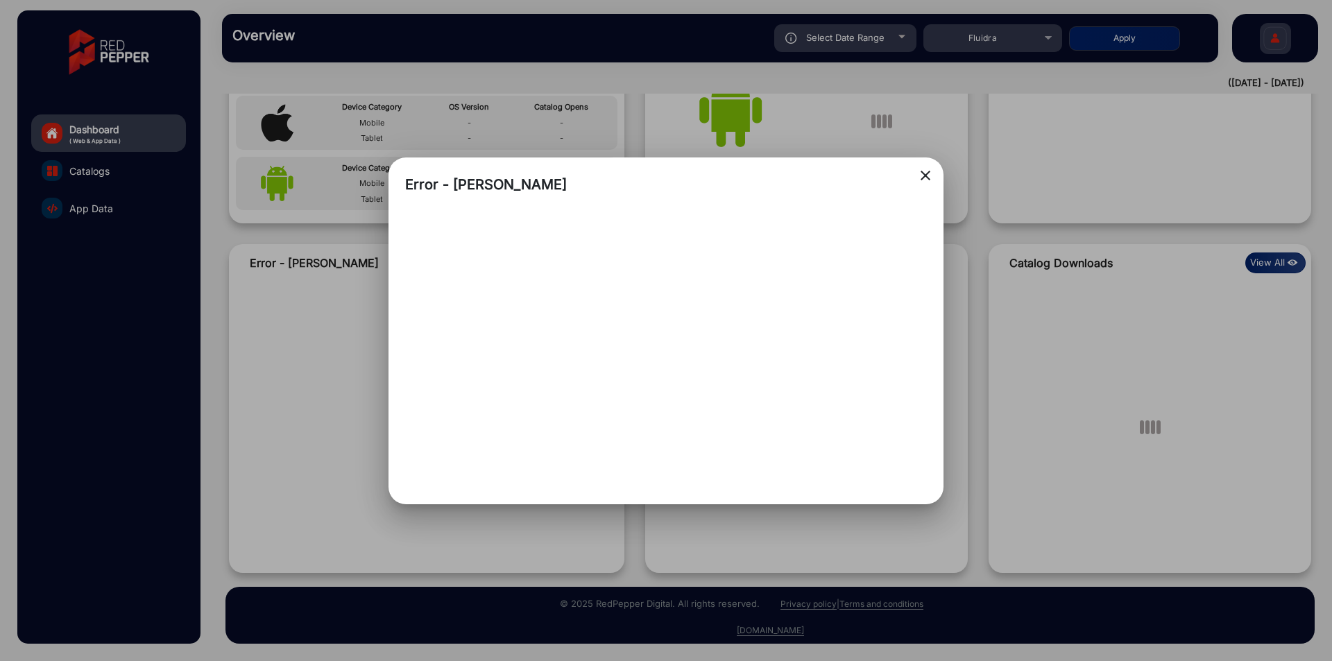
click at [925, 174] on mat-icon "close" at bounding box center [925, 175] width 17 height 17
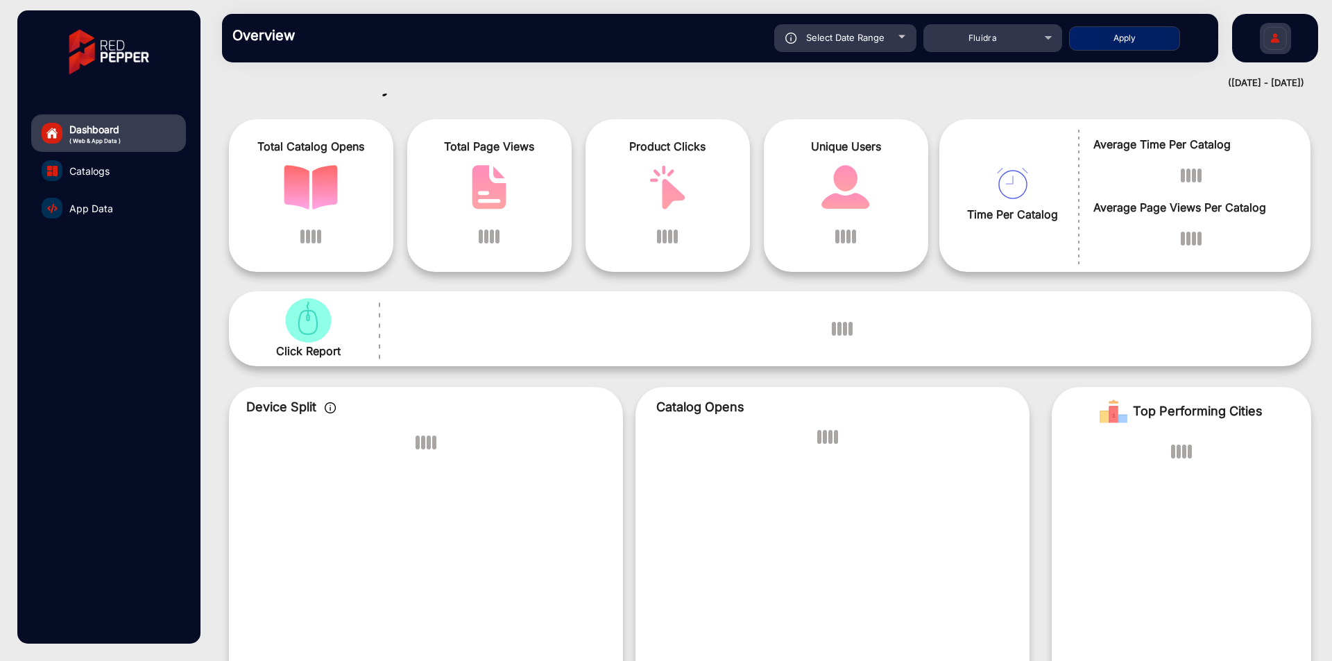
scroll to position [0, 0]
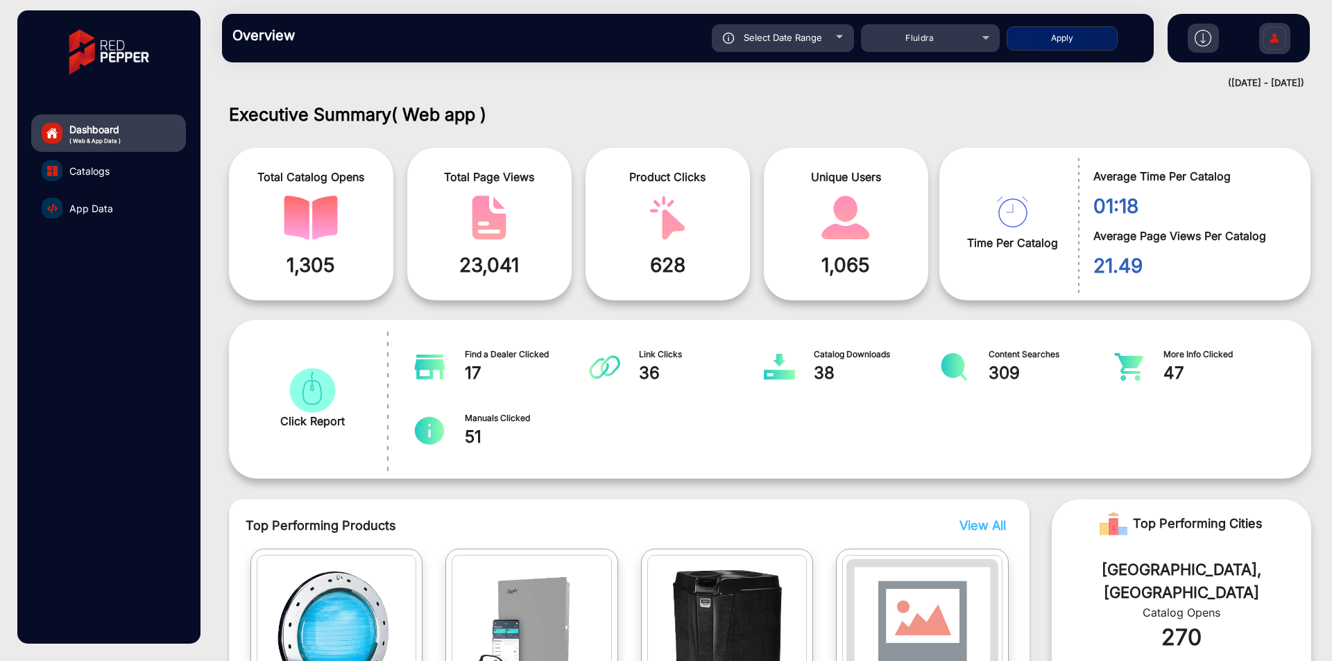
click at [614, 283] on div "Find a Dealer Clicked 17 Link Clicks 36 Catalog Downloads 38 Content Searches 3…" at bounding box center [846, 399] width 881 height 117
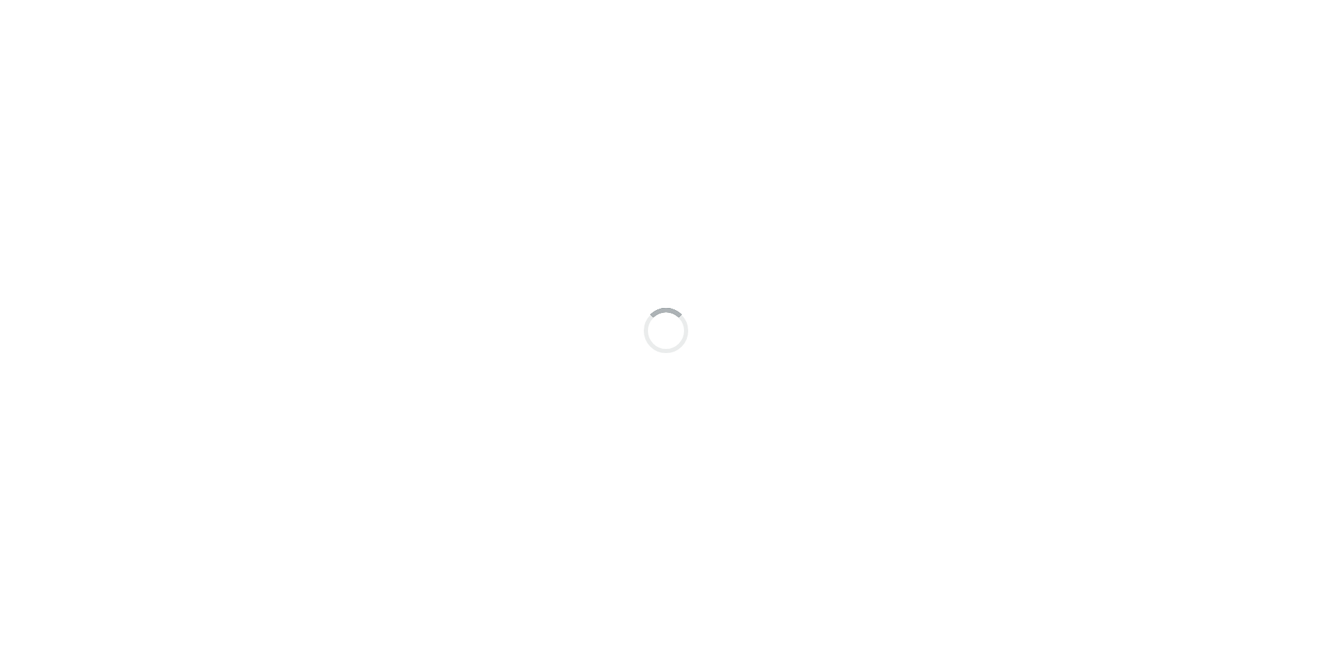
scroll to position [10, 0]
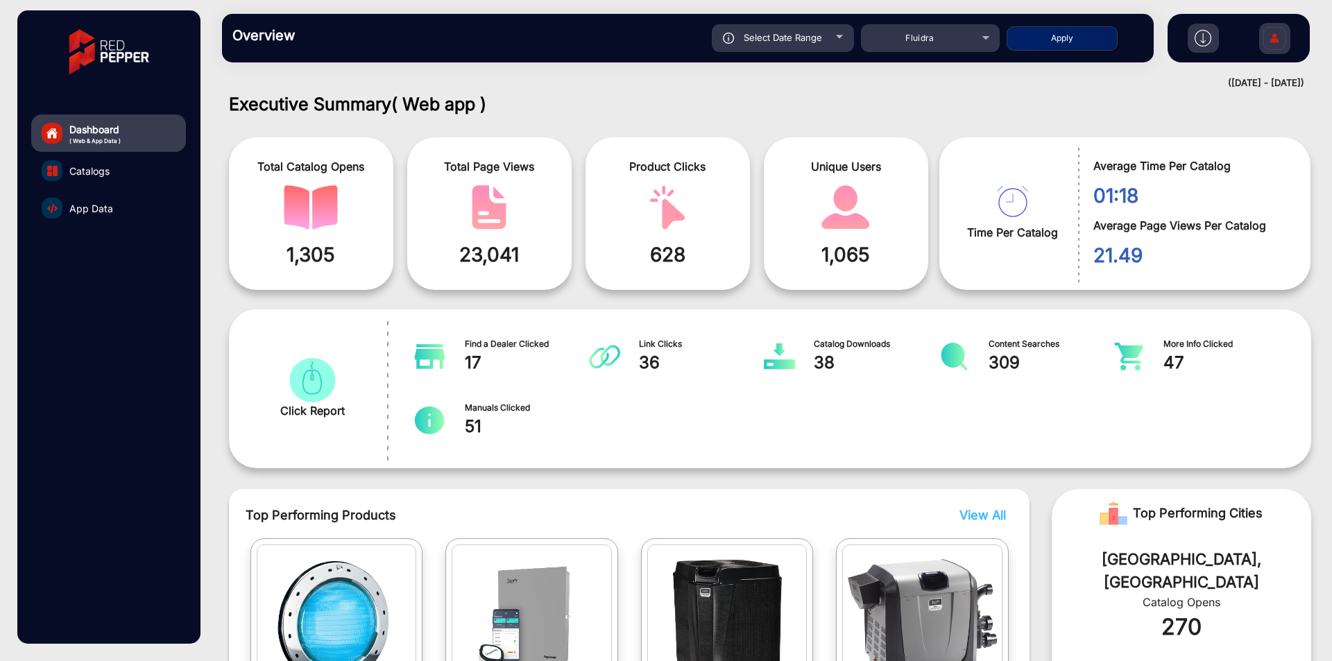
click at [71, 207] on span "App Data" at bounding box center [91, 208] width 44 height 15
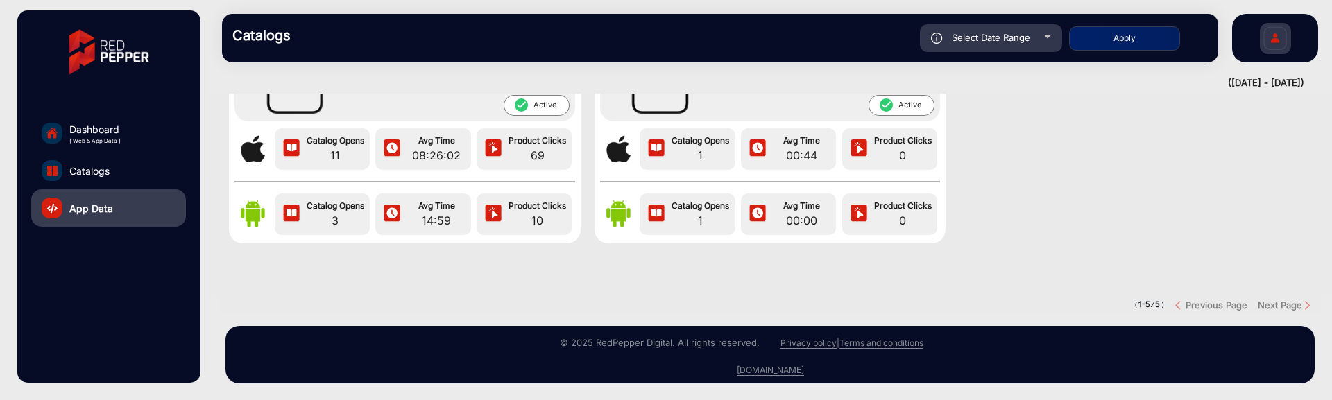
scroll to position [169, 0]
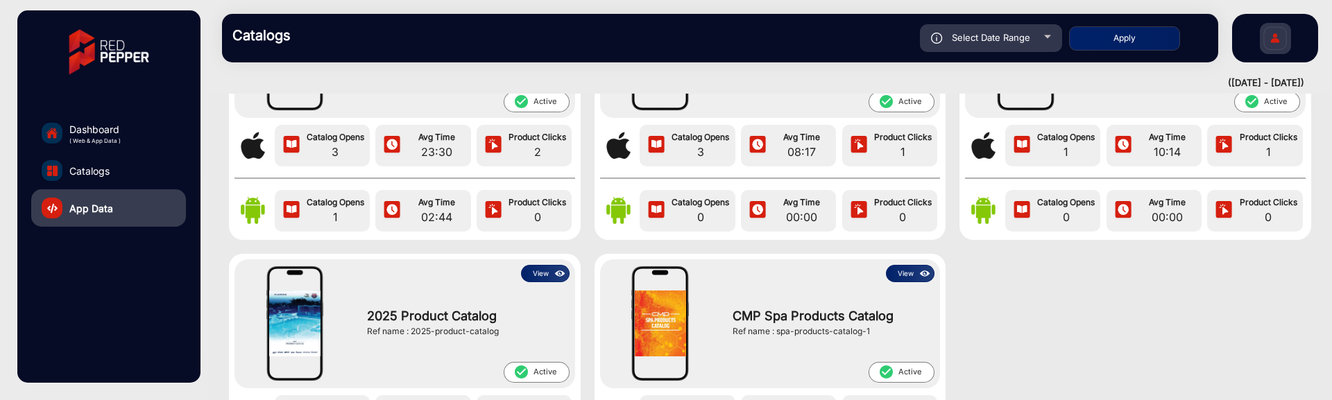
click at [547, 272] on button "View" at bounding box center [545, 273] width 49 height 17
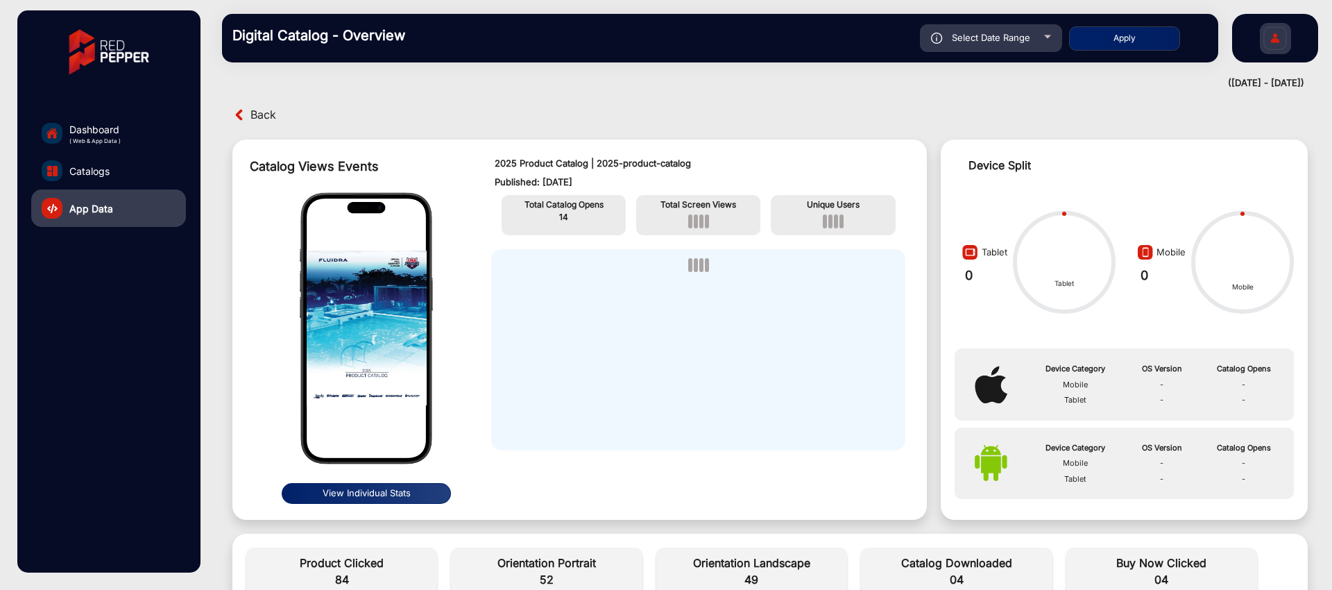
click at [263, 115] on span "Back" at bounding box center [263, 114] width 26 height 21
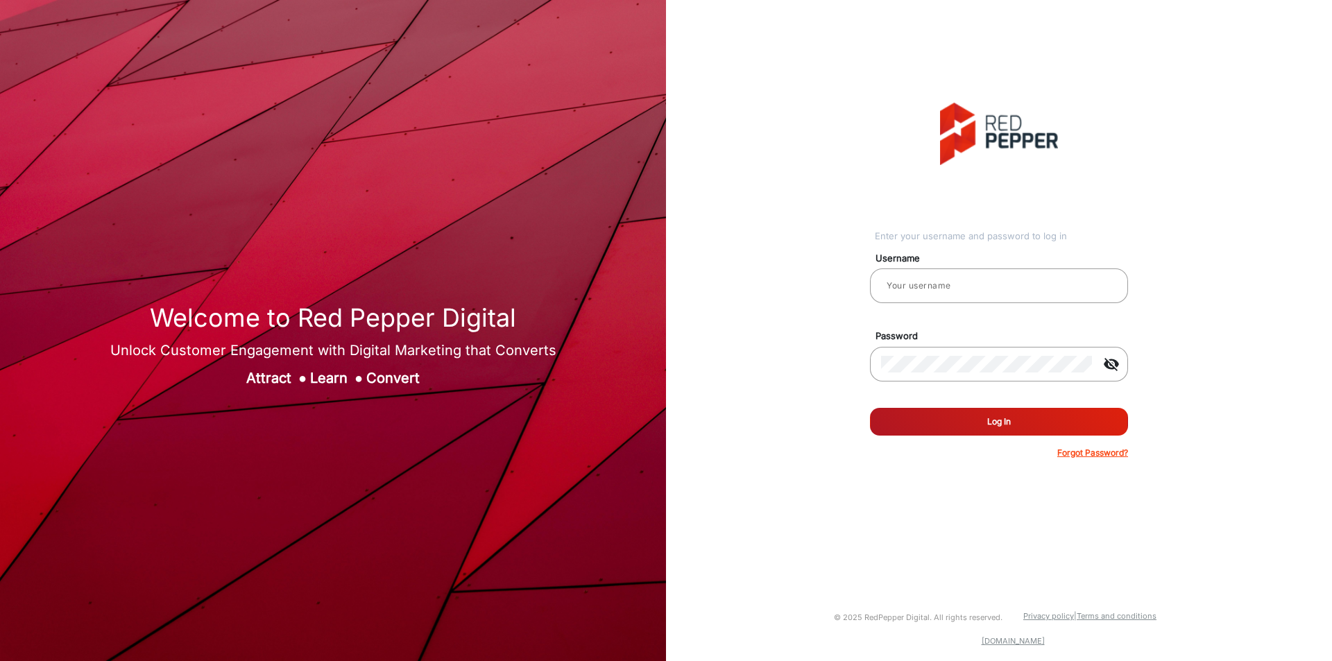
type input "[PERSON_NAME]"
click at [981, 428] on button "Log In" at bounding box center [999, 422] width 258 height 28
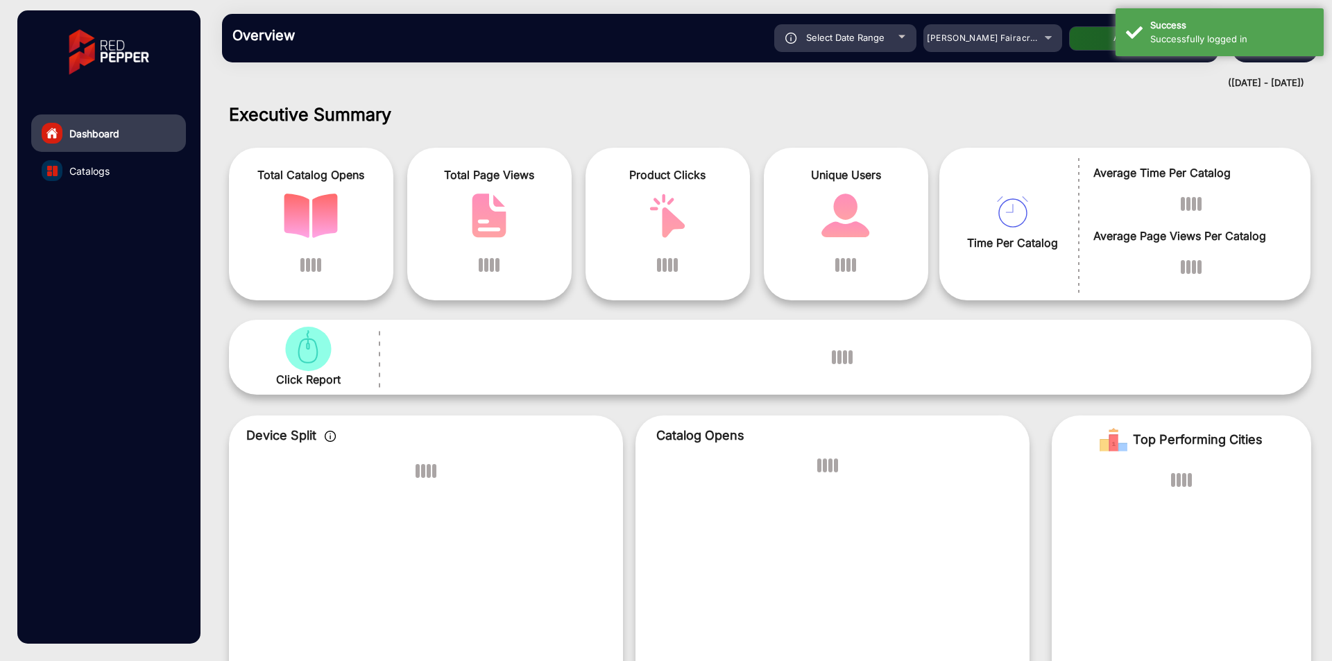
scroll to position [10, 0]
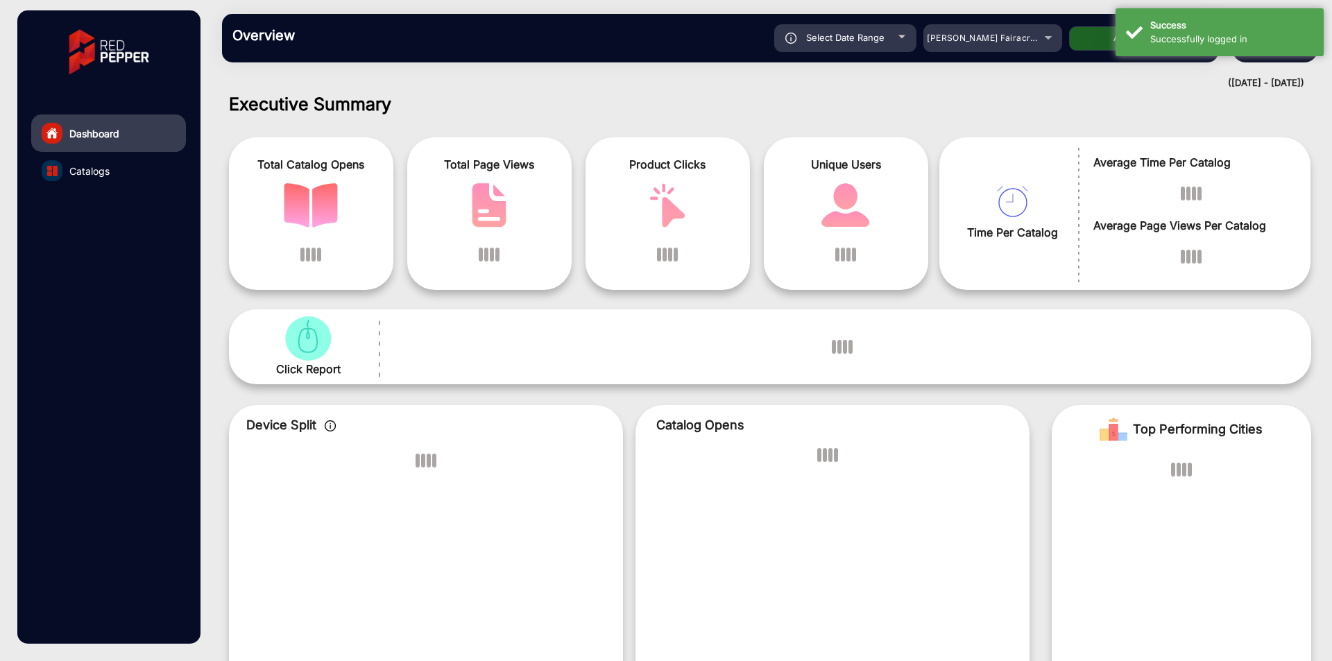
click at [809, 94] on h1 "Executive Summary" at bounding box center [770, 104] width 1082 height 21
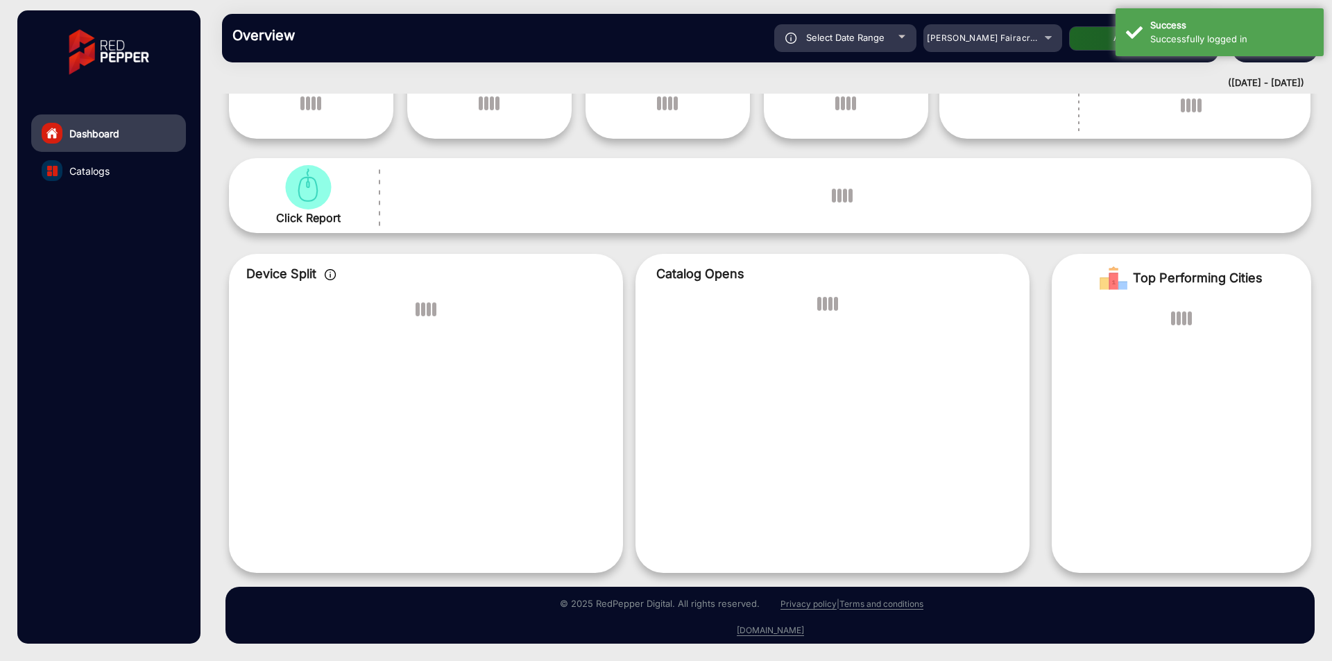
scroll to position [0, 0]
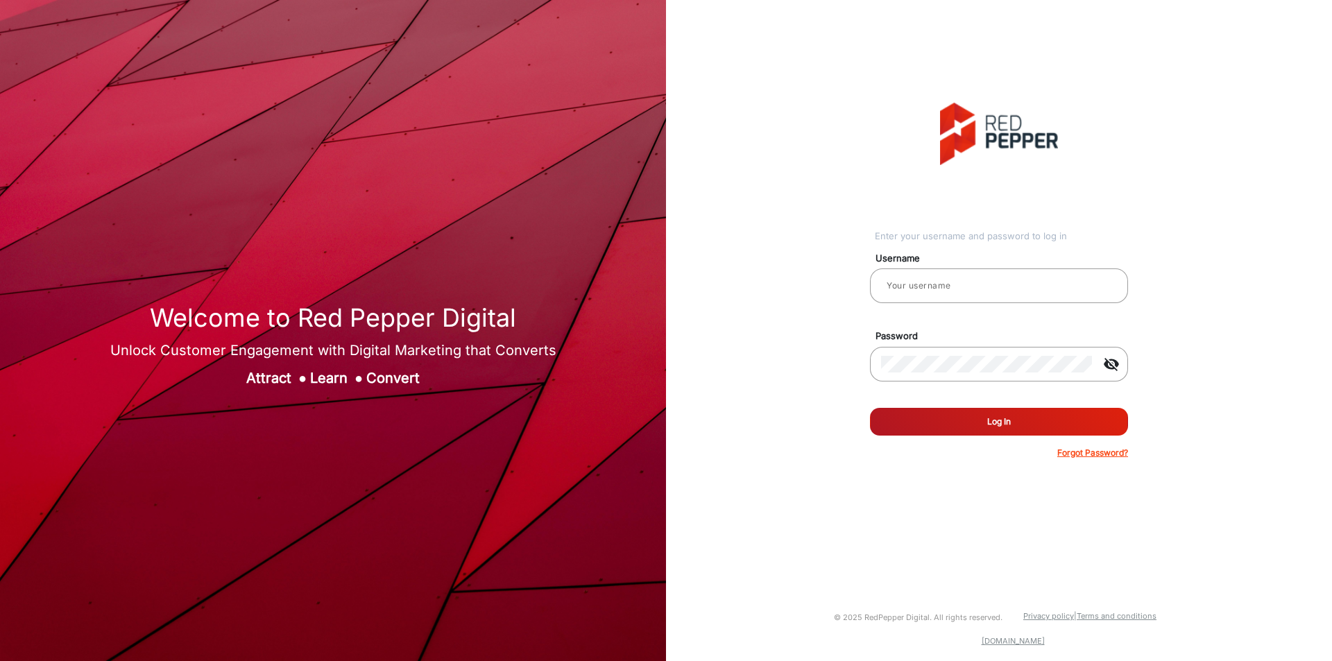
type input "[PERSON_NAME]"
click at [1040, 431] on button "Log In" at bounding box center [999, 422] width 258 height 28
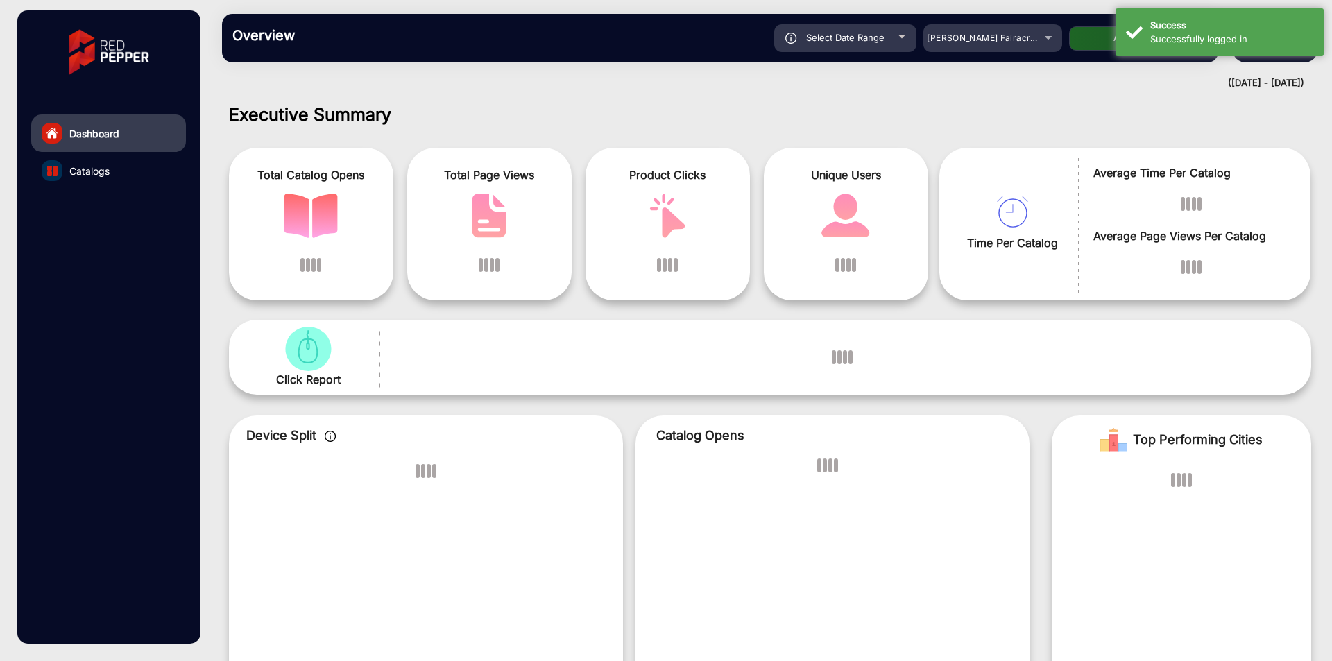
scroll to position [10, 0]
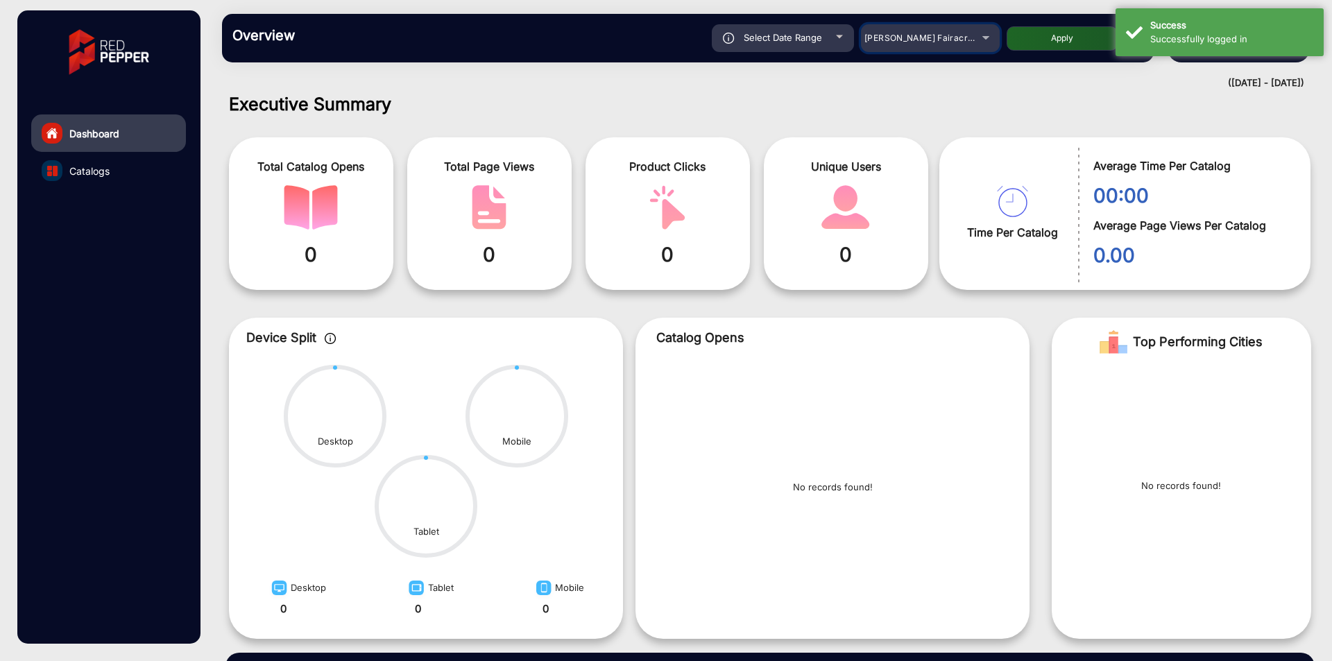
click at [952, 37] on span "[PERSON_NAME] Fairacre Farms" at bounding box center [932, 38] width 137 height 10
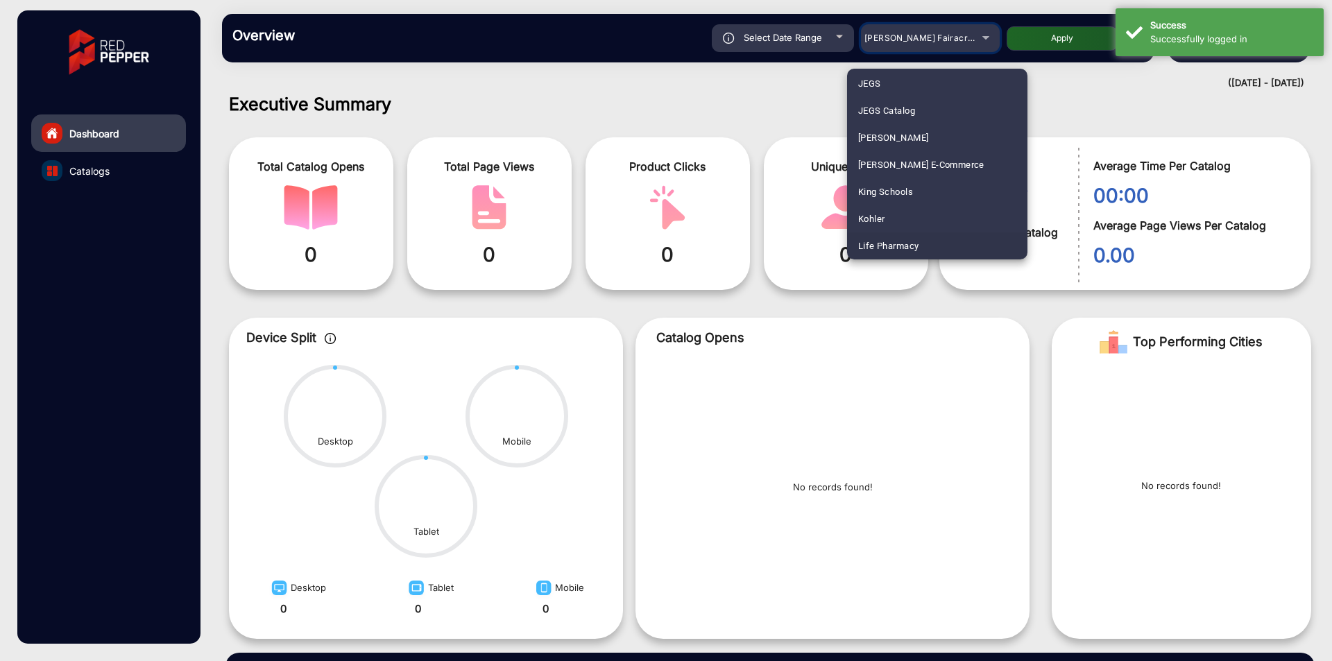
scroll to position [655, 0]
click at [884, 219] on span "Fluidra" at bounding box center [872, 217] width 28 height 27
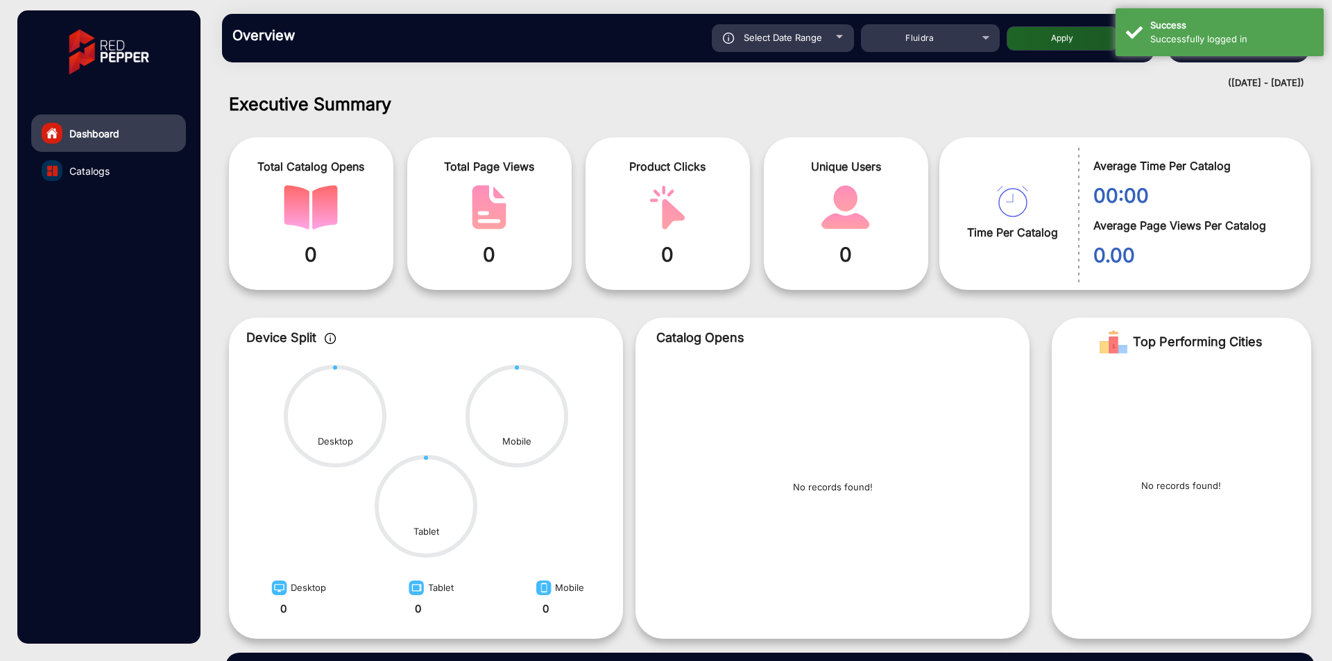
click at [1043, 45] on button "Apply" at bounding box center [1061, 38] width 111 height 24
type input "[DATE]"
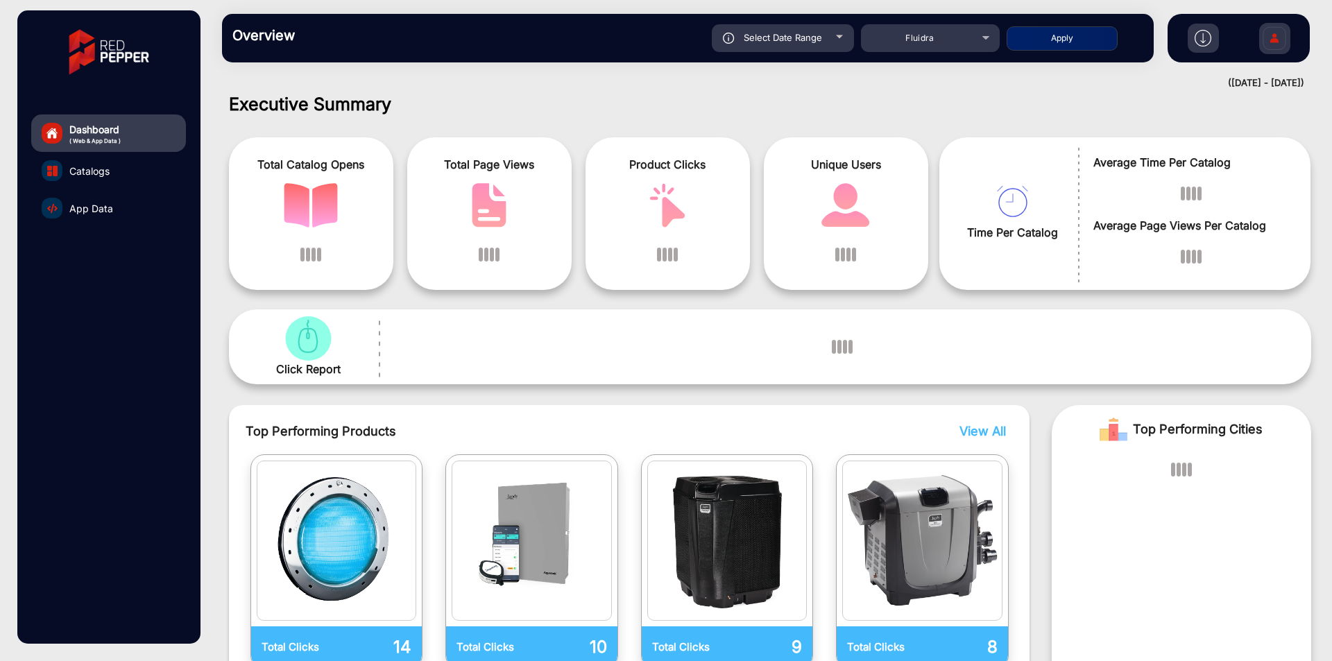
click at [121, 217] on link "App Data" at bounding box center [108, 207] width 155 height 37
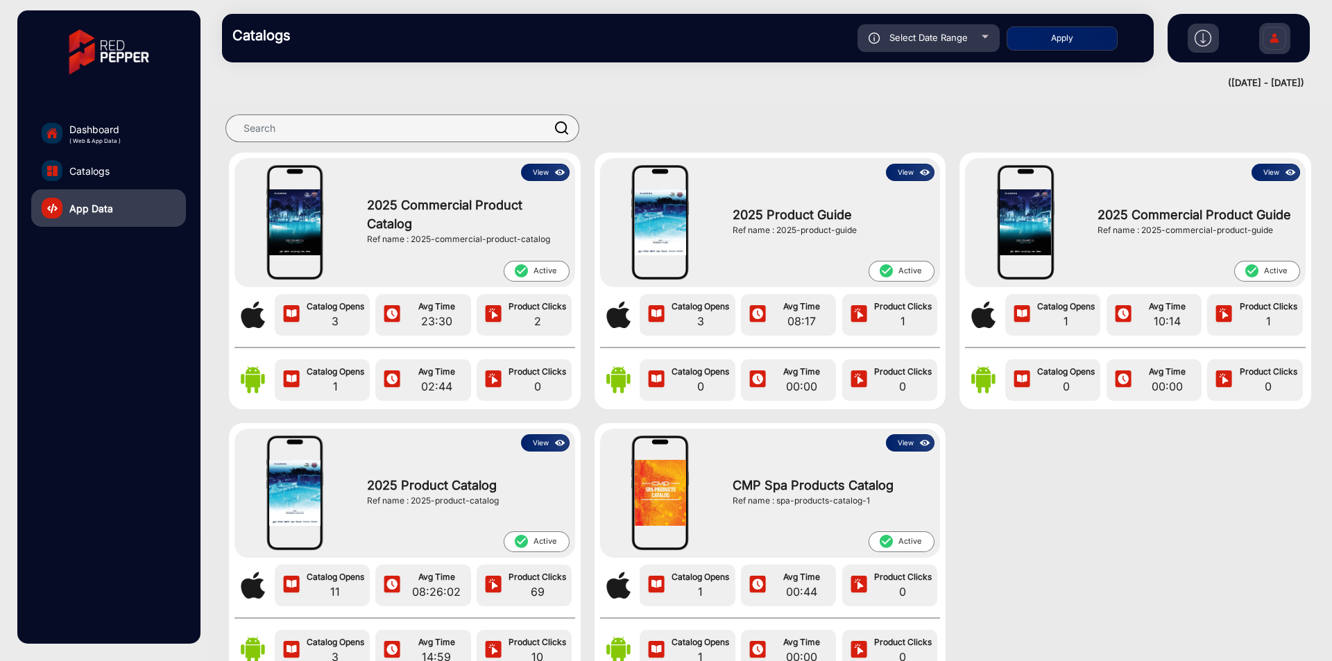
click at [938, 35] on span "Select Date Range" at bounding box center [928, 37] width 78 height 11
type input "[DATE]"
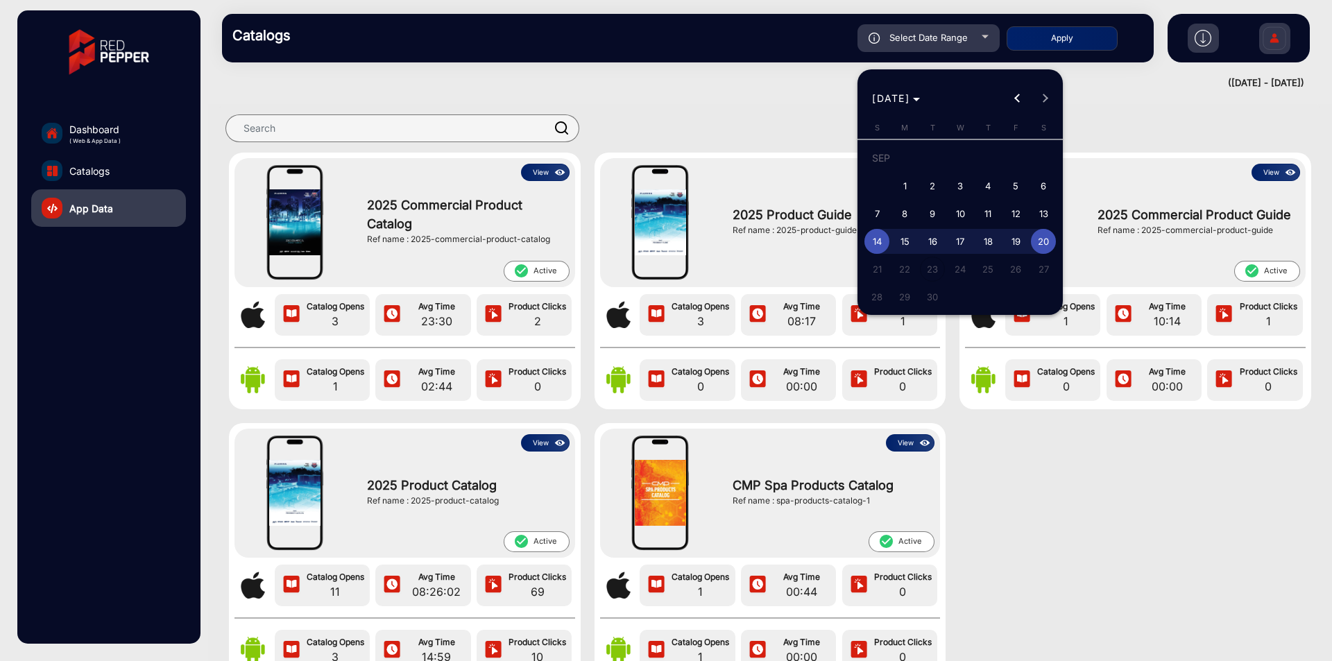
drag, startPoint x: 903, startPoint y: 176, endPoint x: 1050, endPoint y: 248, distance: 163.8
click at [912, 187] on span "1" at bounding box center [904, 185] width 25 height 25
type input "[DATE]"
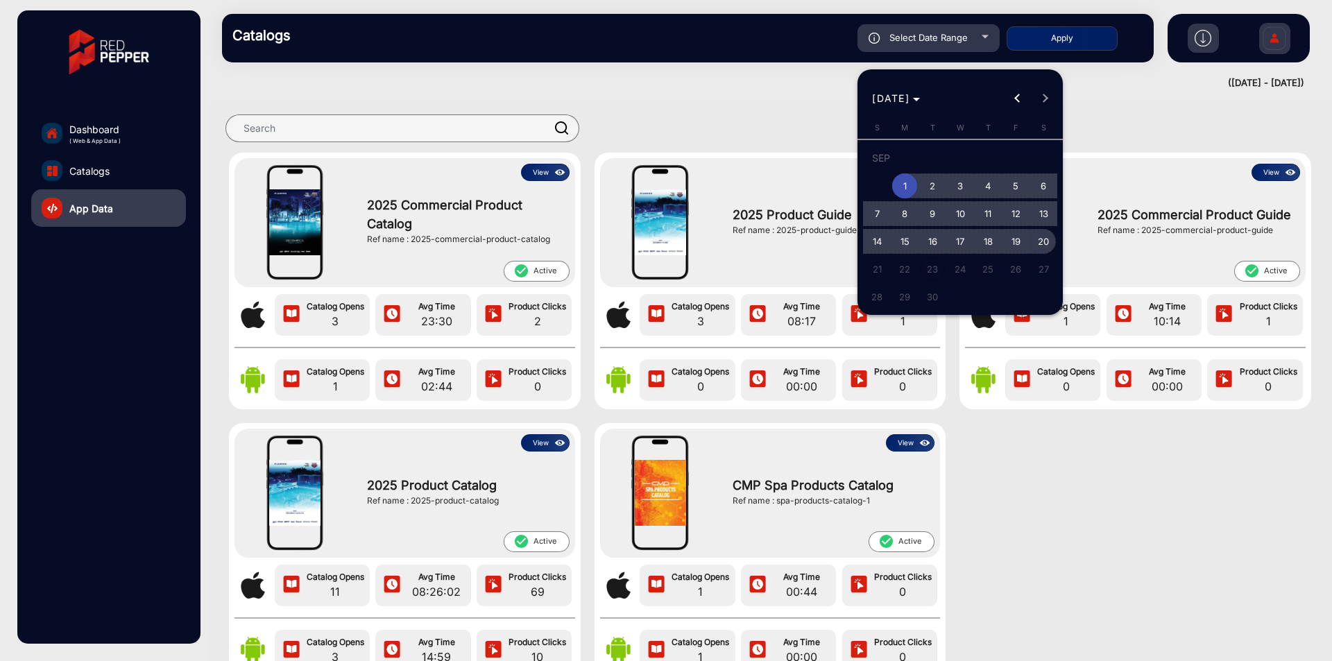
click at [1051, 245] on span "20" at bounding box center [1043, 241] width 25 height 25
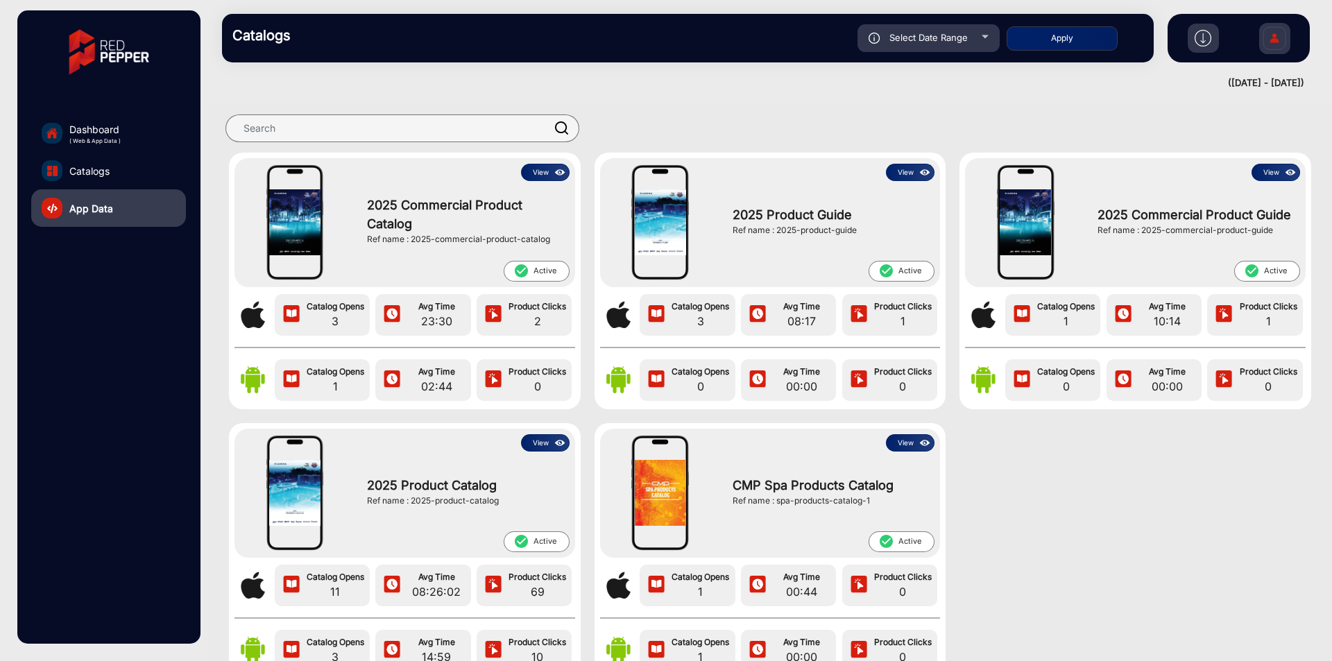
type input "[DATE]"
click at [1090, 31] on button "Apply" at bounding box center [1061, 38] width 111 height 24
type input "[DATE]"
click at [542, 447] on button "View" at bounding box center [545, 442] width 49 height 17
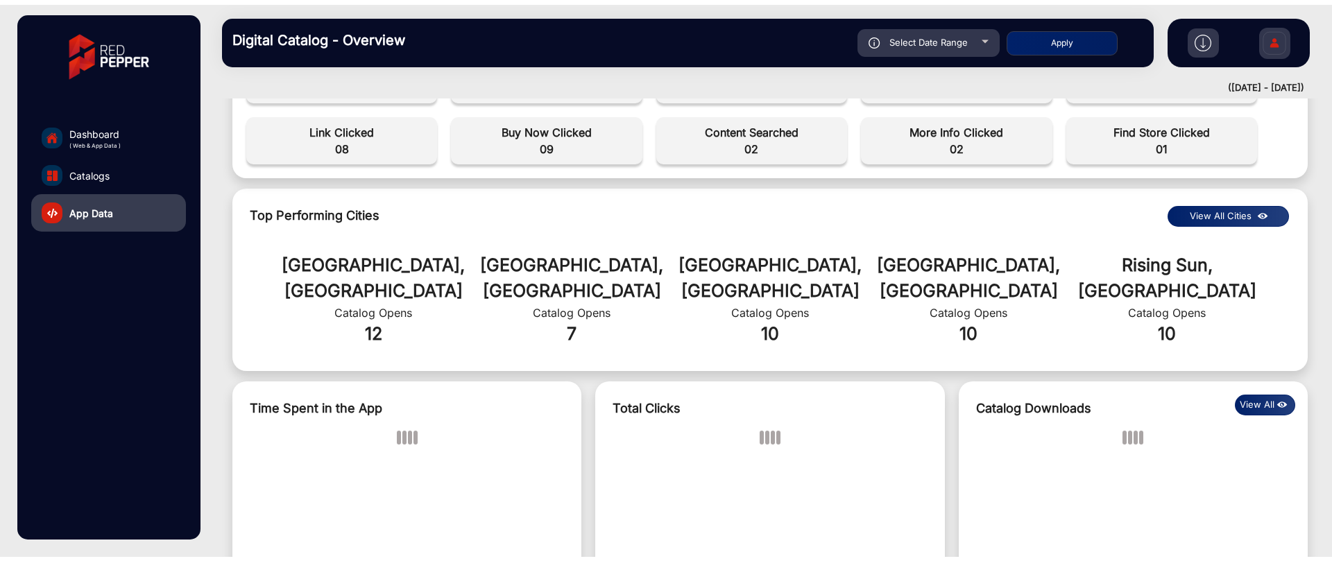
scroll to position [1051, 0]
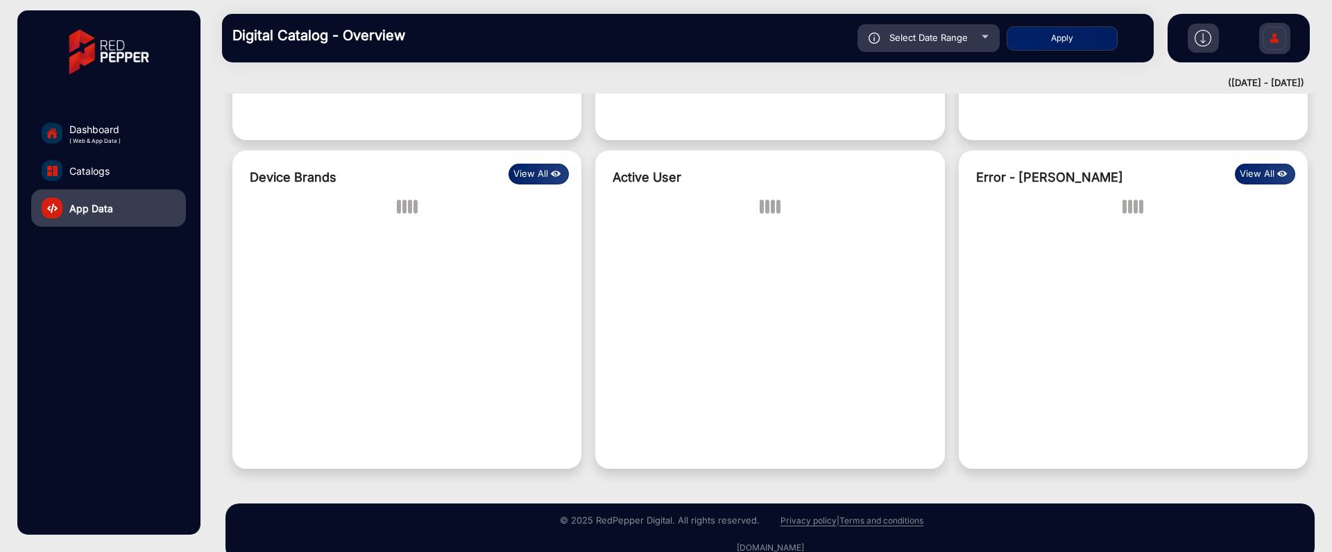
click at [911, 543] on div "Back Catalog Views Events View Individual Stats 2025 Product Catalog | 2025-pro…" at bounding box center [770, 323] width 1124 height 459
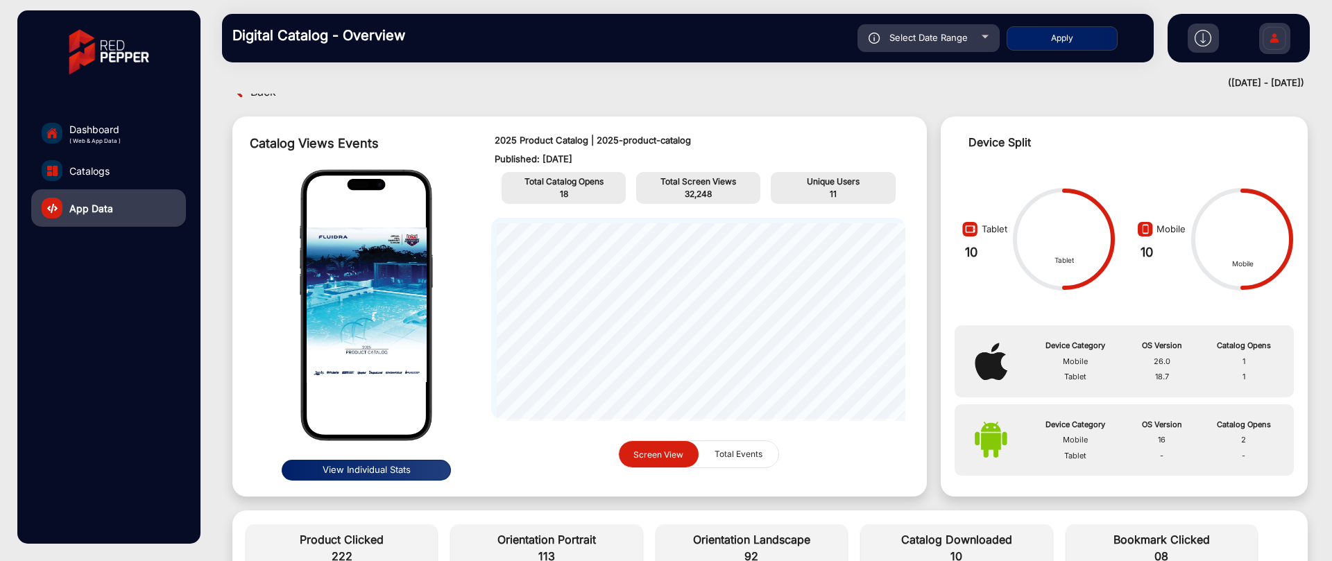
scroll to position [0, 0]
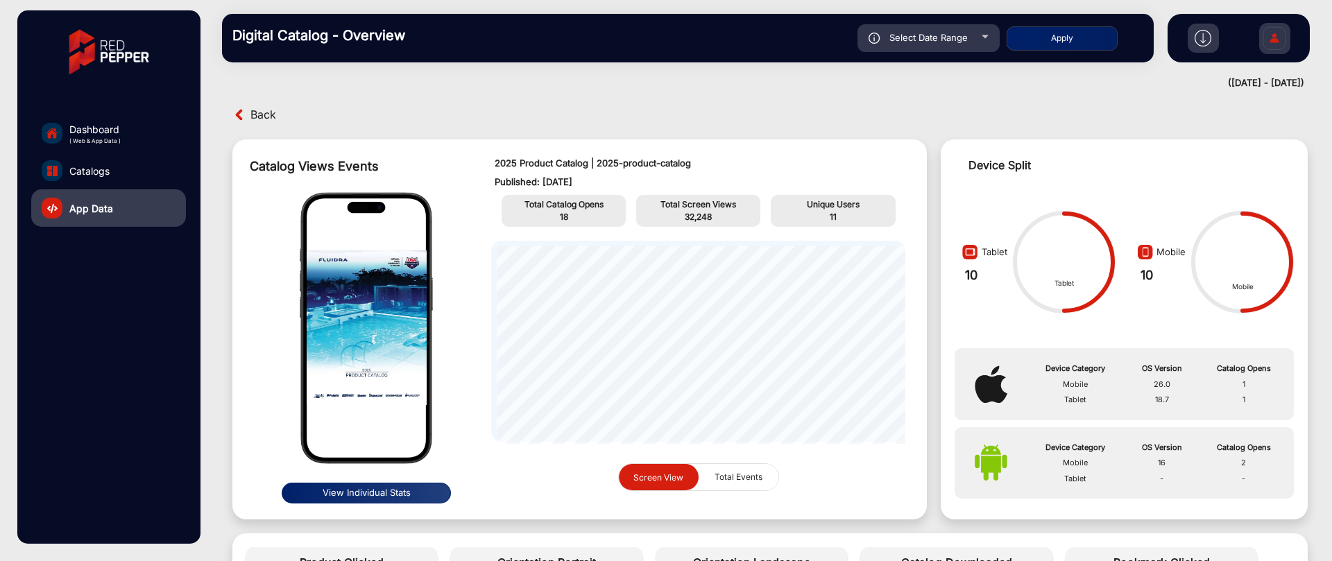
click at [259, 113] on span "Back" at bounding box center [263, 114] width 26 height 21
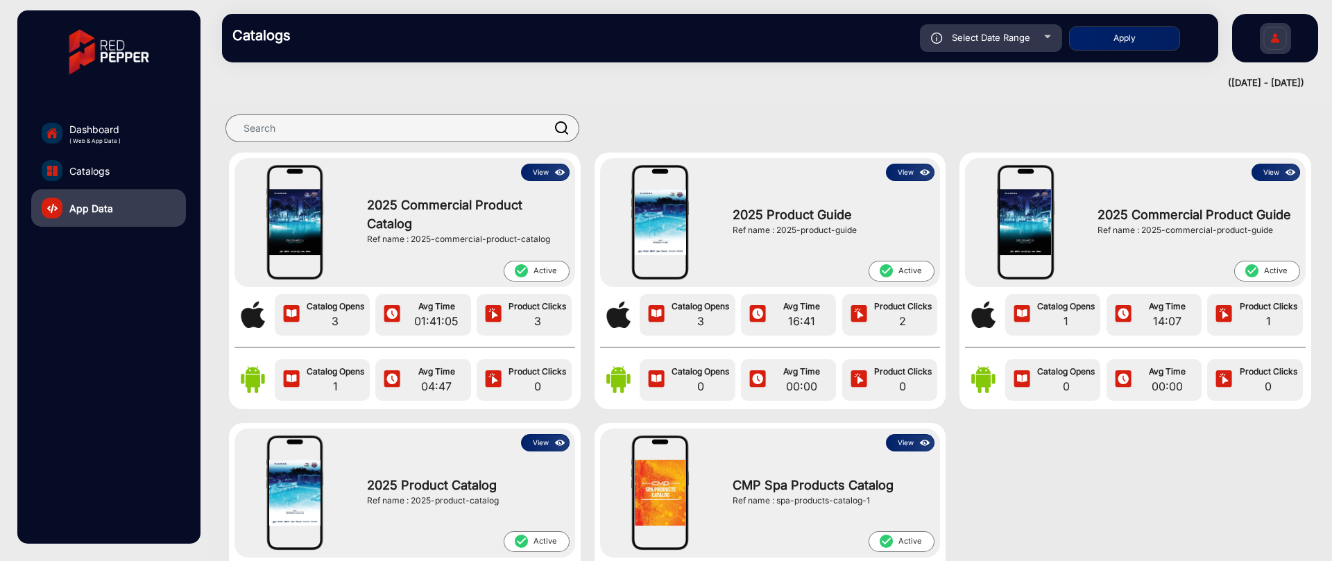
click at [557, 443] on img at bounding box center [560, 443] width 16 height 15
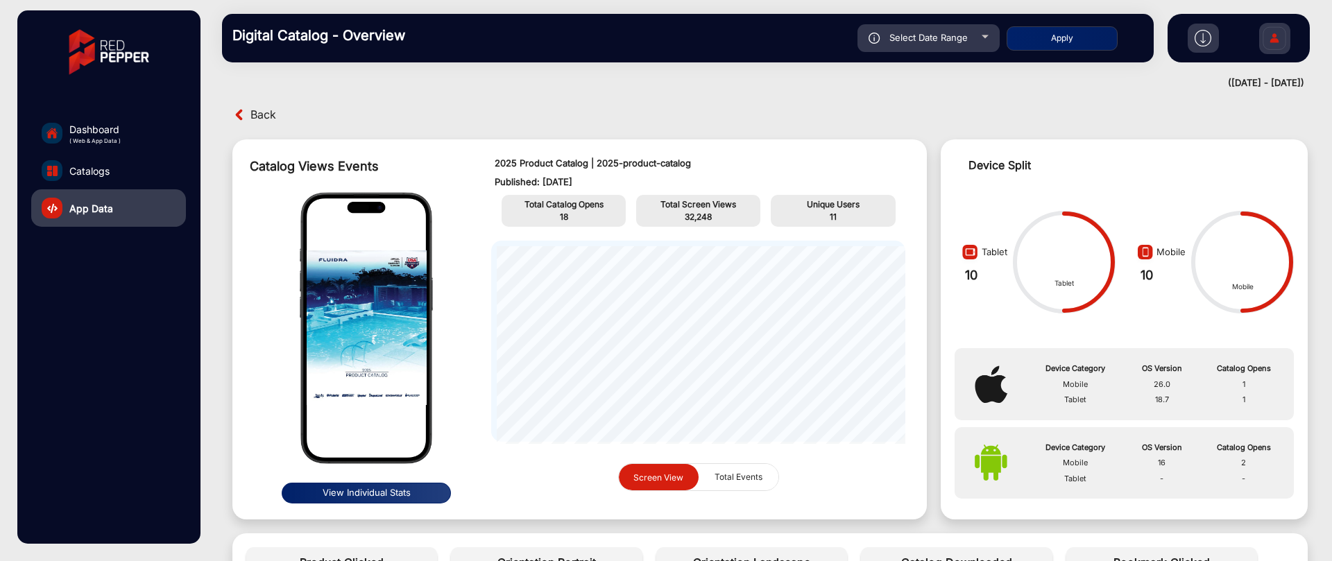
click at [272, 112] on span "Back" at bounding box center [263, 114] width 26 height 21
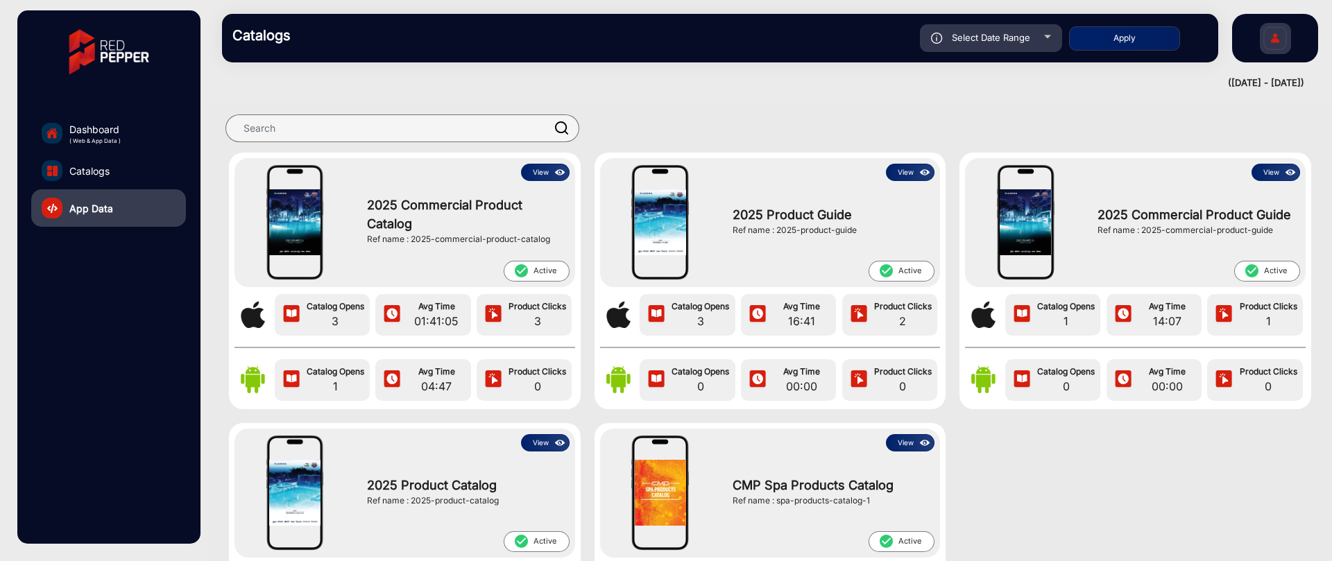
click at [558, 174] on img at bounding box center [560, 172] width 16 height 15
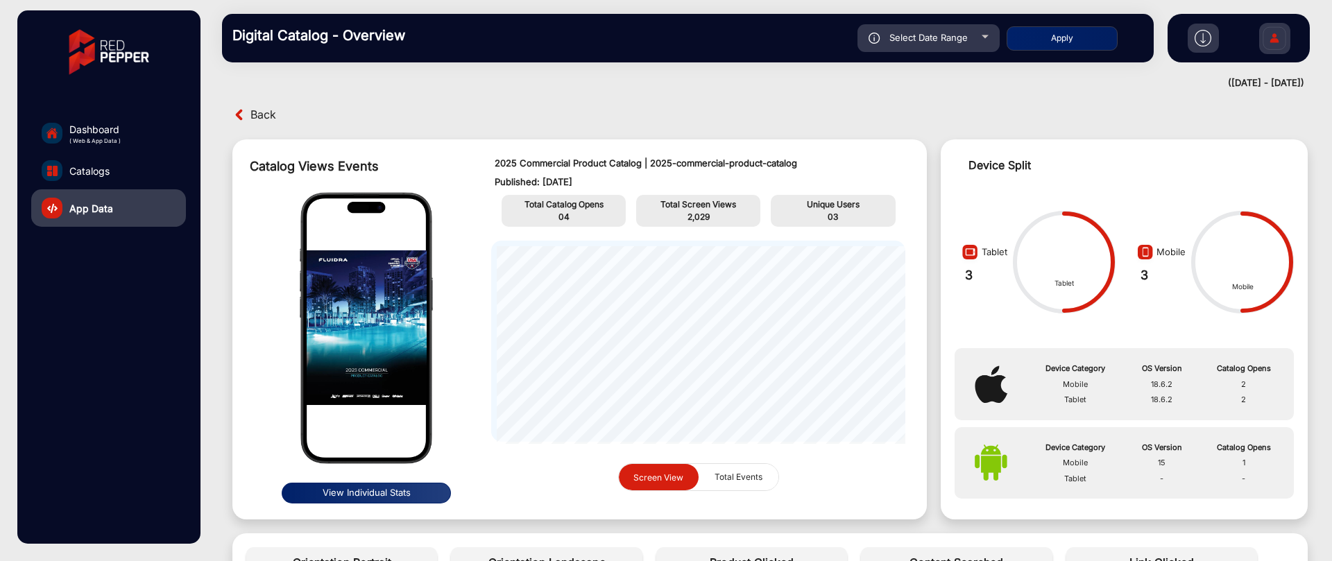
click at [249, 113] on div "Back" at bounding box center [499, 114] width 541 height 21
click at [264, 112] on span "Back" at bounding box center [263, 114] width 26 height 21
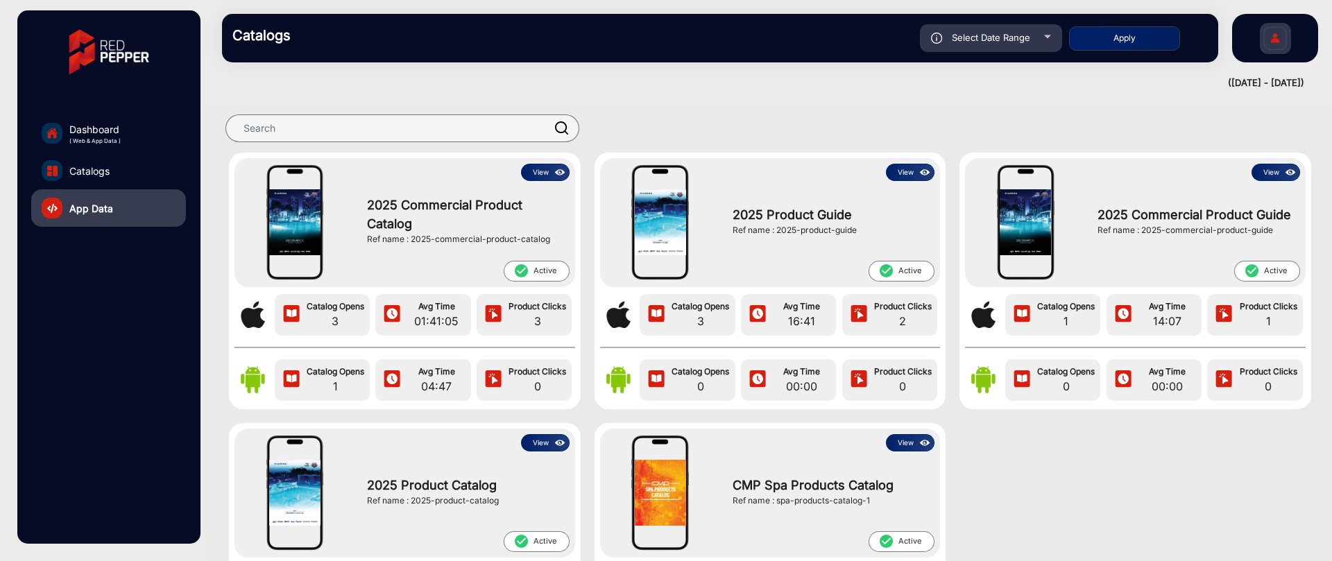
click at [145, 132] on link "Dashboard ( Web & App Data )" at bounding box center [108, 132] width 155 height 37
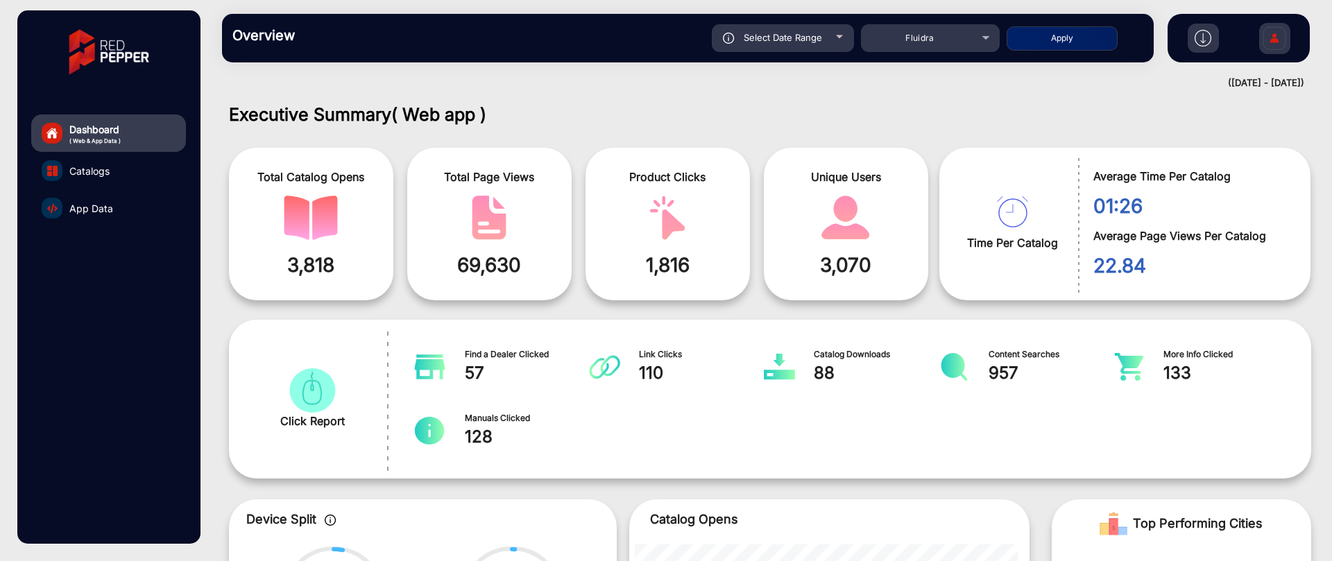
scroll to position [10, 0]
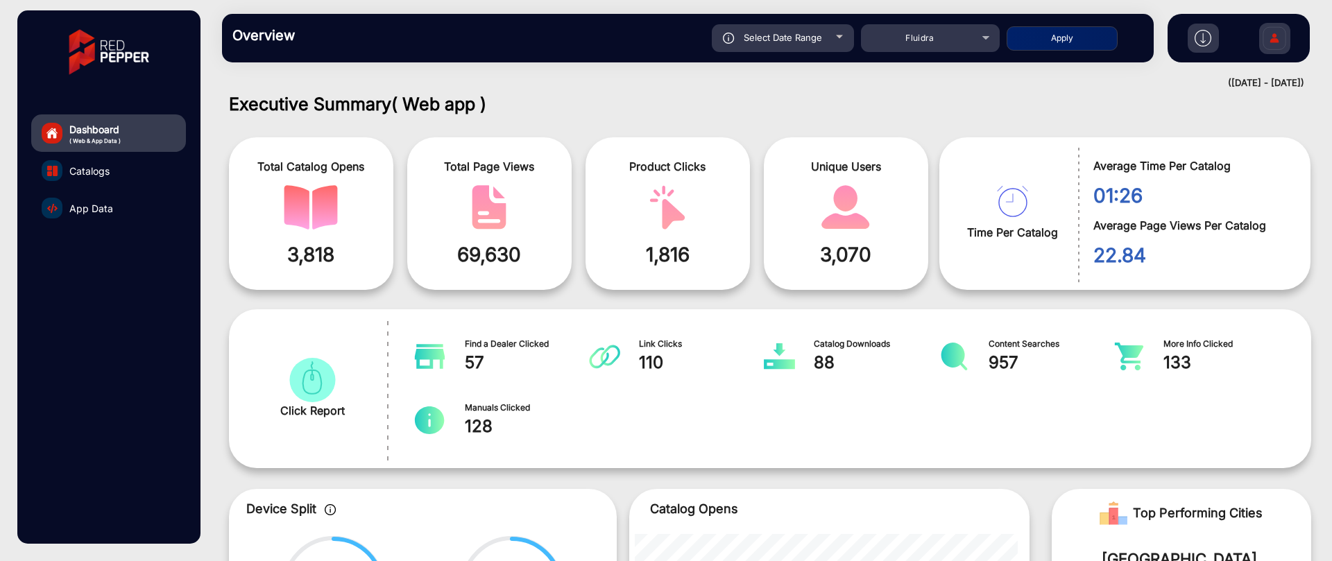
click at [789, 36] on span "Select Date Range" at bounding box center [782, 37] width 78 height 11
type input "[DATE]"
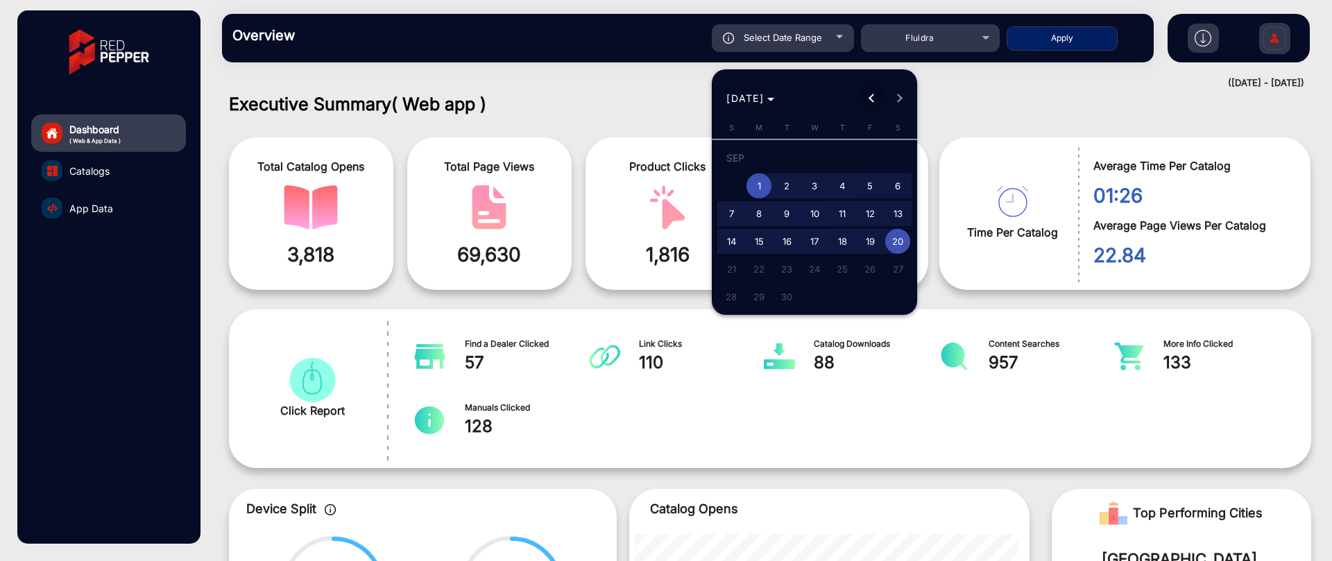
click at [869, 92] on span "Previous month" at bounding box center [872, 99] width 28 height 28
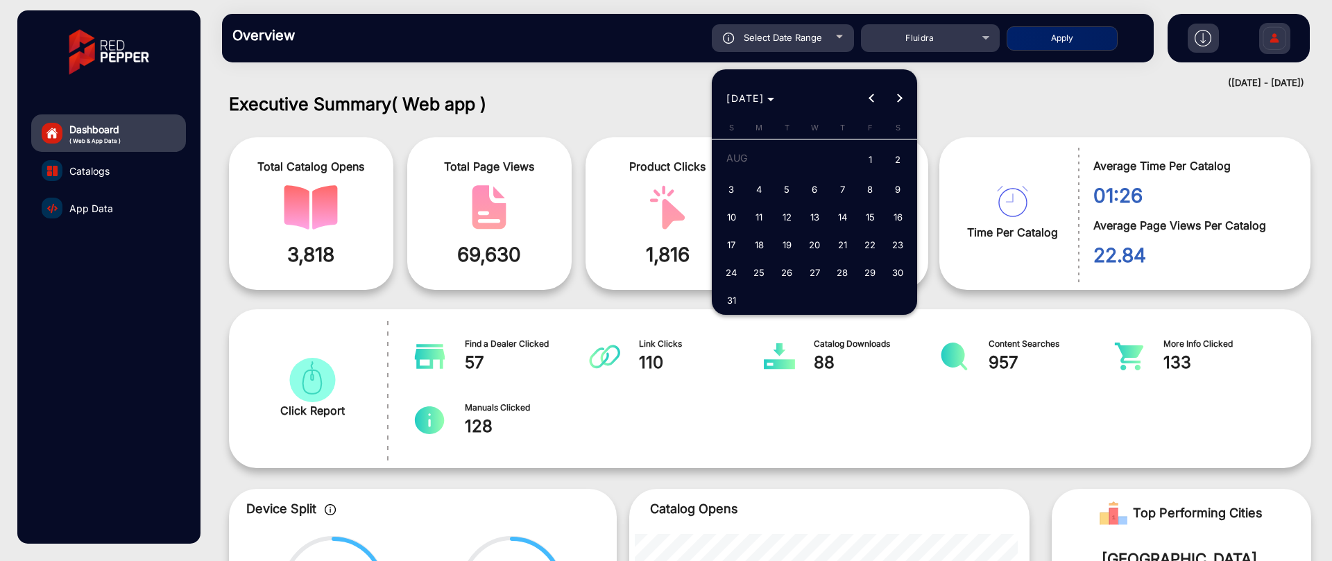
click at [870, 166] on span "1" at bounding box center [869, 160] width 25 height 28
type input "[DATE]"
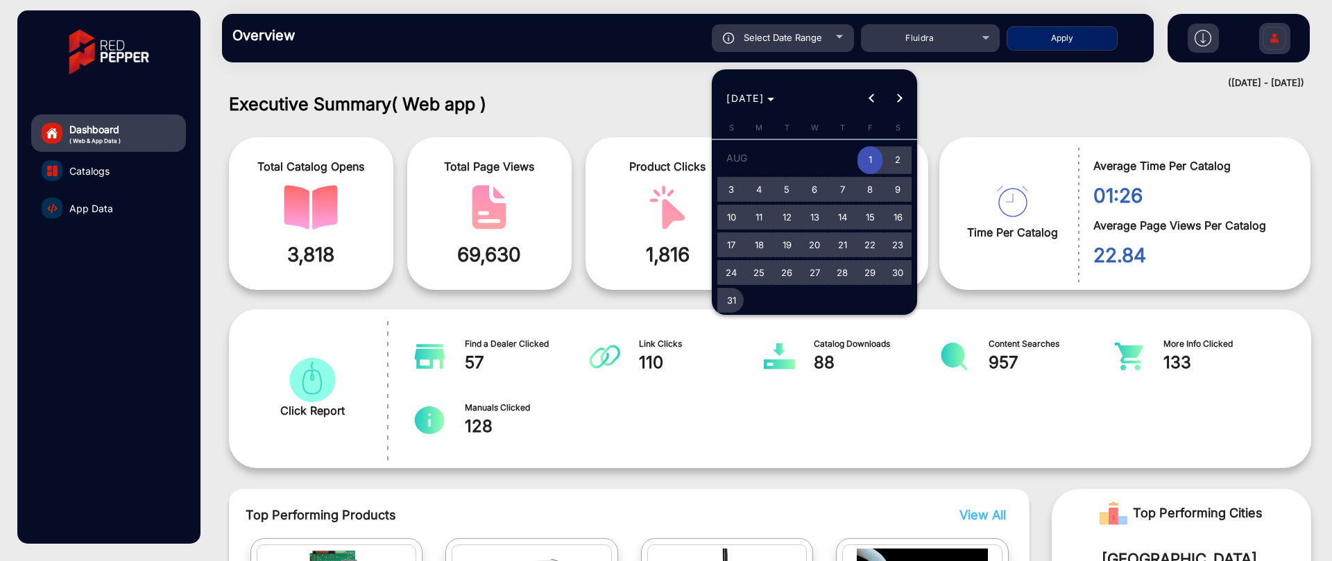
click at [732, 298] on span "31" at bounding box center [731, 300] width 25 height 25
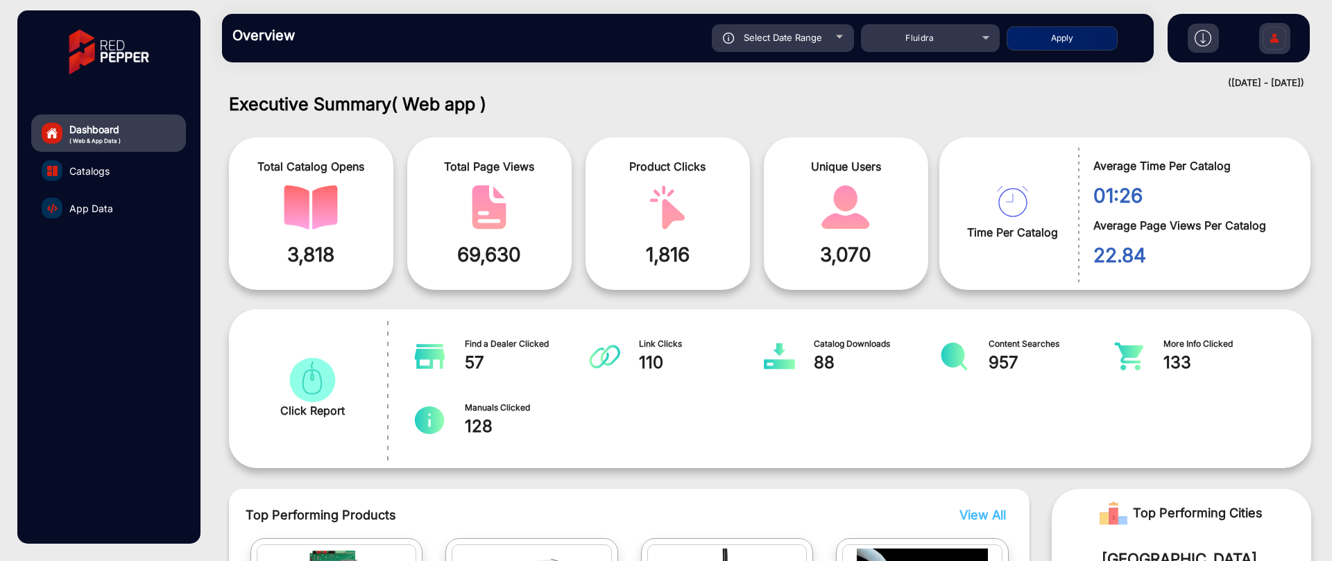
type input "[DATE]"
click at [1063, 35] on button "Apply" at bounding box center [1061, 38] width 111 height 24
type input "[DATE]"
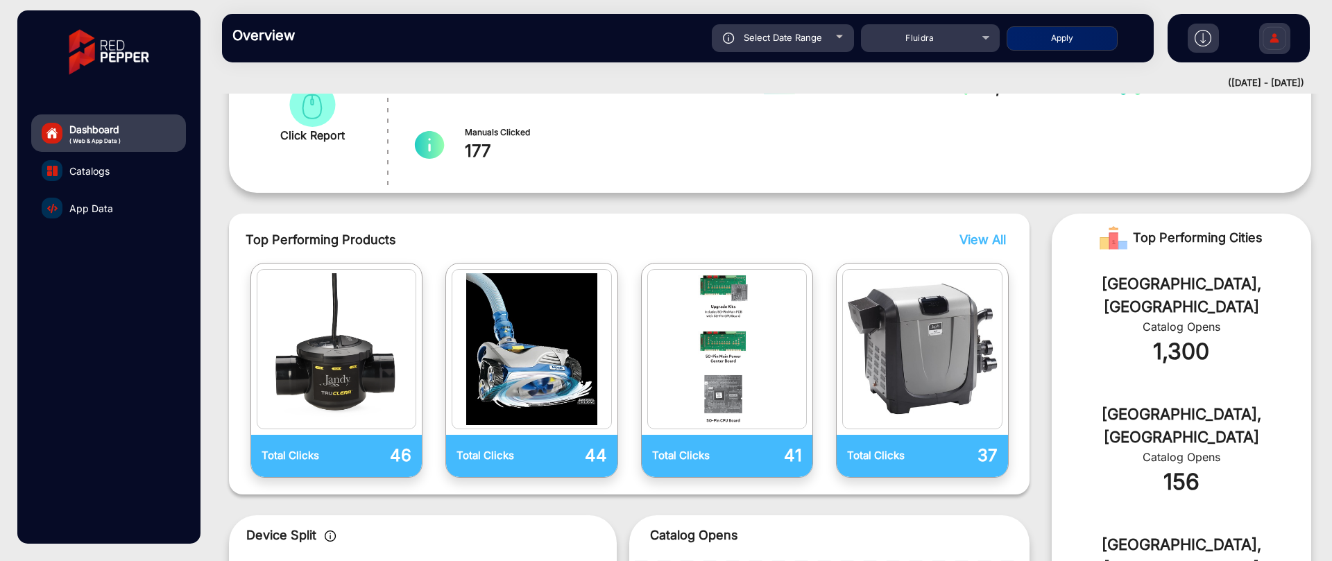
scroll to position [292, 0]
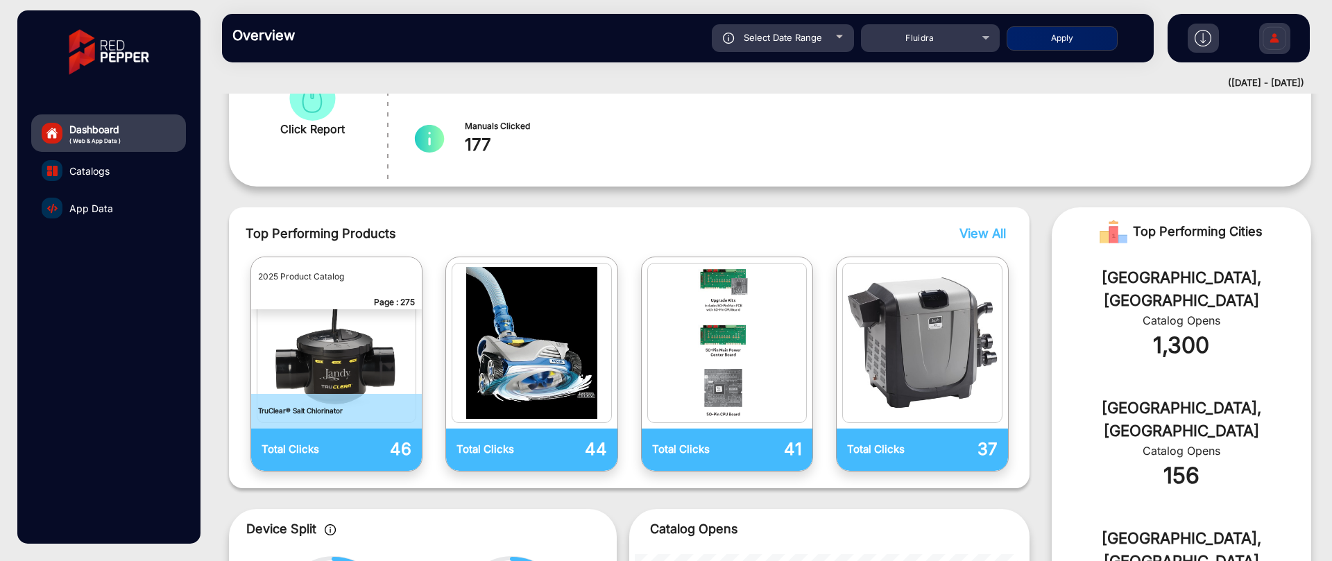
click at [96, 212] on span "App Data" at bounding box center [91, 208] width 44 height 15
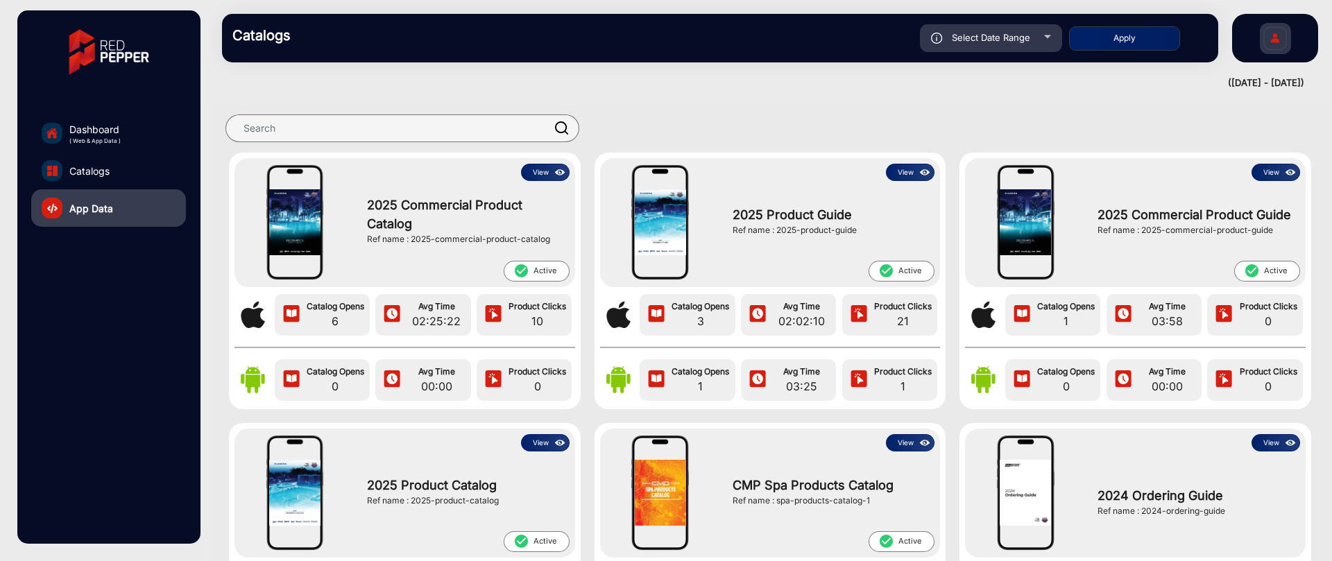
click at [548, 449] on button "View" at bounding box center [545, 442] width 49 height 17
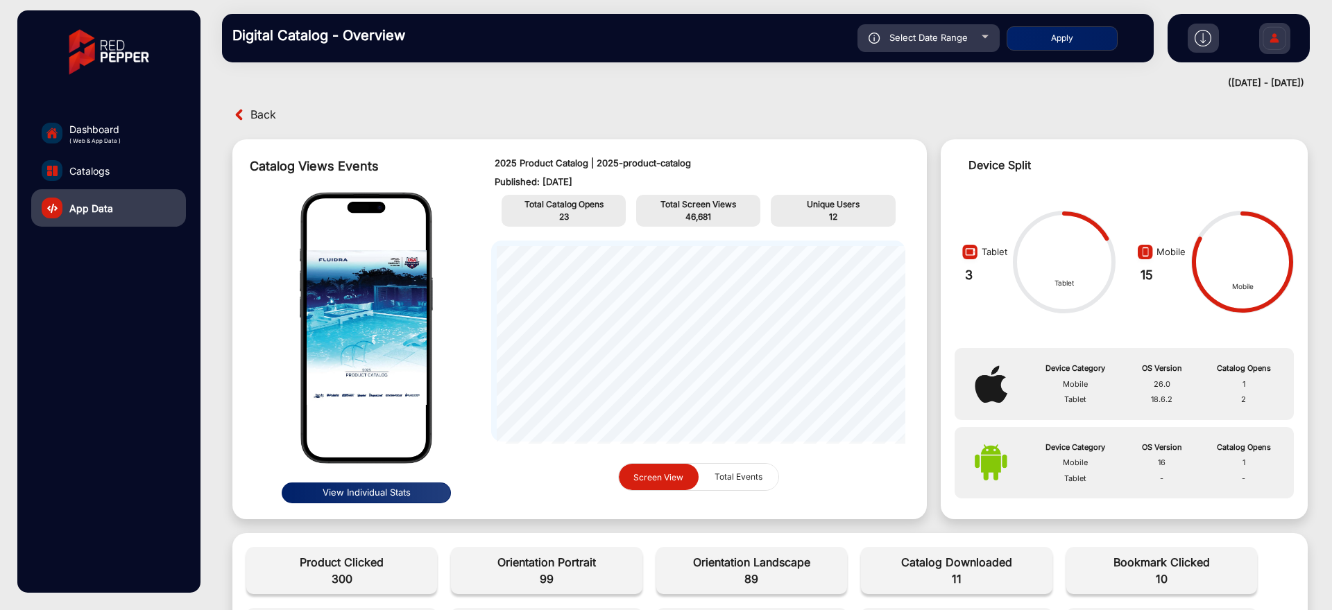
click at [261, 106] on span "Back" at bounding box center [263, 114] width 26 height 21
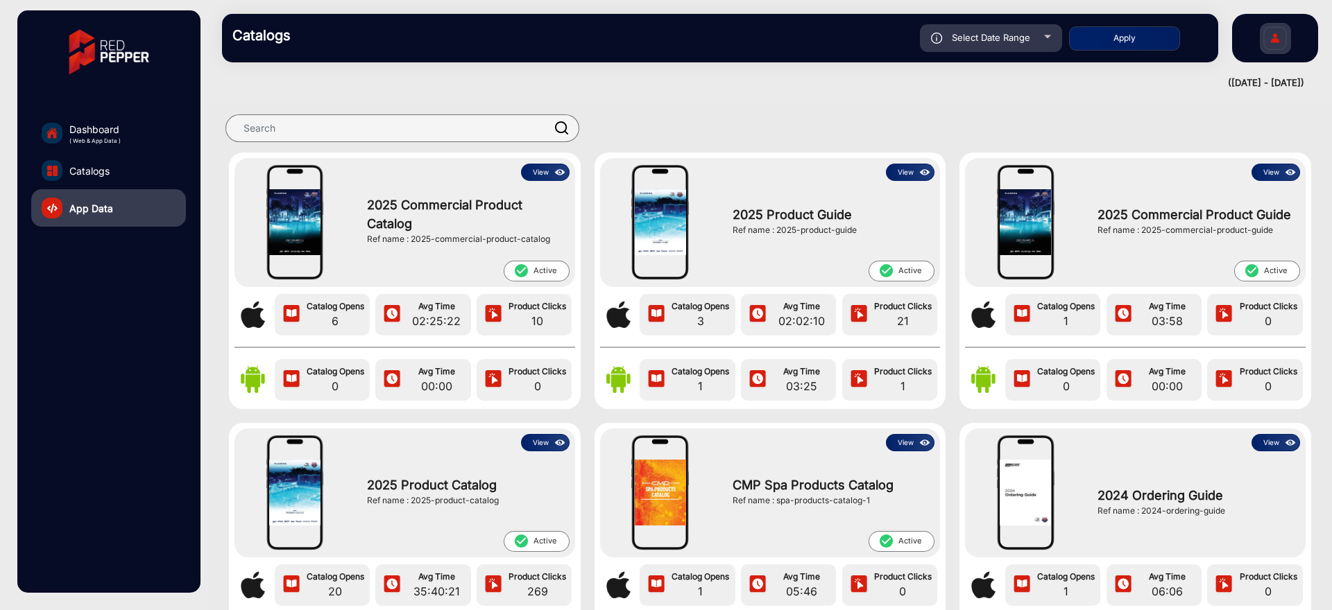
click at [917, 172] on img at bounding box center [925, 172] width 16 height 15
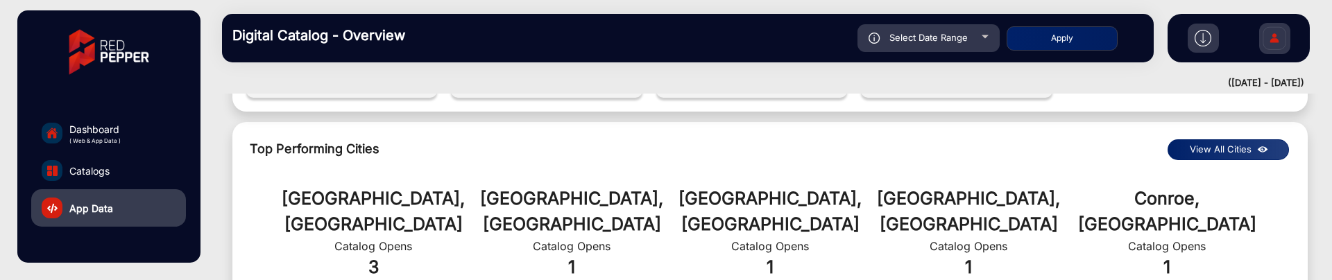
scroll to position [185, 0]
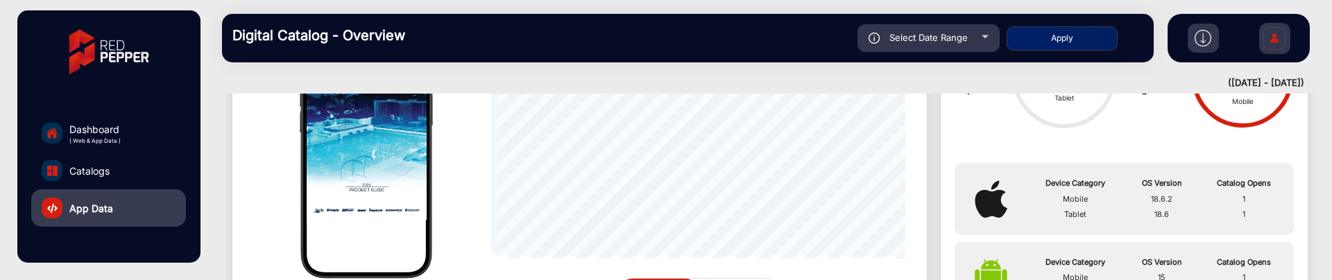
click at [963, 26] on div "Select Date Range" at bounding box center [928, 38] width 142 height 28
type input "[DATE]"
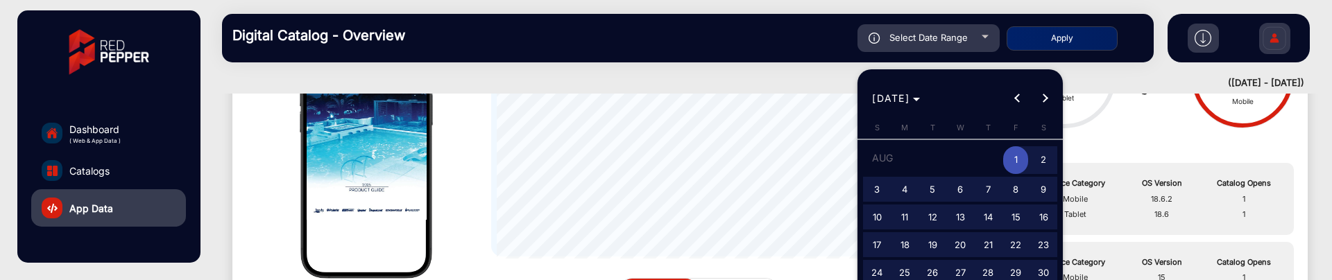
click at [1014, 158] on span "1" at bounding box center [1015, 160] width 25 height 28
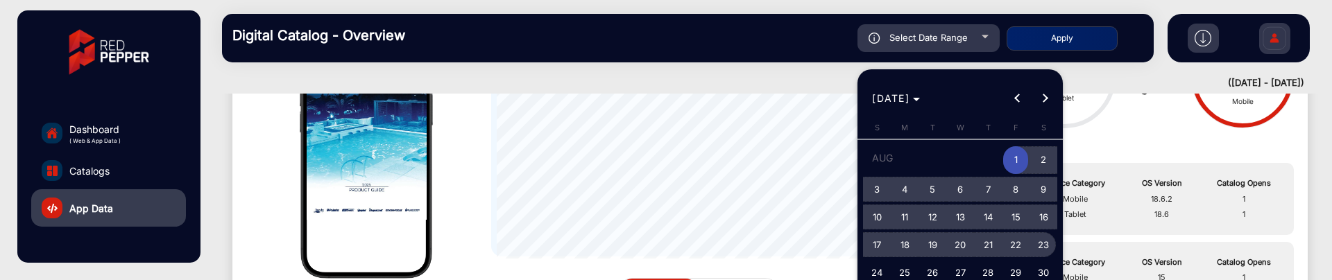
click at [1046, 247] on span "23" at bounding box center [1043, 244] width 25 height 25
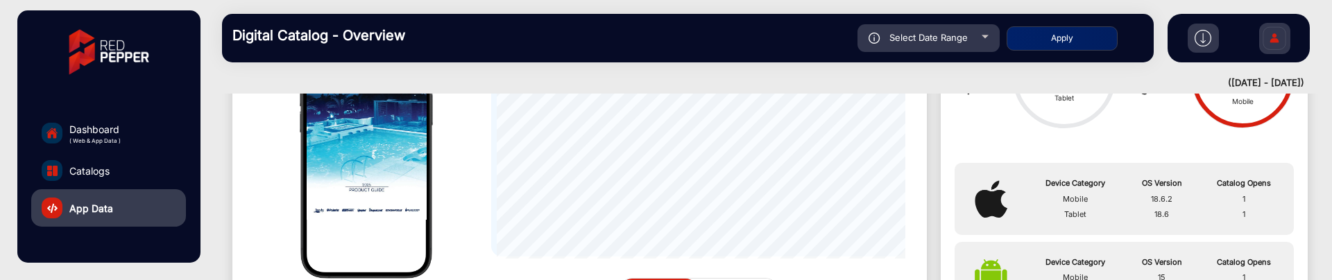
type input "[DATE]"
click at [1100, 34] on button "Apply" at bounding box center [1061, 38] width 111 height 24
type input "[DATE]"
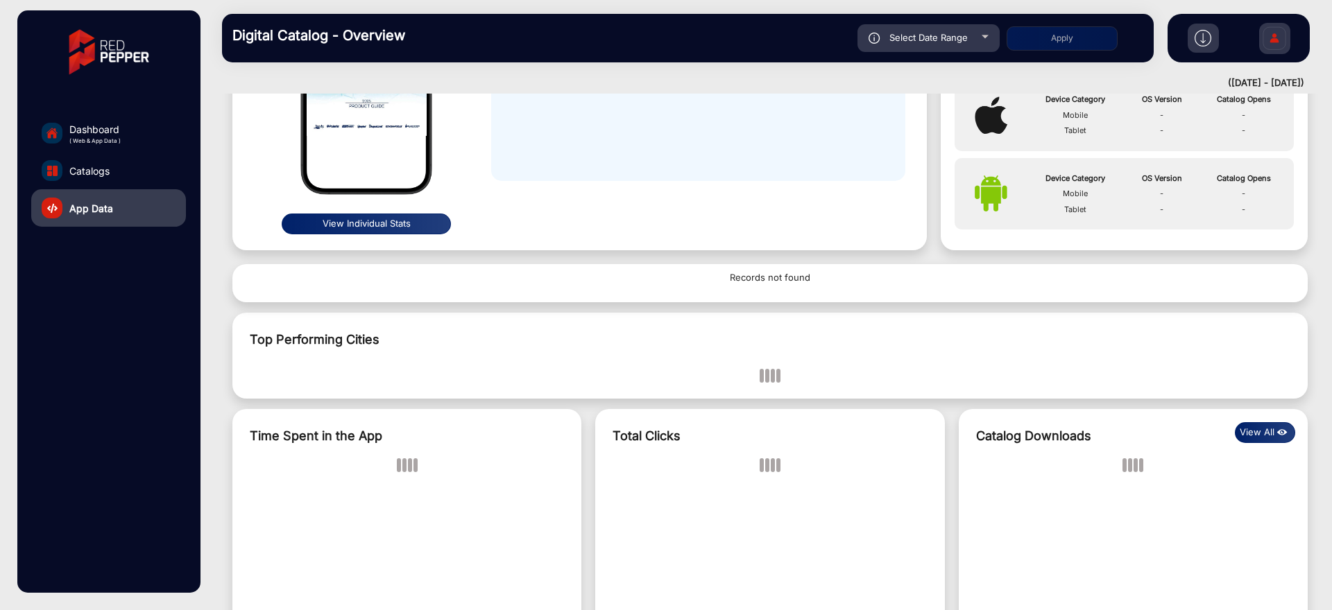
scroll to position [824, 0]
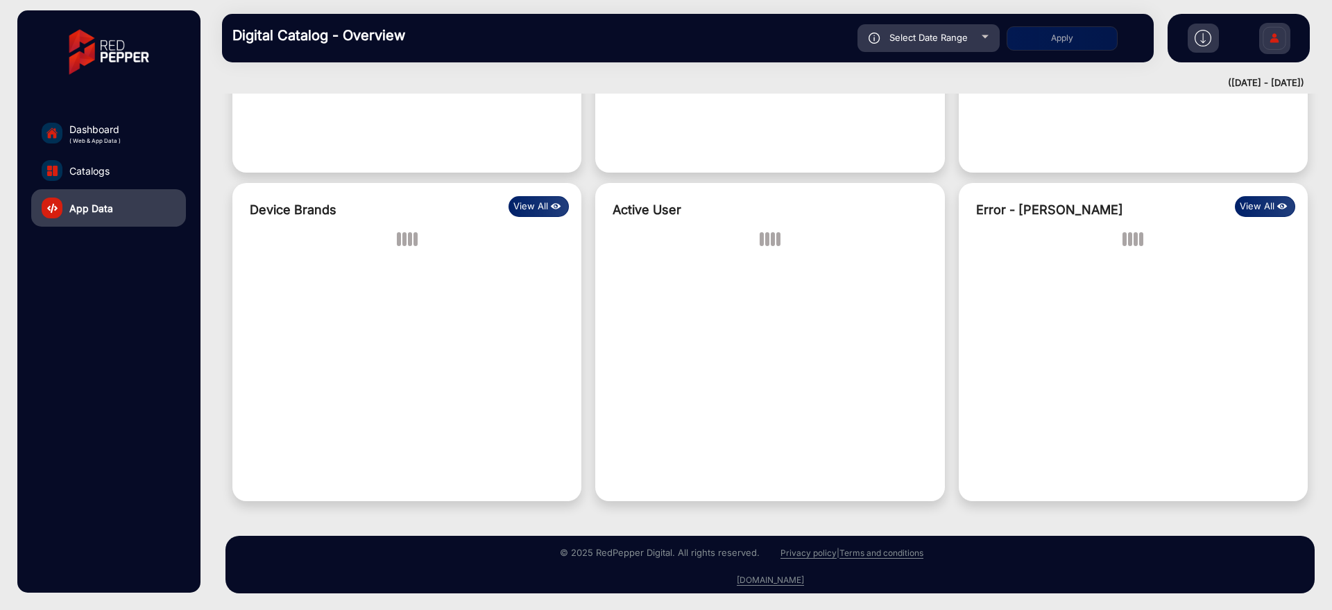
click at [868, 602] on div "Back Catalog Views Events View Individual Stats 2025 Product Guide | 2025-produ…" at bounding box center [770, 352] width 1124 height 517
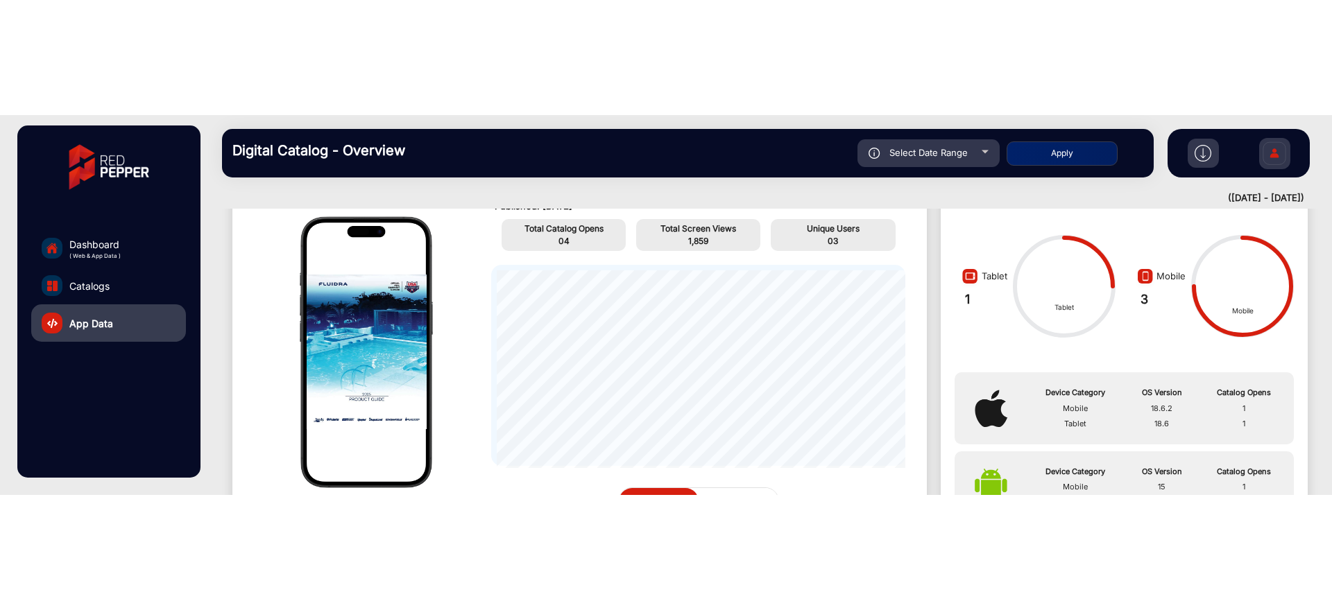
scroll to position [0, 0]
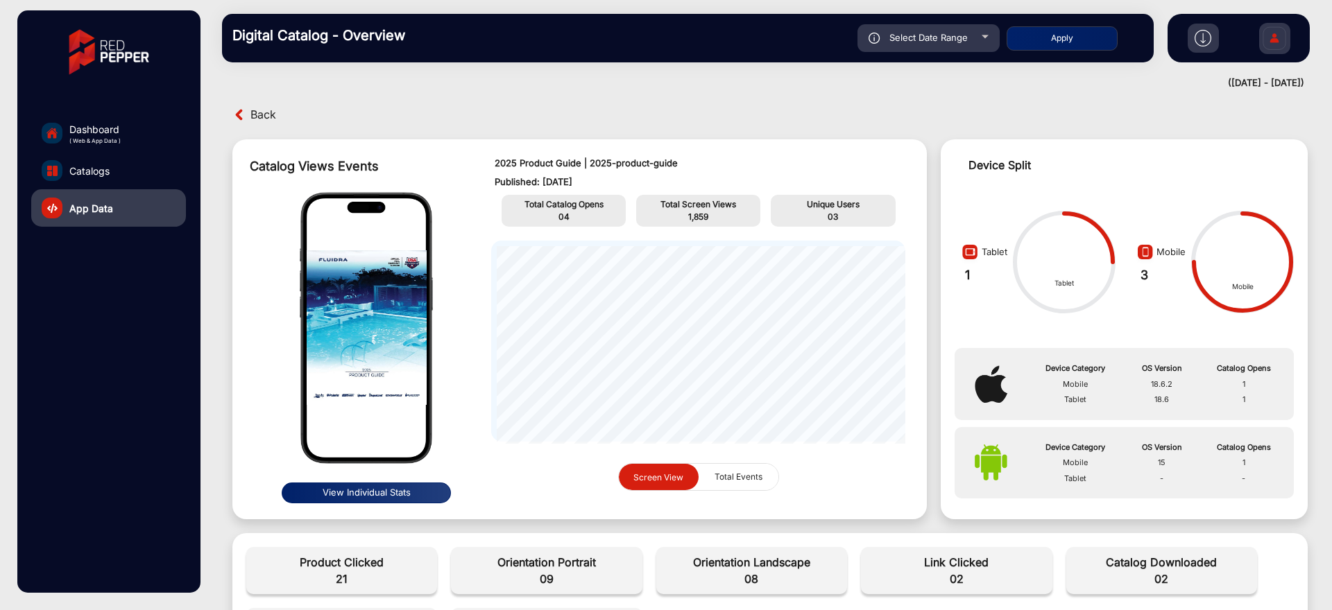
click at [268, 113] on span "Back" at bounding box center [263, 114] width 26 height 21
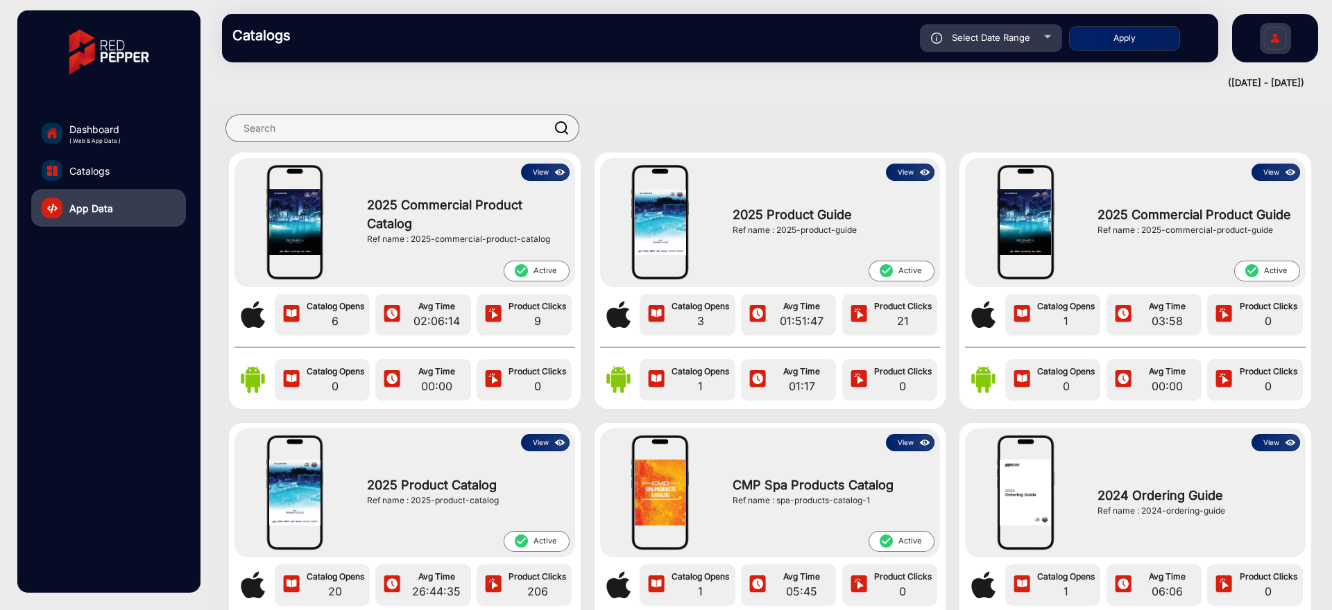
click at [921, 166] on img at bounding box center [925, 172] width 16 height 15
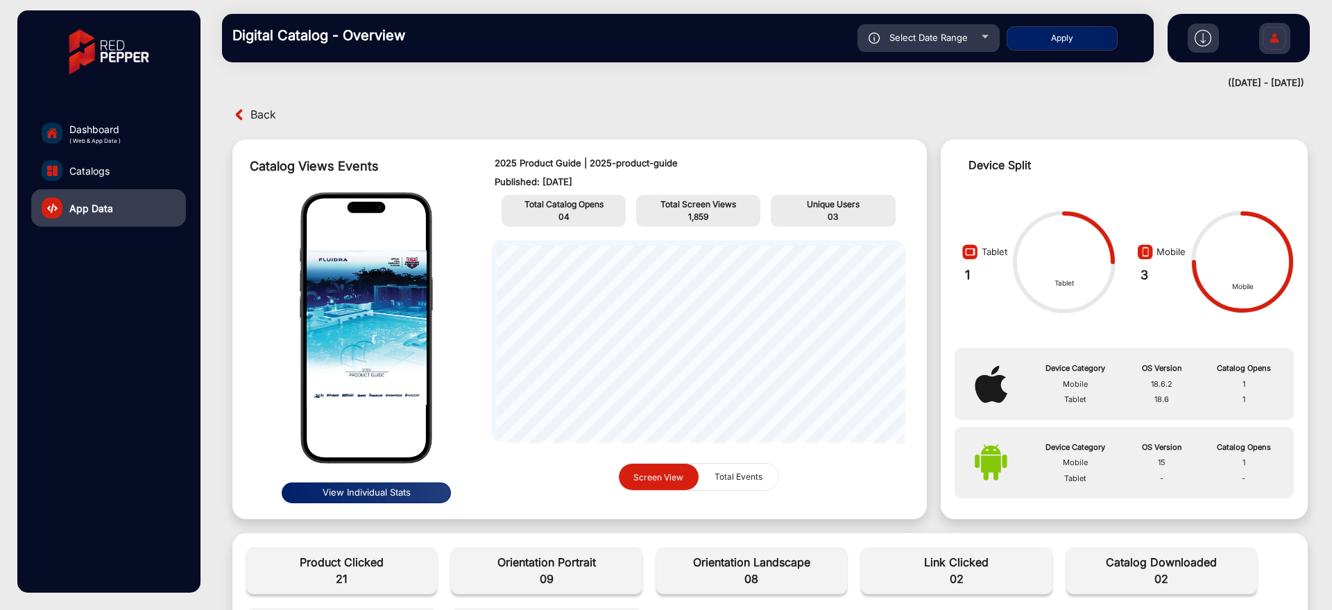
click at [257, 110] on span "Back" at bounding box center [263, 114] width 26 height 21
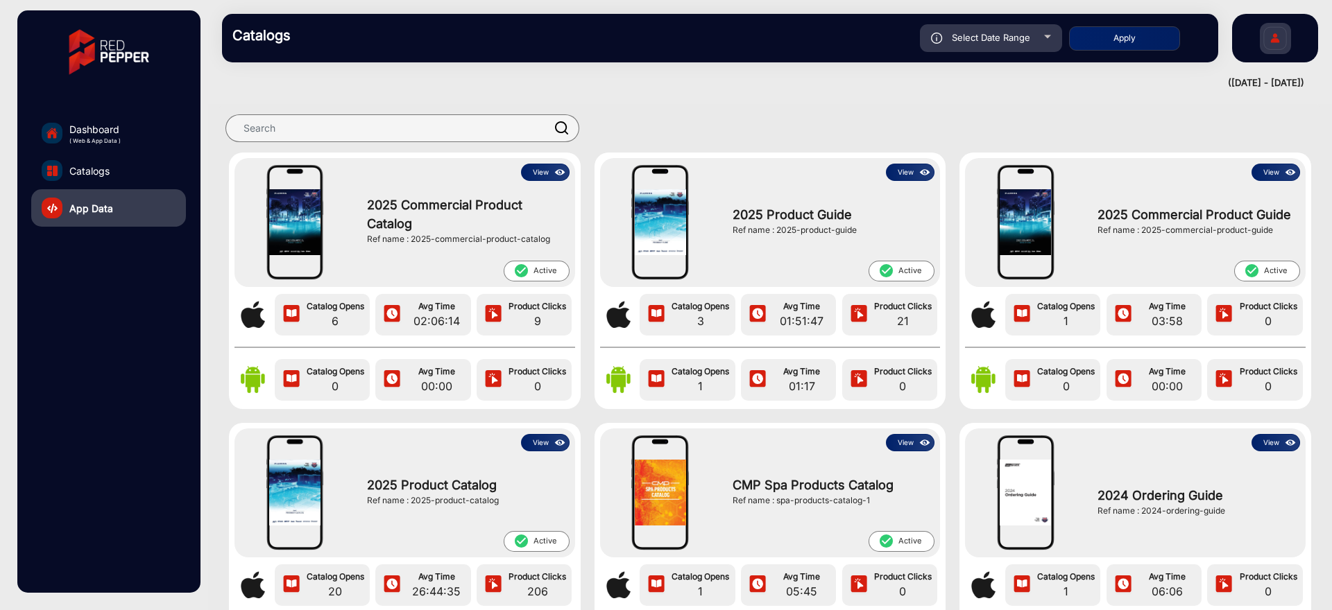
click at [1006, 33] on span "Select Date Range" at bounding box center [991, 37] width 78 height 11
type input "[DATE]"
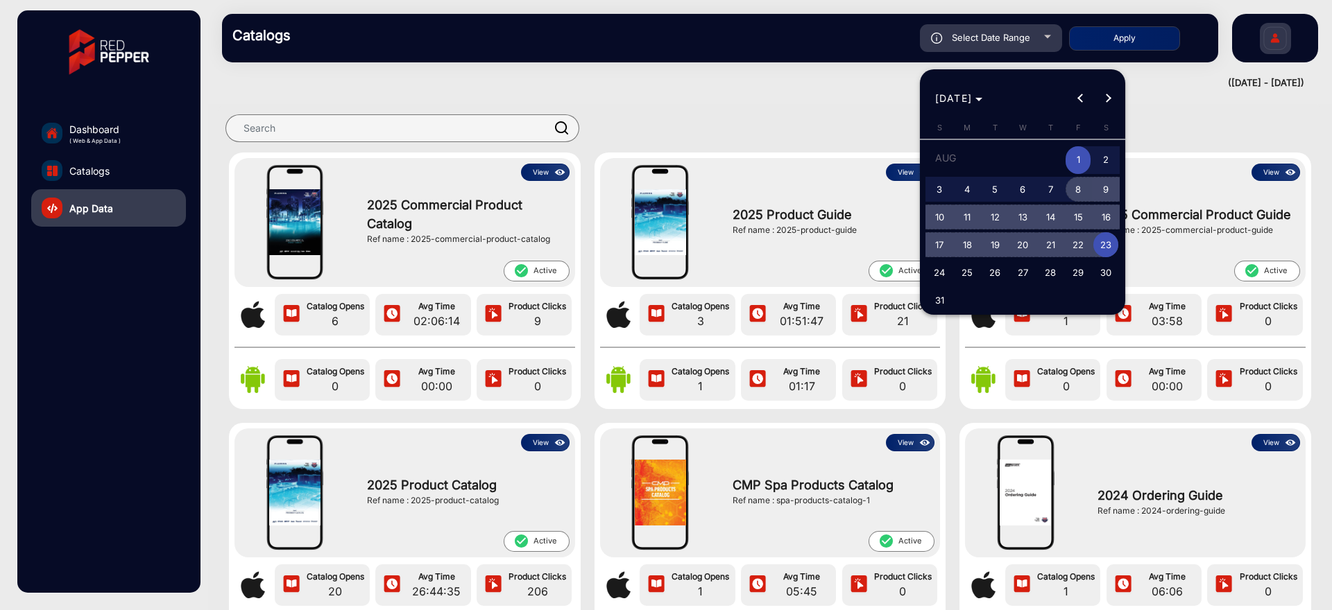
drag, startPoint x: 1079, startPoint y: 160, endPoint x: 1071, endPoint y: 242, distance: 83.0
click at [1079, 184] on tbody "[DATE] 2 3 4 5 6 7 8 9 10 11 12 13 14 15 16 17 18 19 20 21 22 23 24 25 26 27 28…" at bounding box center [1022, 229] width 194 height 170
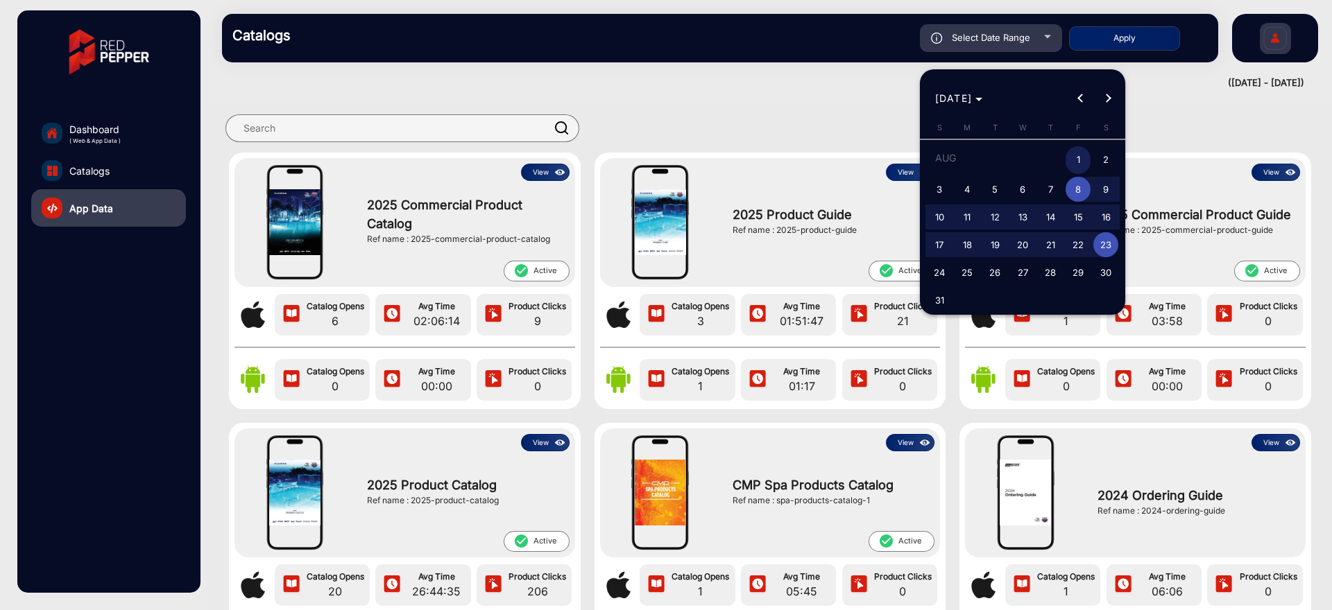
click at [1069, 244] on span "22" at bounding box center [1077, 244] width 25 height 25
type input "[DATE]"
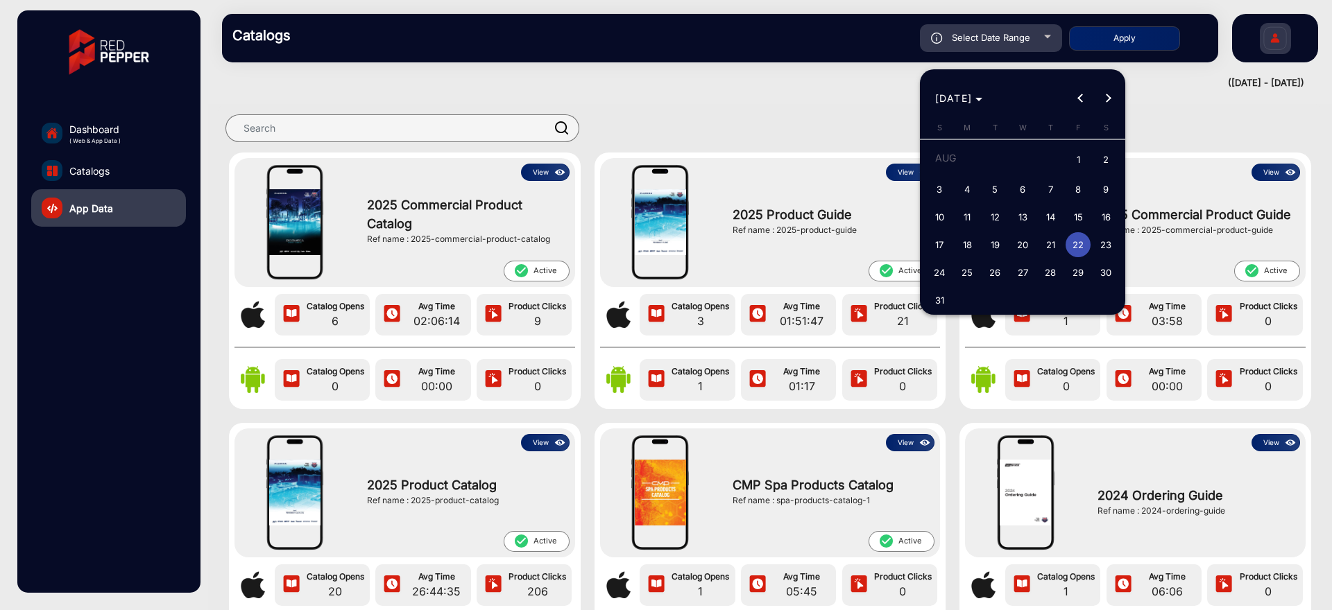
click at [1074, 150] on span "1" at bounding box center [1077, 160] width 25 height 28
type input "[DATE]"
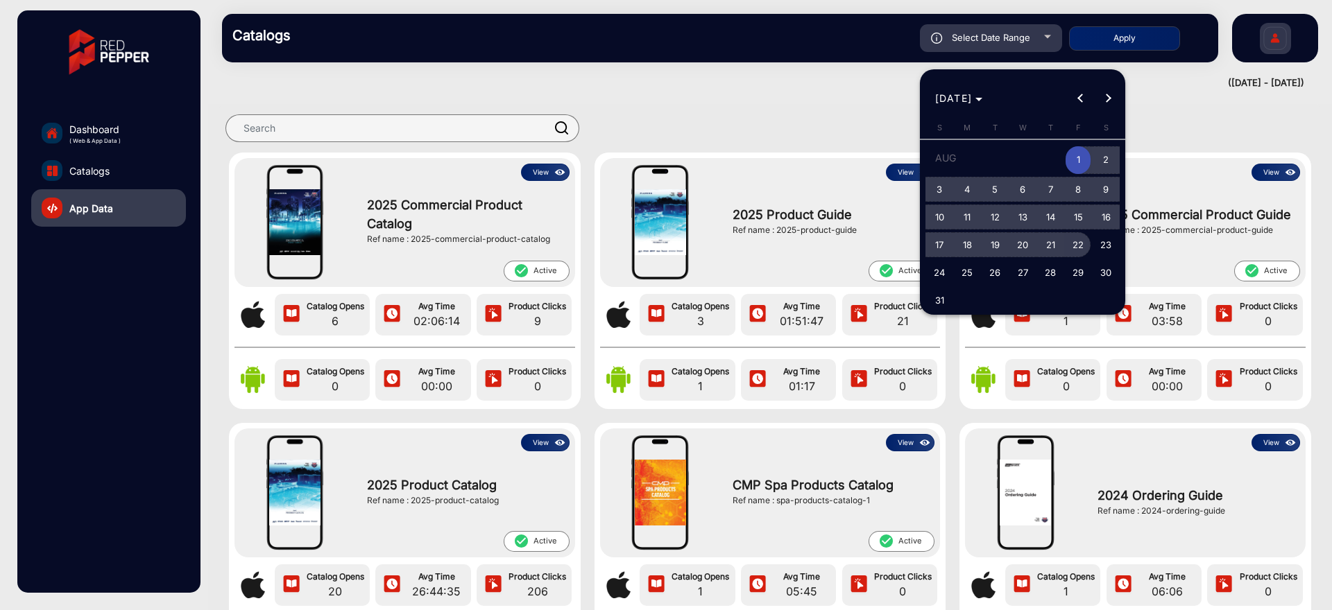
click at [1072, 249] on span "22" at bounding box center [1077, 244] width 25 height 25
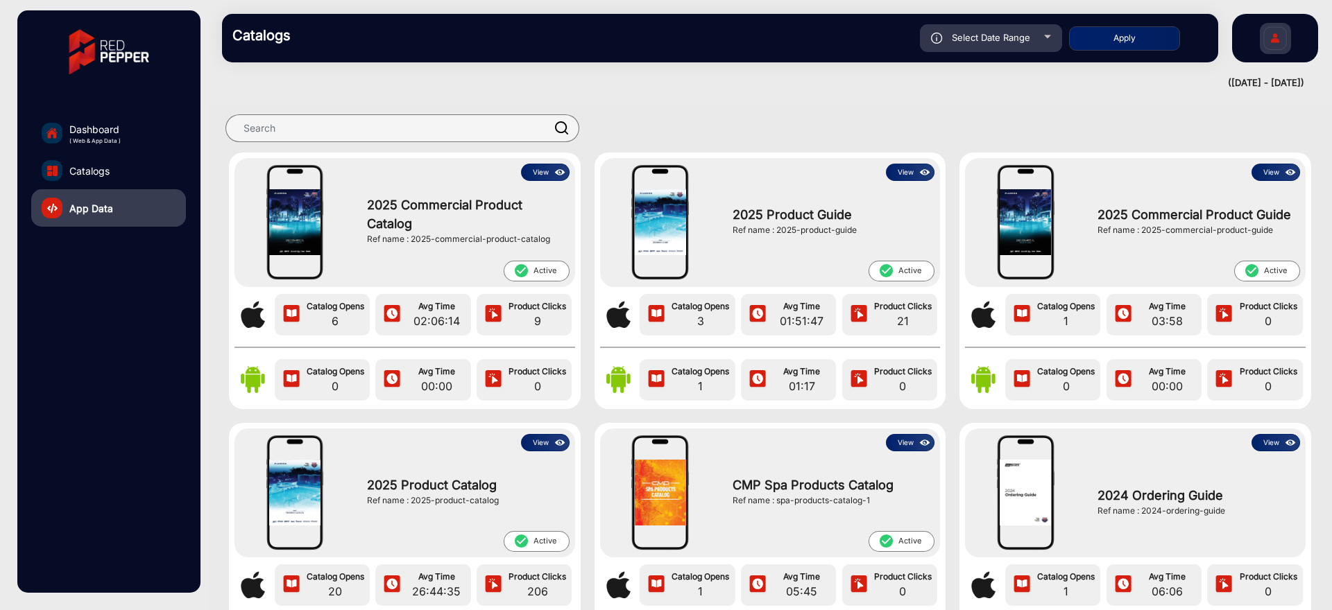
type input "[DATE]"
click at [1119, 68] on div "Catalogs Select Date Range [DATE] [DATE] – [DATE] End date Fluidra Apply falsef…" at bounding box center [770, 38] width 1124 height 76
click at [1128, 44] on button "Apply" at bounding box center [1124, 38] width 111 height 24
type input "[DATE]"
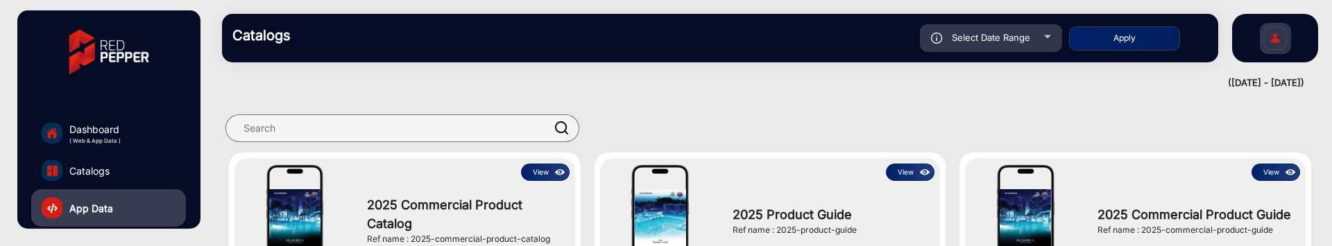
click at [918, 169] on img at bounding box center [925, 172] width 16 height 15
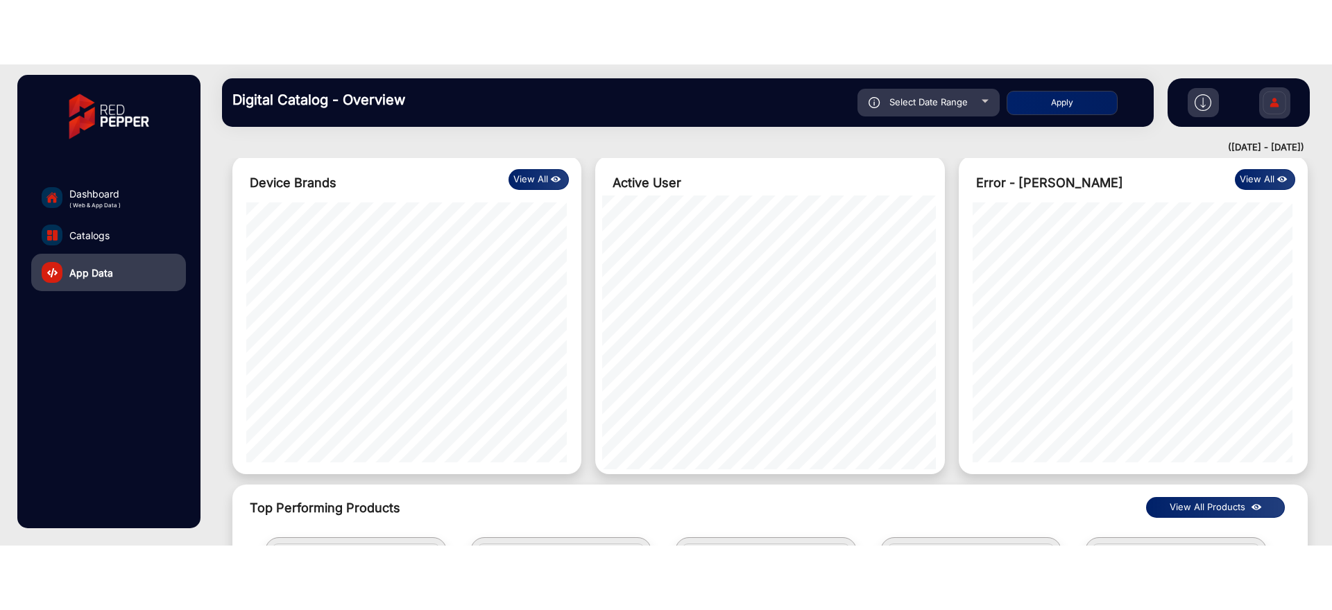
scroll to position [1387, 0]
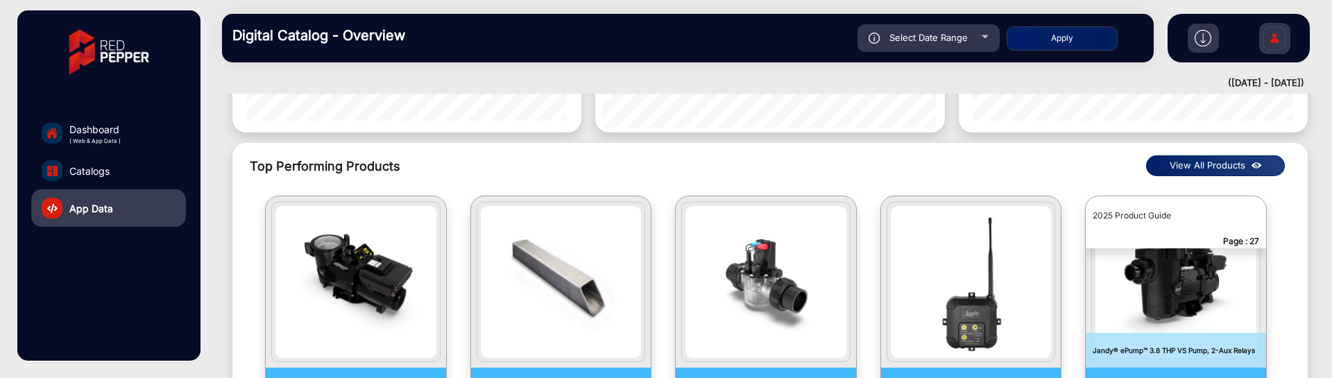
click at [1252, 158] on img at bounding box center [1256, 165] width 16 height 15
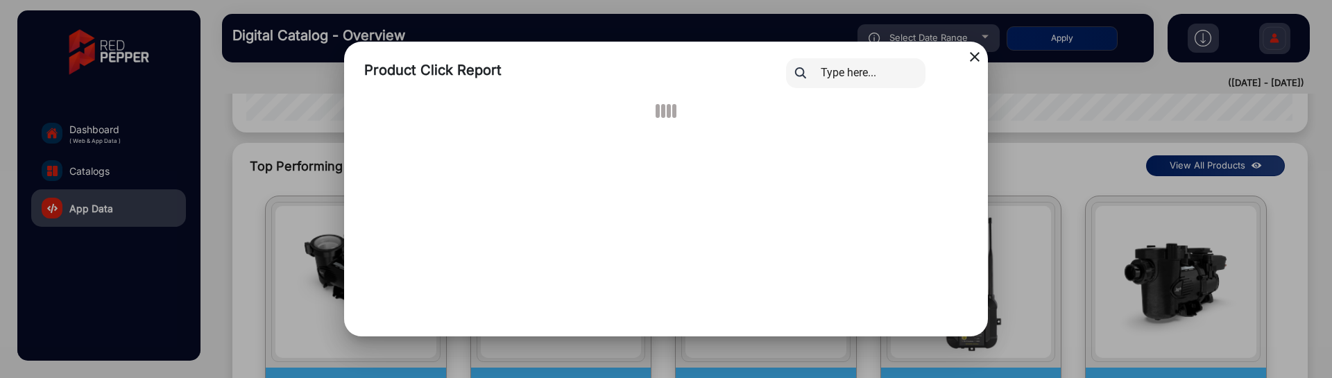
click at [978, 55] on mat-icon "close" at bounding box center [974, 57] width 17 height 17
